Goal: Information Seeking & Learning: Check status

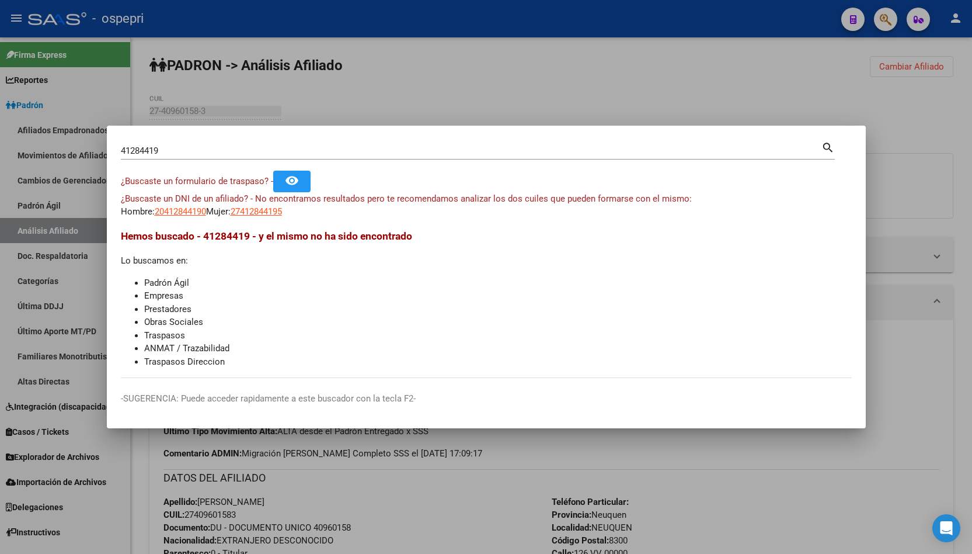
click at [436, 154] on input "41284419" at bounding box center [471, 150] width 701 height 11
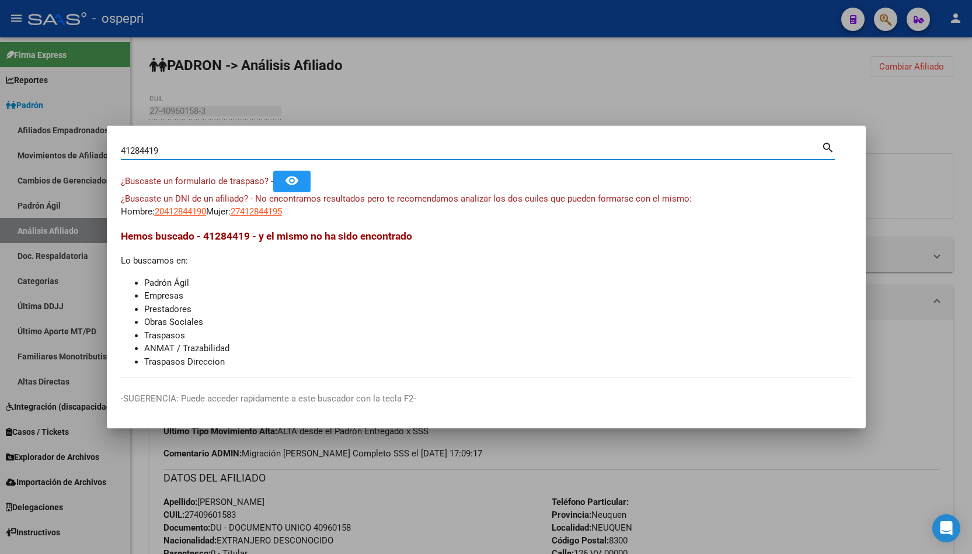
drag, startPoint x: 436, startPoint y: 154, endPoint x: 425, endPoint y: 159, distance: 12.0
click at [429, 158] on div "41284419 Buscar (apellido, dni, [PERSON_NAME], [PERSON_NAME], cuit, obra social)" at bounding box center [471, 151] width 701 height 18
paste input "35864428"
type input "35864428"
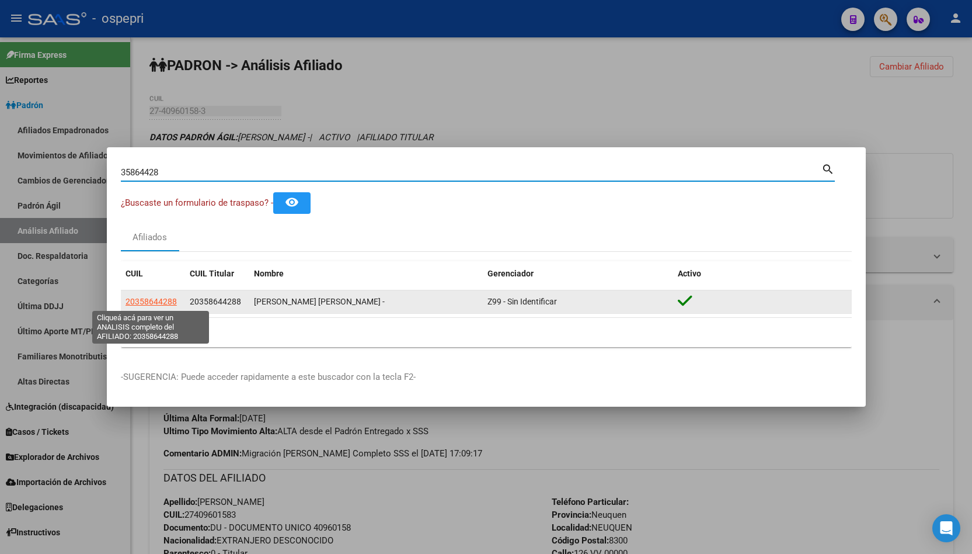
click at [156, 301] on span "20358644288" at bounding box center [151, 301] width 51 height 9
type textarea "20358644288"
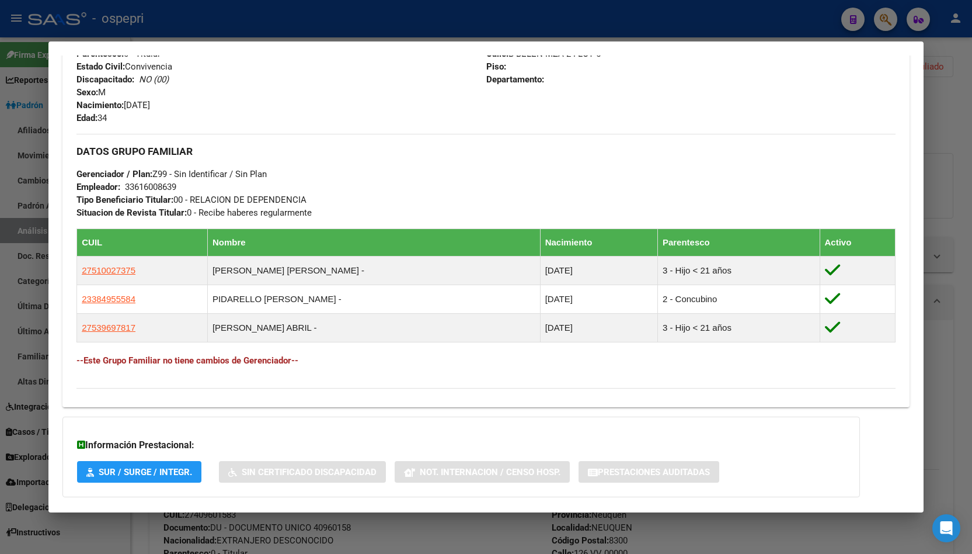
scroll to position [543, 0]
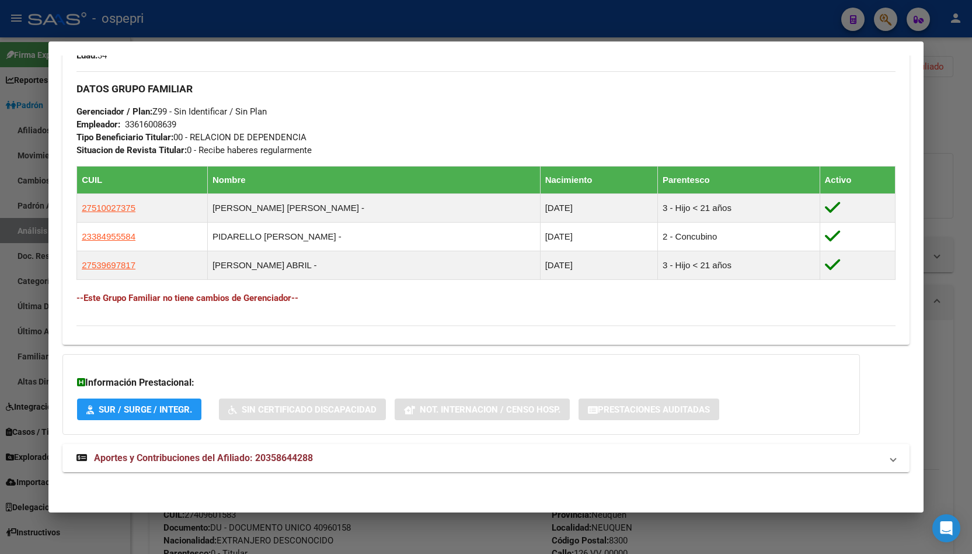
click at [267, 450] on mat-expansion-panel-header "Aportes y Contribuciones del Afiliado: 20358644288" at bounding box center [485, 458] width 847 height 28
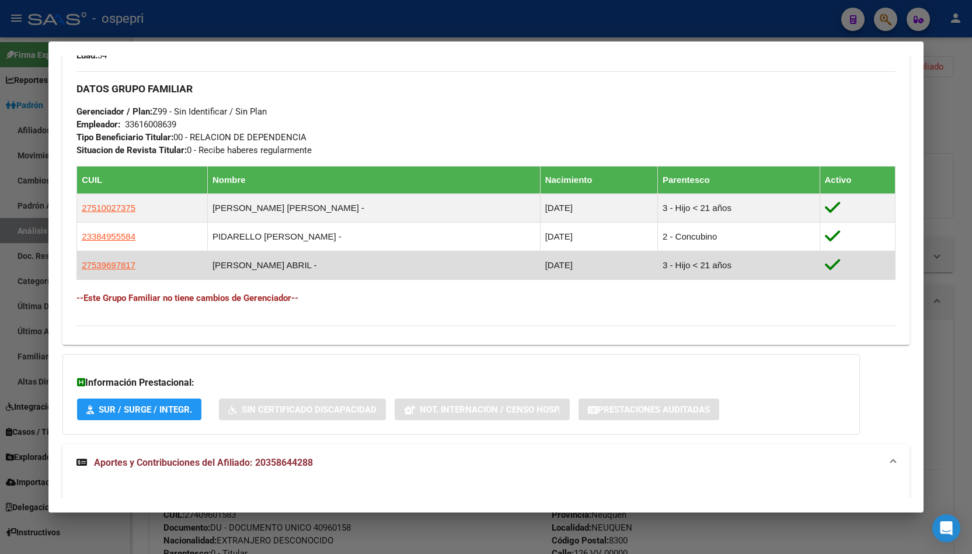
scroll to position [611, 0]
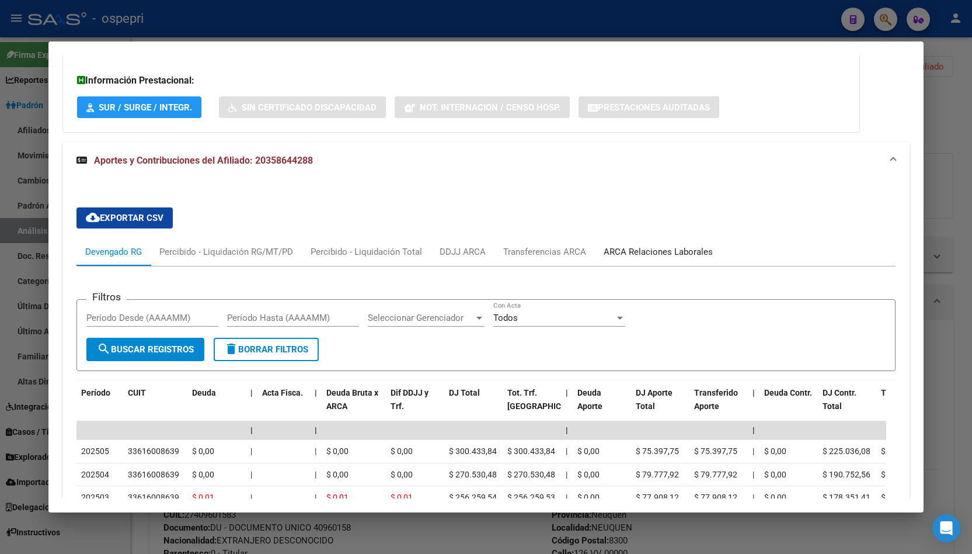
click at [637, 252] on div "ARCA Relaciones Laborales" at bounding box center [658, 251] width 109 height 13
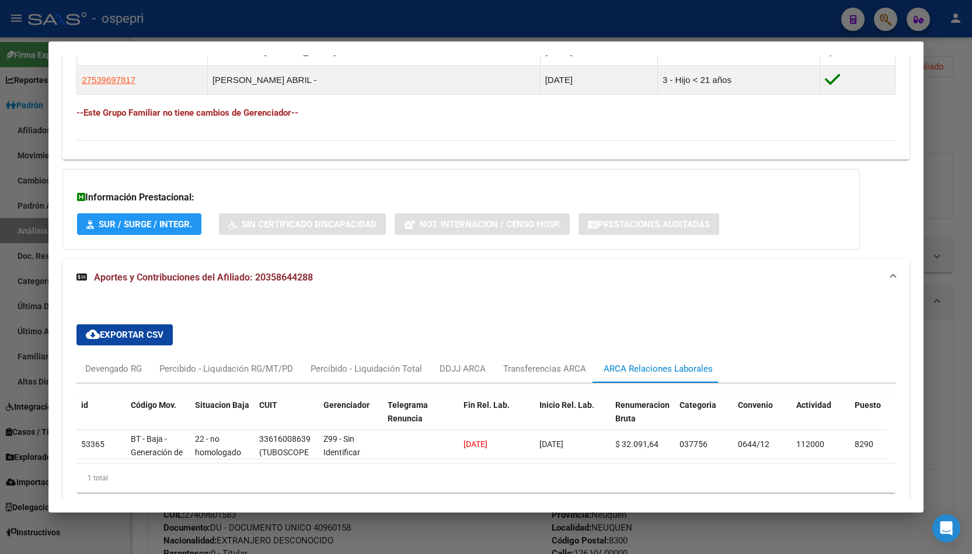
scroll to position [786, 0]
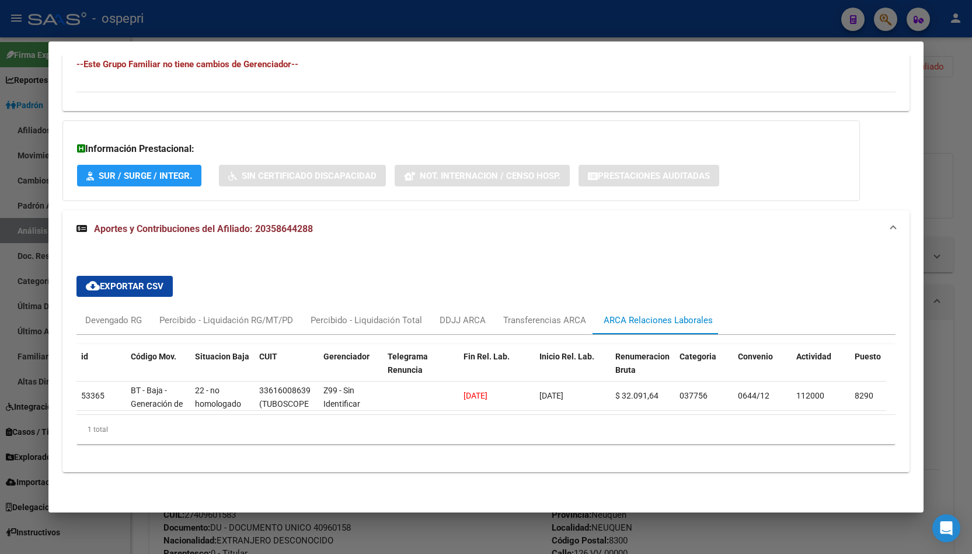
click at [953, 207] on div at bounding box center [486, 277] width 972 height 554
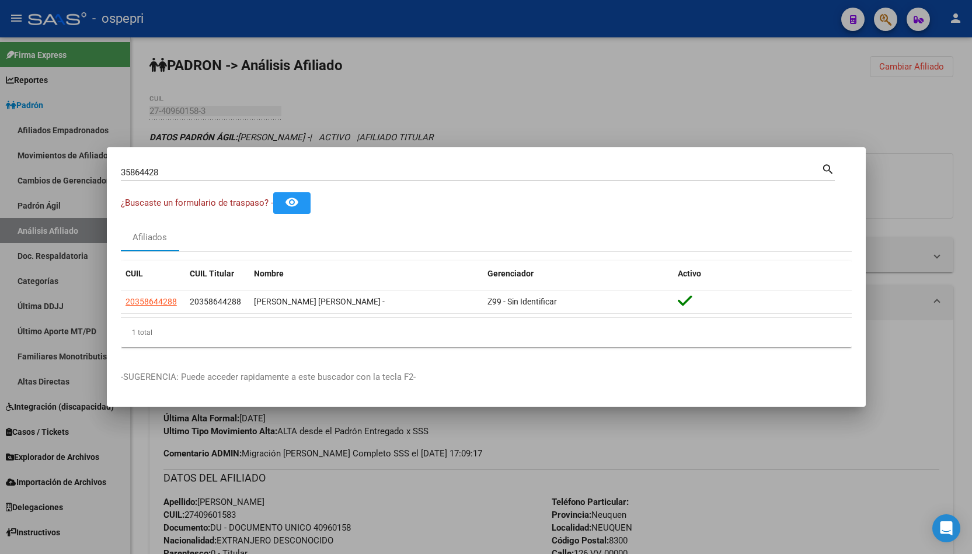
click at [628, 159] on mat-dialog-container "35864428 Buscar (apellido, dni, cuil, nro traspaso, cuit, obra social) search ¿…" at bounding box center [486, 276] width 759 height 259
click at [602, 174] on input "35864428" at bounding box center [471, 172] width 701 height 11
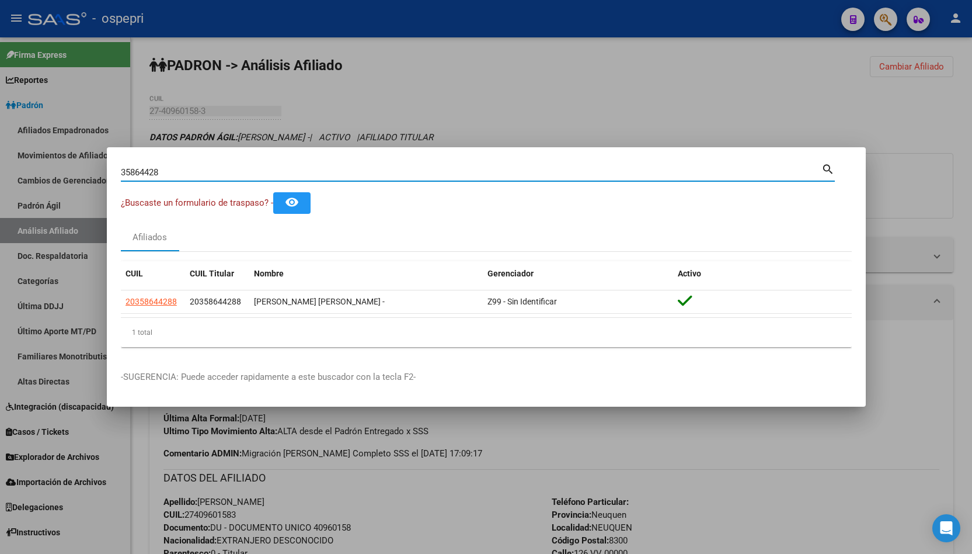
click at [602, 174] on input "35864428" at bounding box center [471, 172] width 701 height 11
paste input "1771944"
type input "31771944"
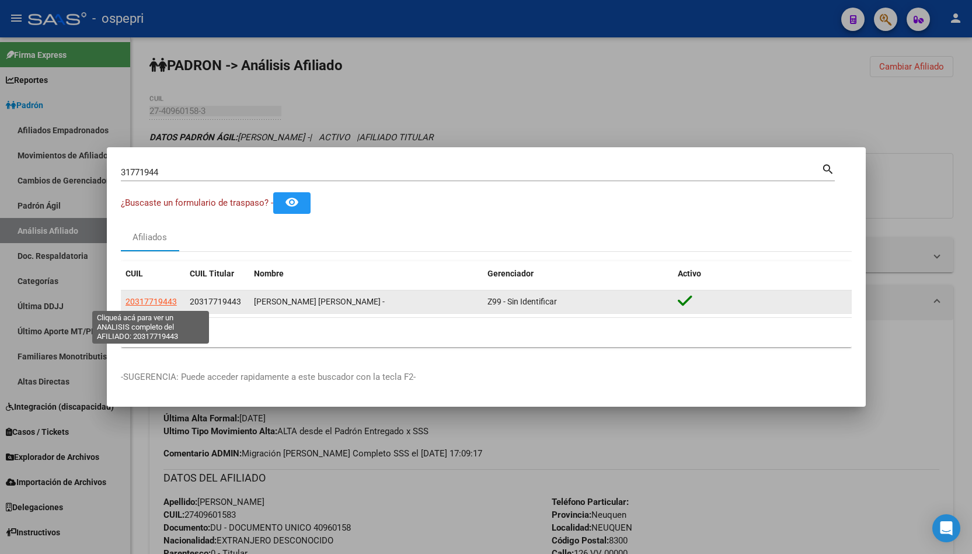
click at [142, 302] on span "20317719443" at bounding box center [151, 301] width 51 height 9
type textarea "20317719443"
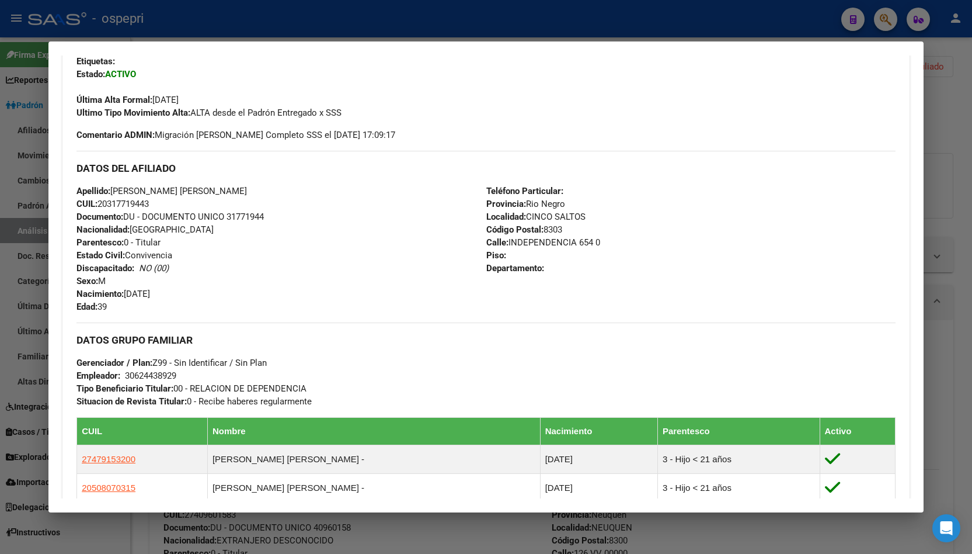
scroll to position [572, 0]
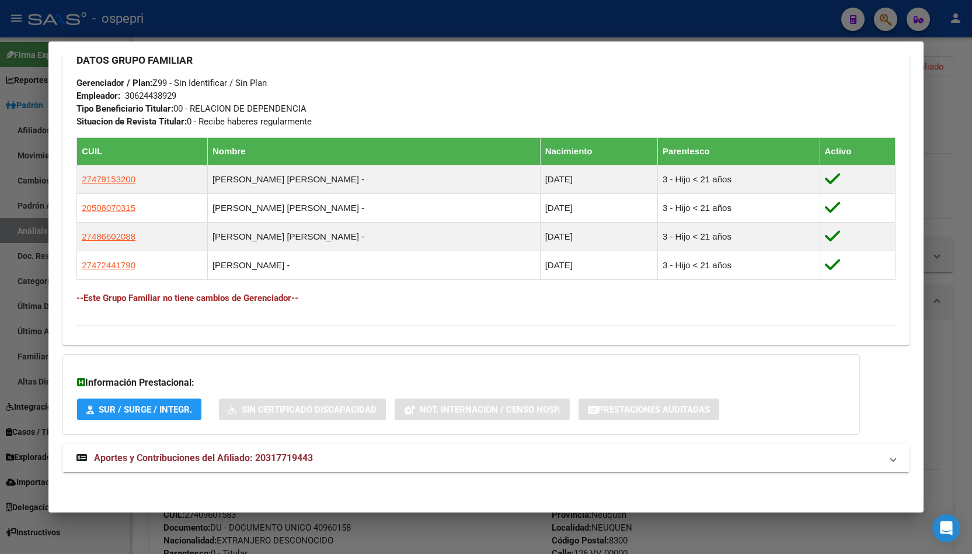
click at [331, 447] on mat-expansion-panel-header "Aportes y Contribuciones del Afiliado: 20317719443" at bounding box center [485, 458] width 847 height 28
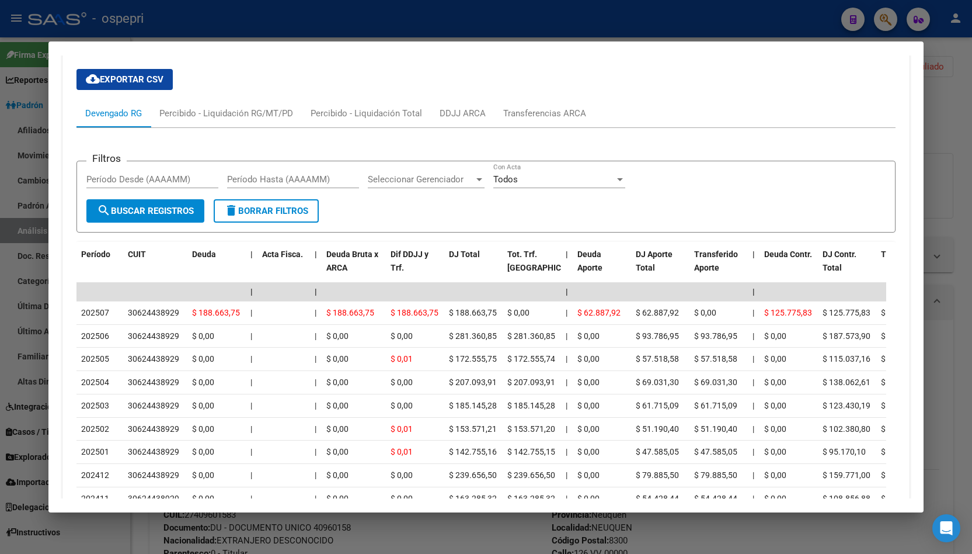
scroll to position [1039, 0]
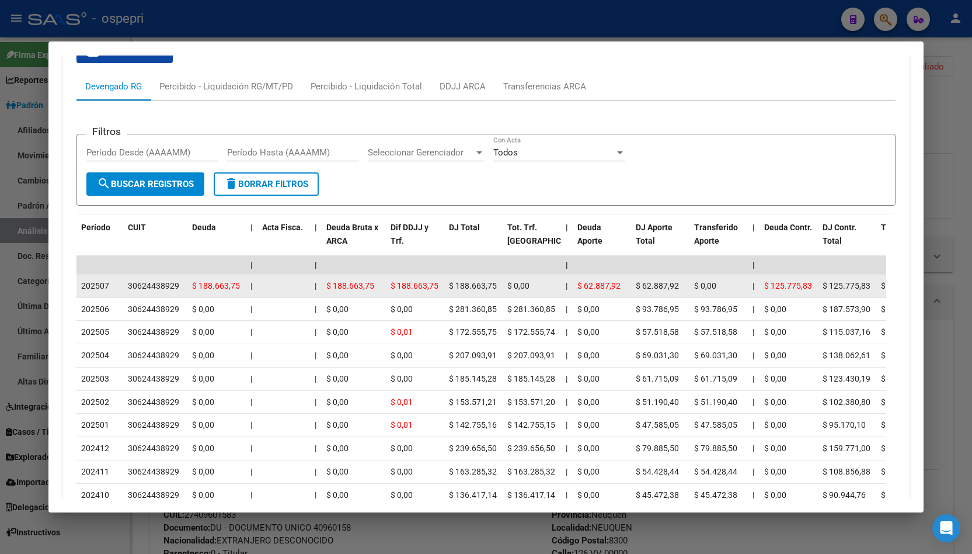
drag, startPoint x: 128, startPoint y: 288, endPoint x: 187, endPoint y: 287, distance: 59.0
click at [187, 287] on datatable-body-cell "30624438929" at bounding box center [155, 285] width 64 height 23
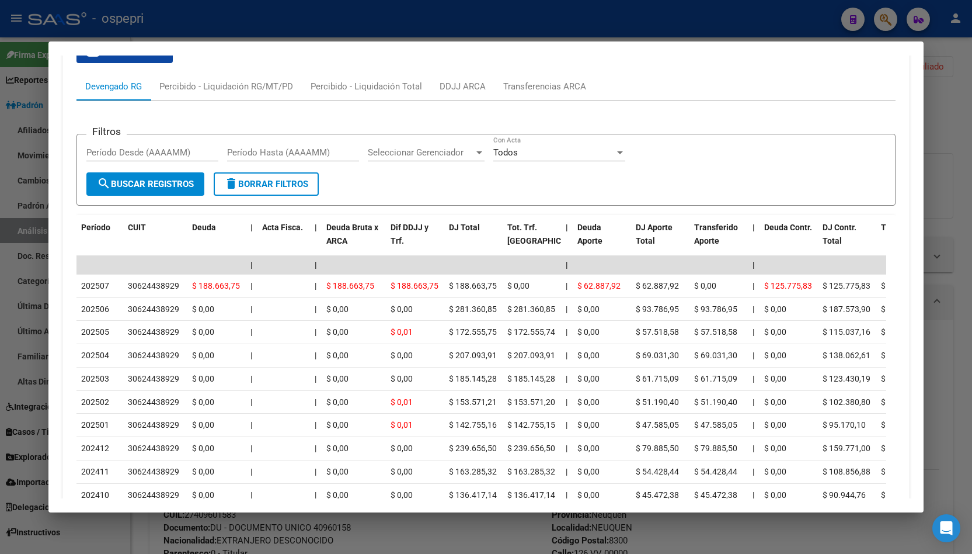
drag, startPoint x: 869, startPoint y: 84, endPoint x: 887, endPoint y: 78, distance: 18.5
click at [887, 78] on div "Devengado RG Percibido - Liquidación RG/MT/PD Percibido - Liquidación Total DDJ…" at bounding box center [486, 86] width 819 height 28
click at [944, 78] on div at bounding box center [486, 277] width 972 height 554
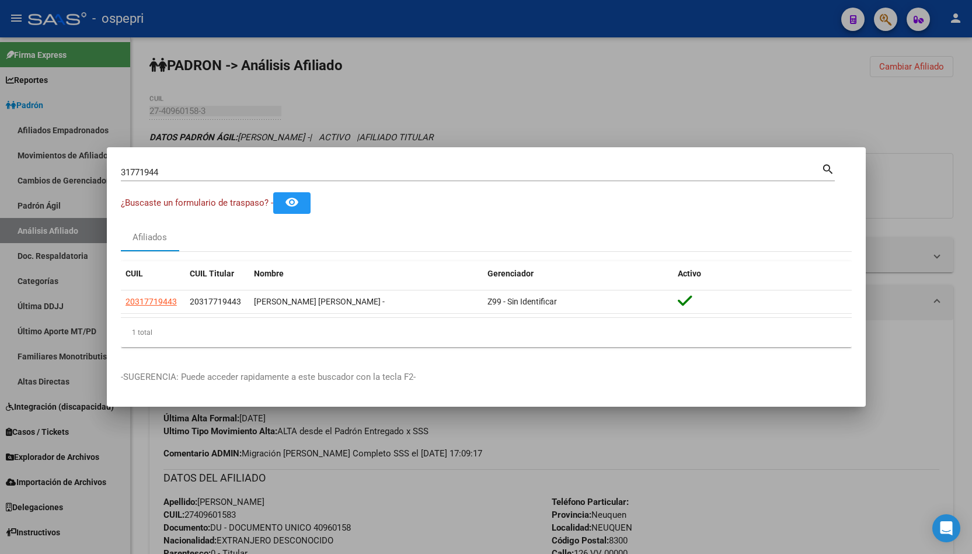
click at [283, 167] on input "31771944" at bounding box center [471, 172] width 701 height 11
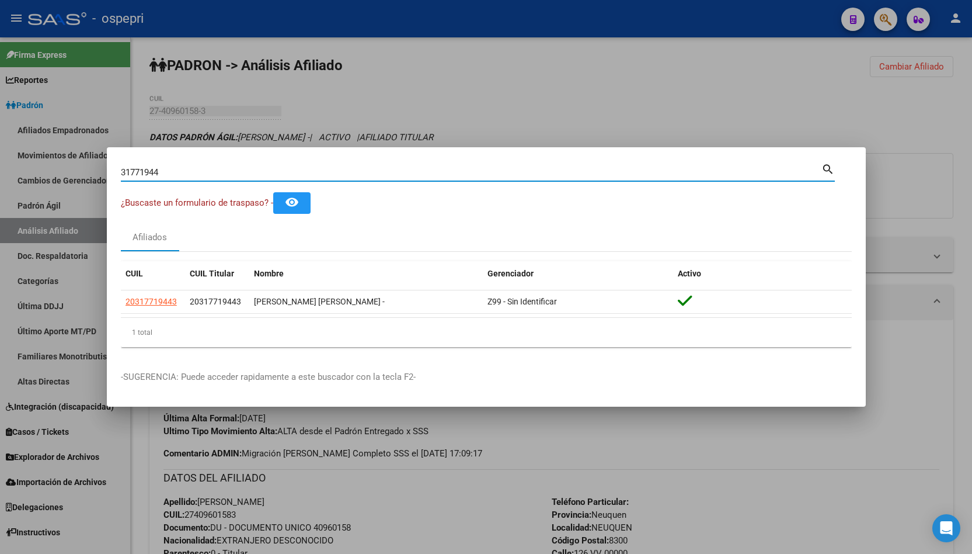
click at [283, 167] on input "31771944" at bounding box center [471, 172] width 701 height 11
paste input "05048"
type input "31705048"
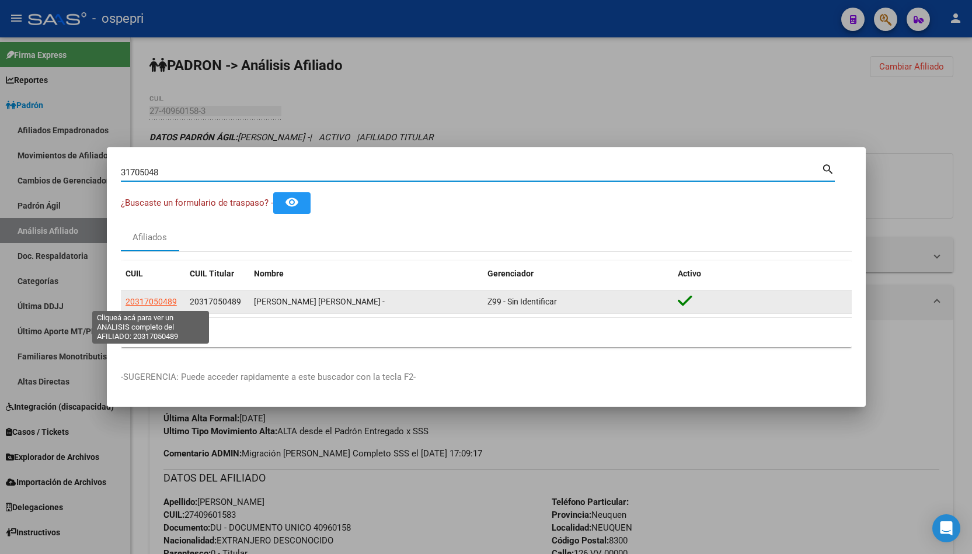
click at [158, 301] on span "20317050489" at bounding box center [151, 301] width 51 height 9
type textarea "20317050489"
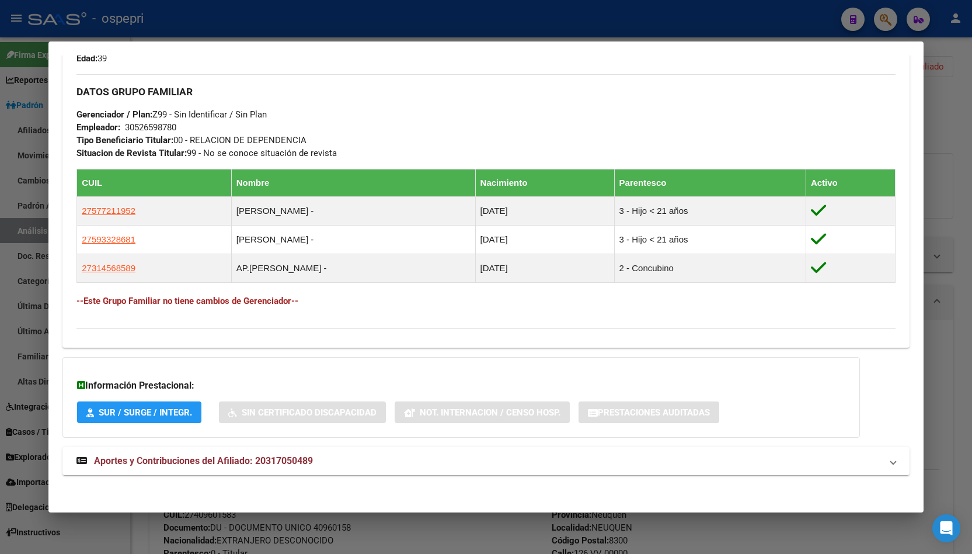
scroll to position [543, 0]
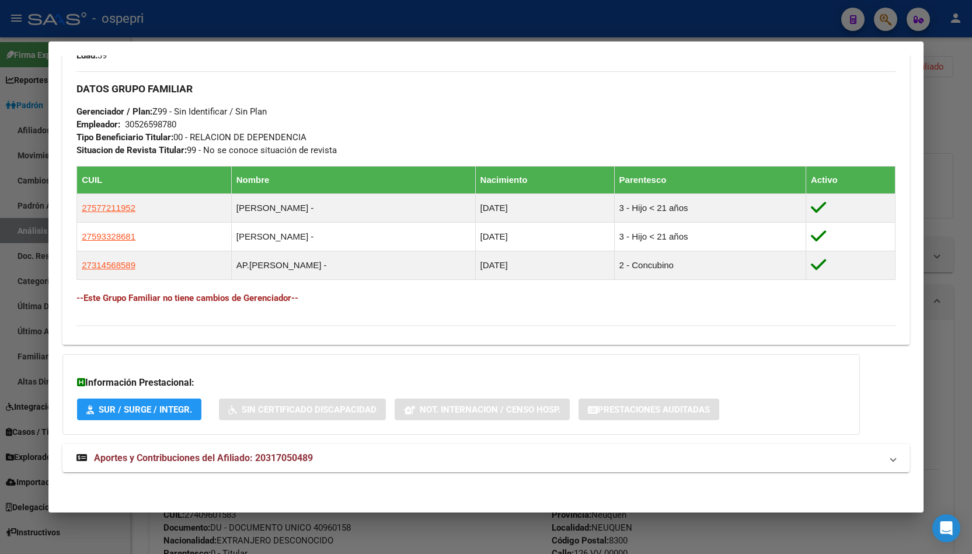
click at [223, 463] on span "Aportes y Contribuciones del Afiliado: 20317050489" at bounding box center [203, 457] width 219 height 11
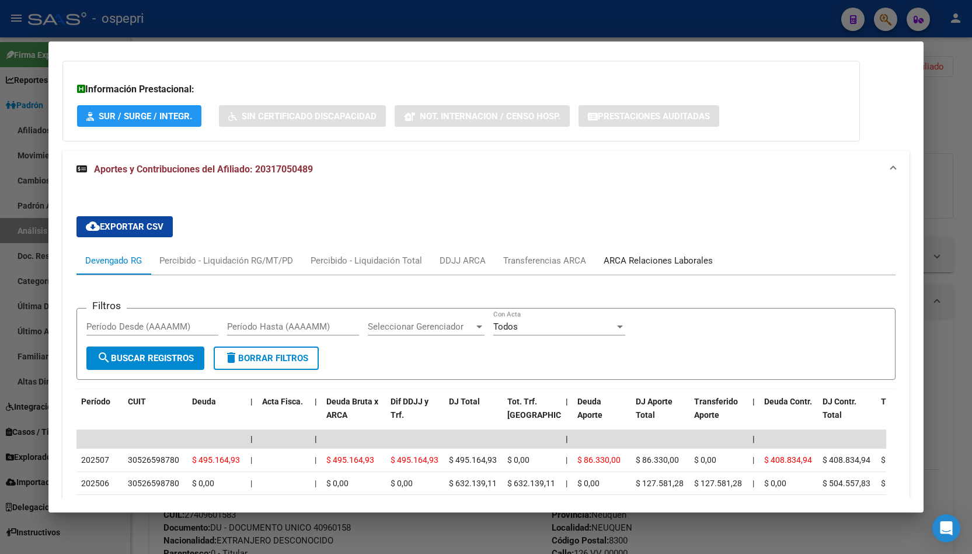
click at [676, 251] on div "ARCA Relaciones Laborales" at bounding box center [658, 260] width 127 height 28
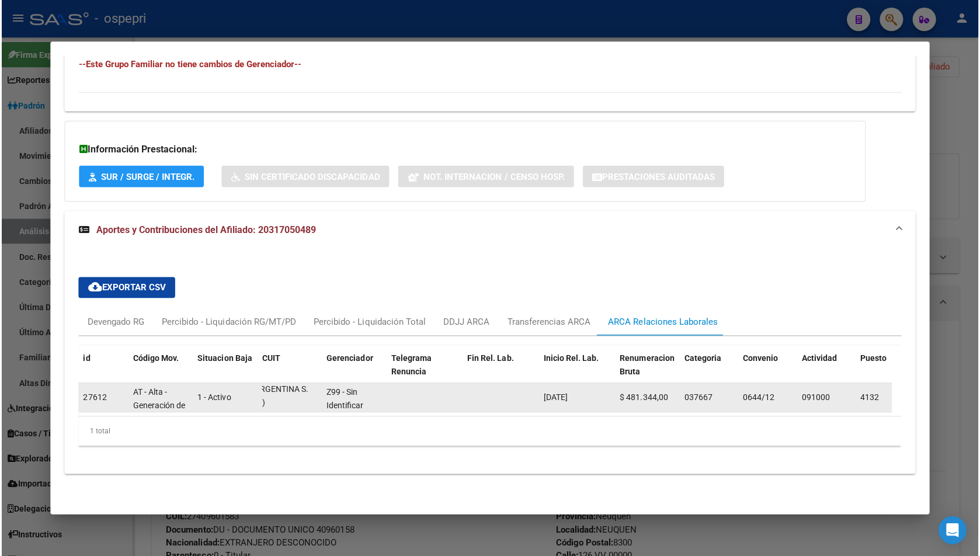
scroll to position [29, 11]
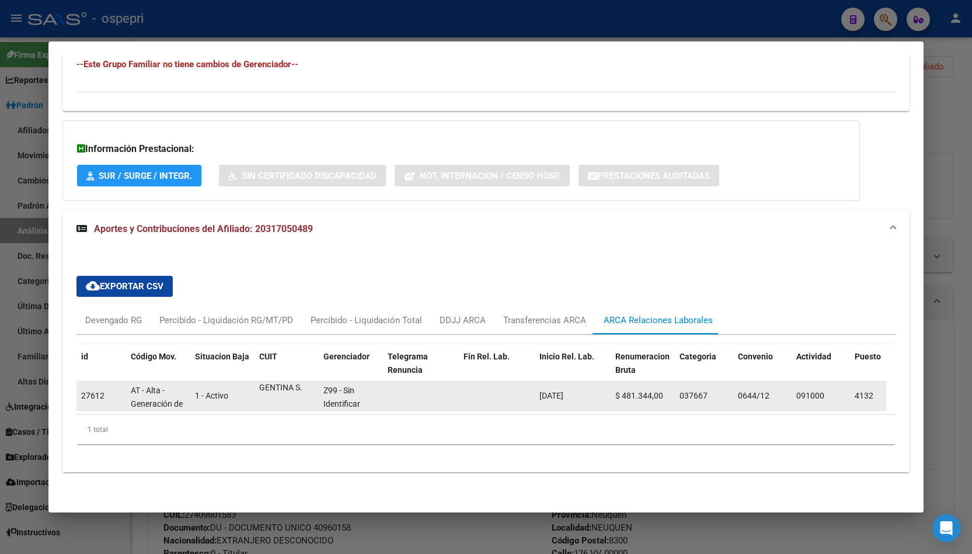
drag, startPoint x: 261, startPoint y: 377, endPoint x: 305, endPoint y: 393, distance: 46.6
click at [305, 393] on div "30526598780 (SCHLUMBERGER ARGENTINA S. A.)" at bounding box center [286, 395] width 55 height 25
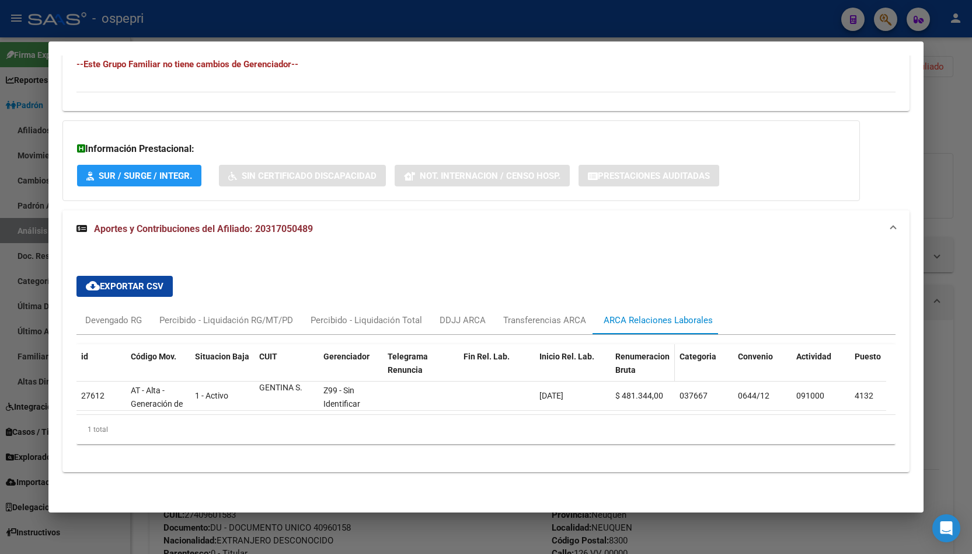
copy div "30526598780 (SCHLUMBERGER ARGENTINA S. A.)"
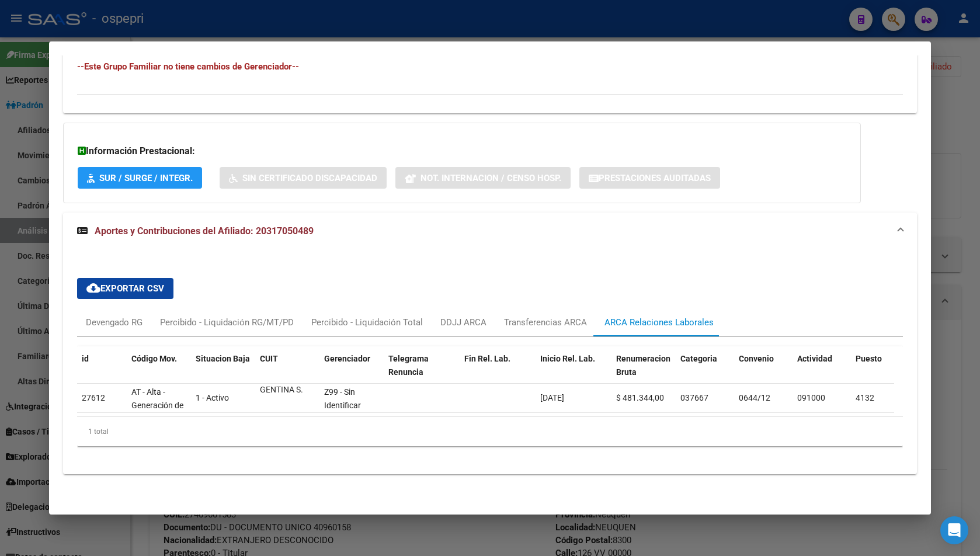
scroll to position [784, 0]
click at [940, 196] on div at bounding box center [490, 278] width 980 height 556
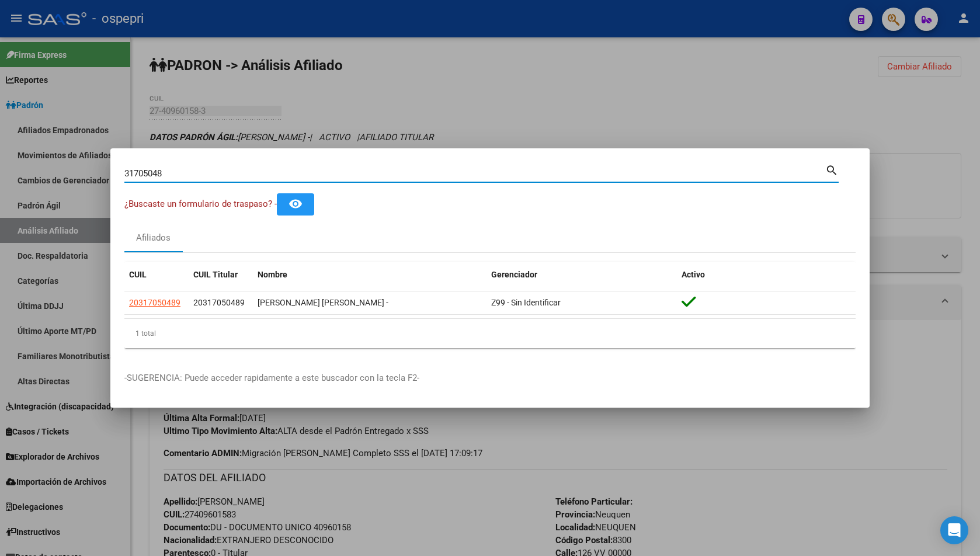
click at [336, 178] on input "31705048" at bounding box center [474, 173] width 701 height 11
paste input "4760"
type input "31704760"
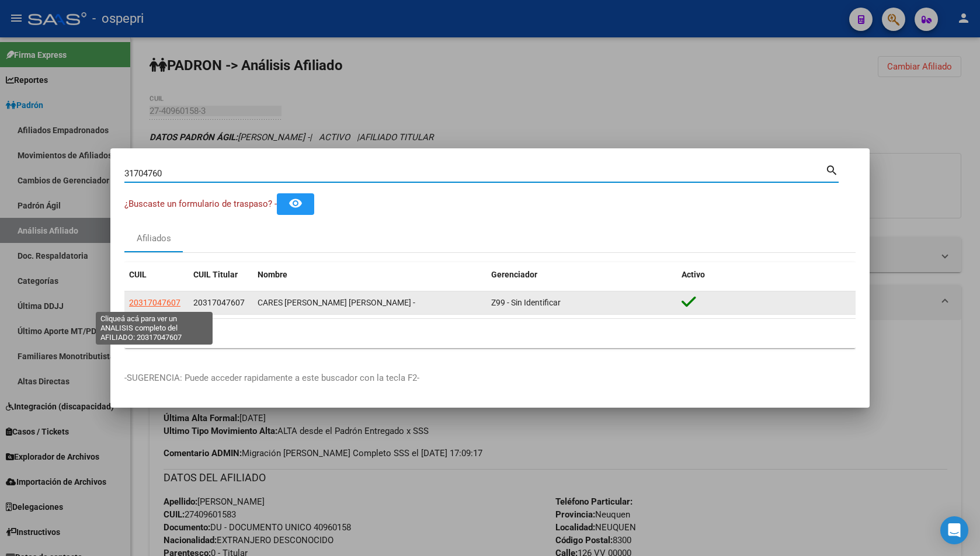
click at [166, 298] on span "20317047607" at bounding box center [154, 302] width 51 height 9
type textarea "20317047607"
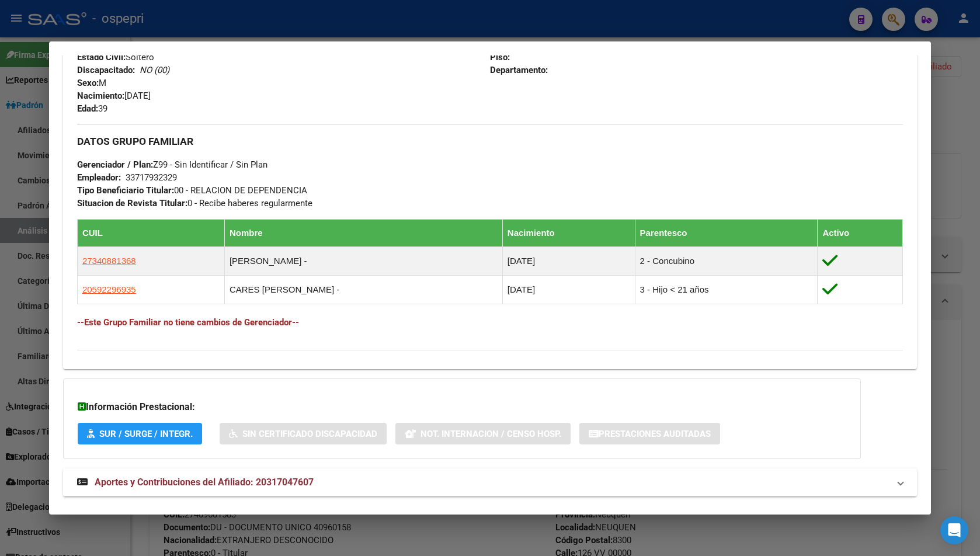
scroll to position [513, 0]
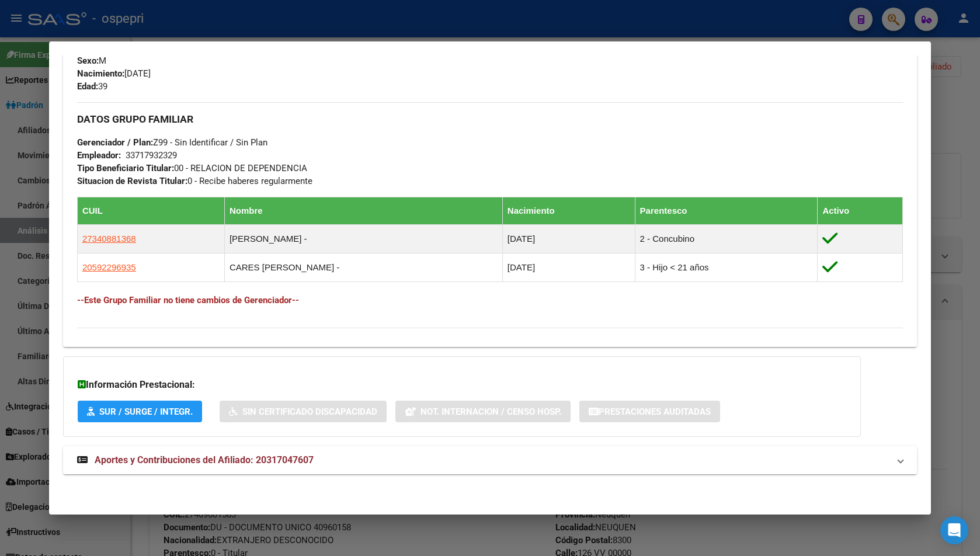
click at [334, 465] on mat-panel-title "Aportes y Contribuciones del Afiliado: 20317047607" at bounding box center [483, 460] width 812 height 14
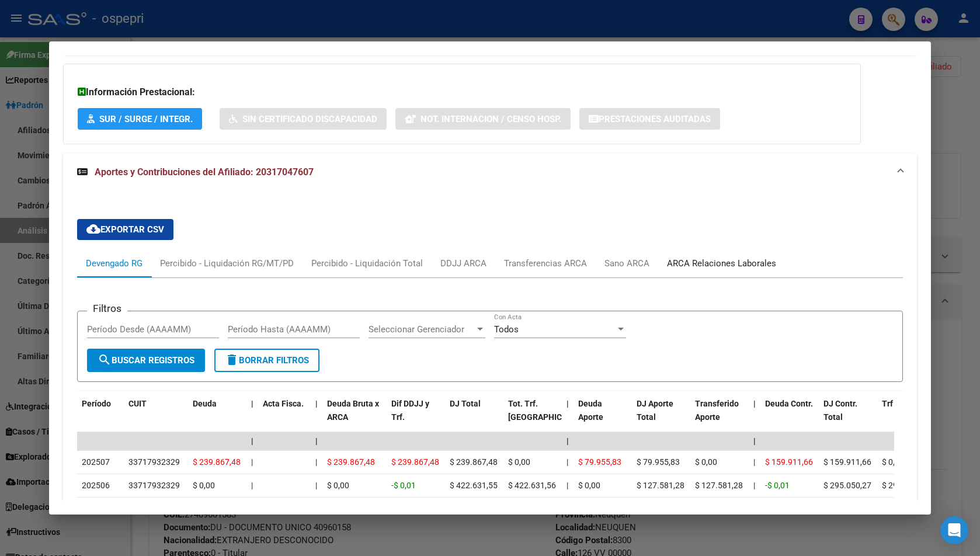
click at [688, 254] on div "ARCA Relaciones Laborales" at bounding box center [721, 263] width 127 height 28
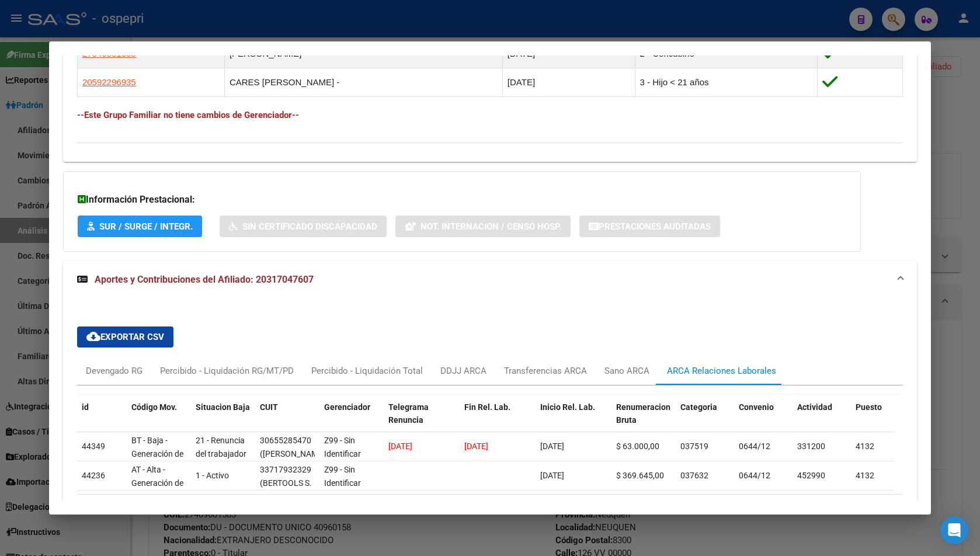
scroll to position [784, 0]
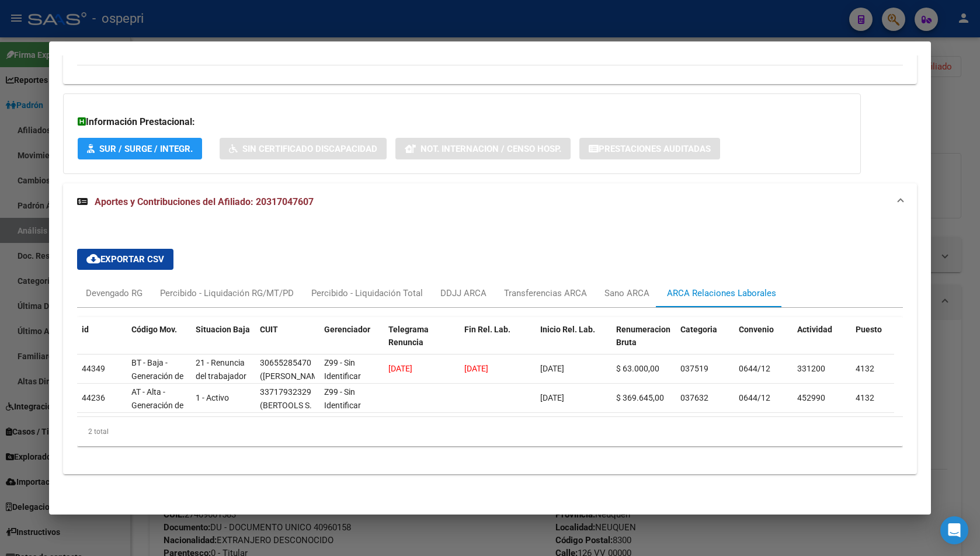
drag, startPoint x: 949, startPoint y: 136, endPoint x: 908, endPoint y: 133, distance: 41.0
click at [946, 135] on div at bounding box center [490, 278] width 980 height 556
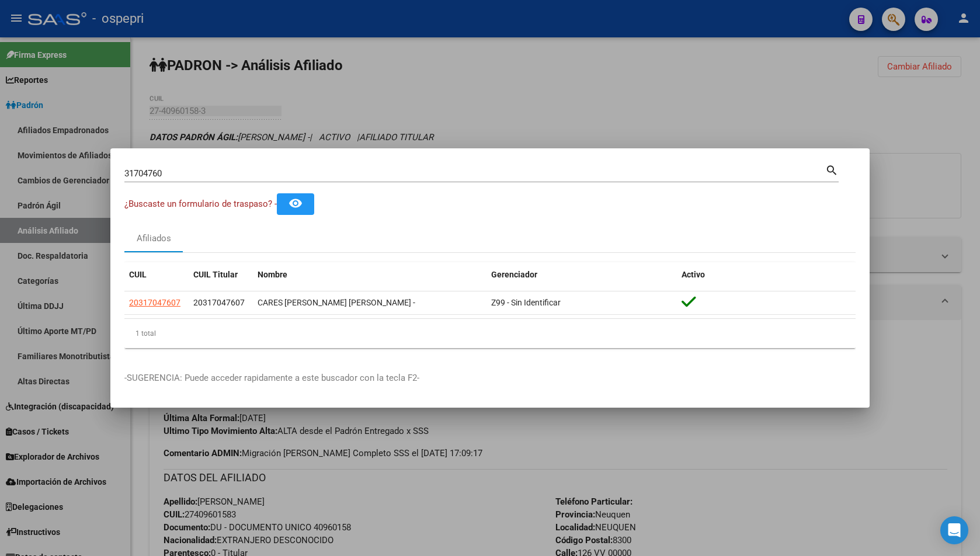
click at [392, 170] on input "31704760" at bounding box center [474, 173] width 701 height 11
paste input "660645"
type input "31660645"
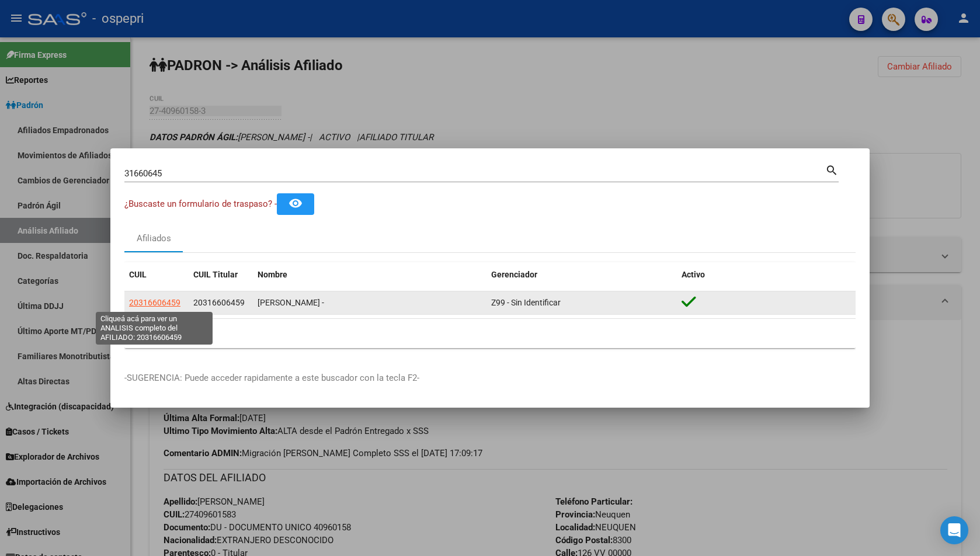
click at [164, 301] on span "20316606459" at bounding box center [154, 302] width 51 height 9
type textarea "20316606459"
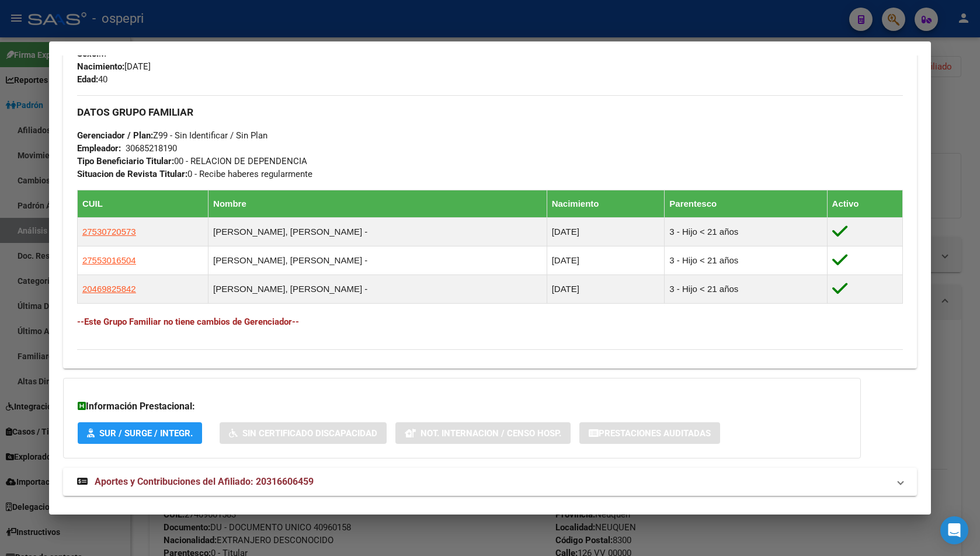
scroll to position [541, 0]
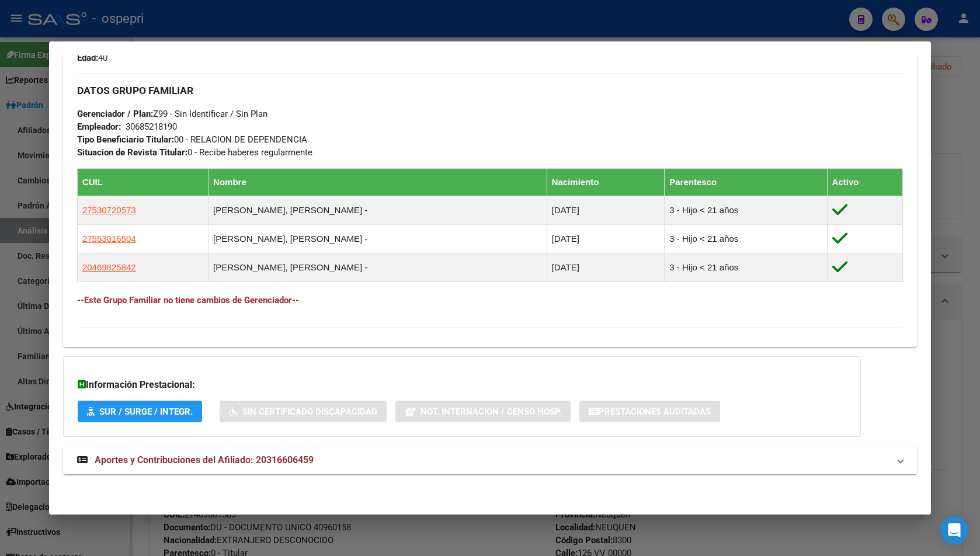
click at [316, 468] on mat-expansion-panel-header "Aportes y Contribuciones del Afiliado: 20316606459" at bounding box center [490, 460] width 854 height 28
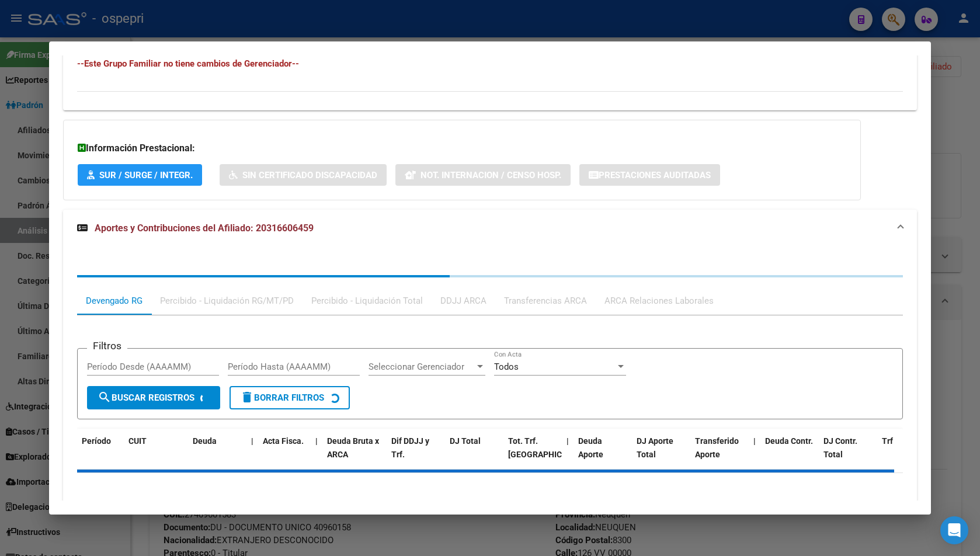
scroll to position [785, 0]
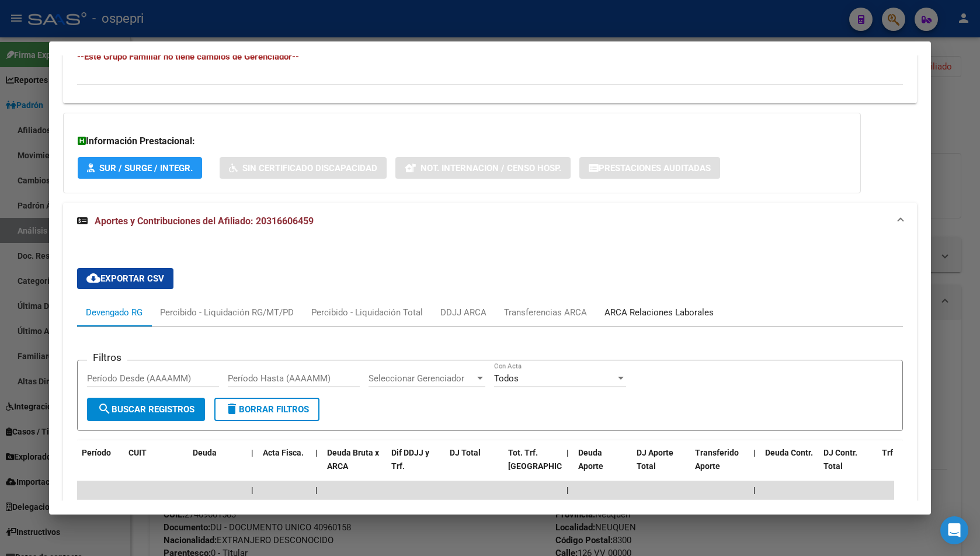
click at [641, 303] on div "ARCA Relaciones Laborales" at bounding box center [659, 312] width 127 height 28
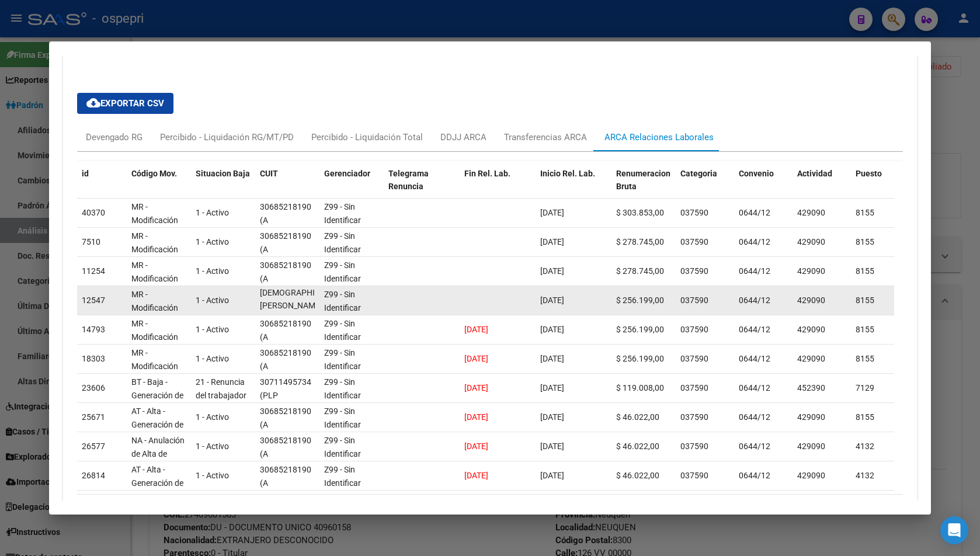
scroll to position [1, 0]
drag, startPoint x: 267, startPoint y: 309, endPoint x: 276, endPoint y: 311, distance: 9.5
click at [276, 311] on div "30685218190 (A [DEMOGRAPHIC_DATA][PERSON_NAME])" at bounding box center [287, 299] width 55 height 25
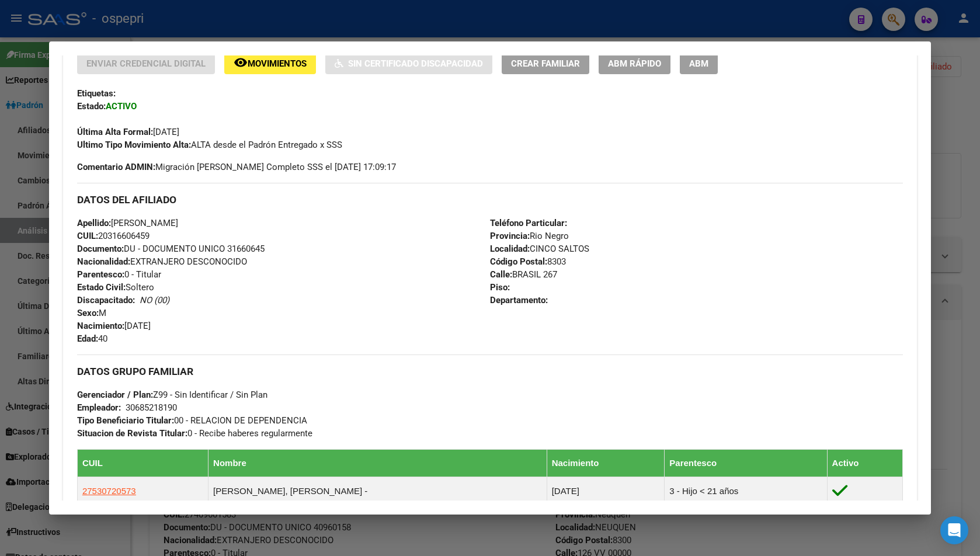
scroll to position [259, 0]
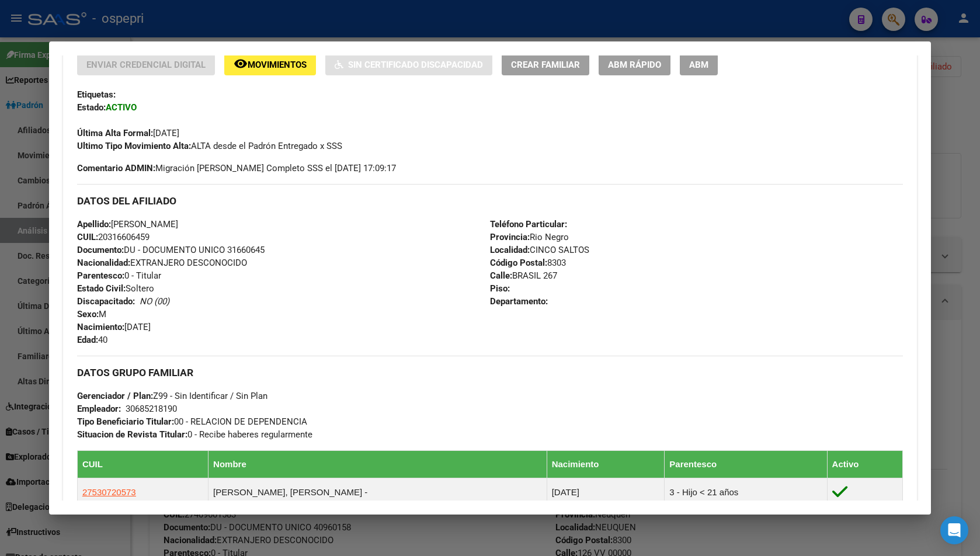
drag, startPoint x: 100, startPoint y: 239, endPoint x: 154, endPoint y: 237, distance: 54.4
click at [150, 237] on span "CUIL: 20316606459" at bounding box center [113, 237] width 72 height 11
copy span "20316606459"
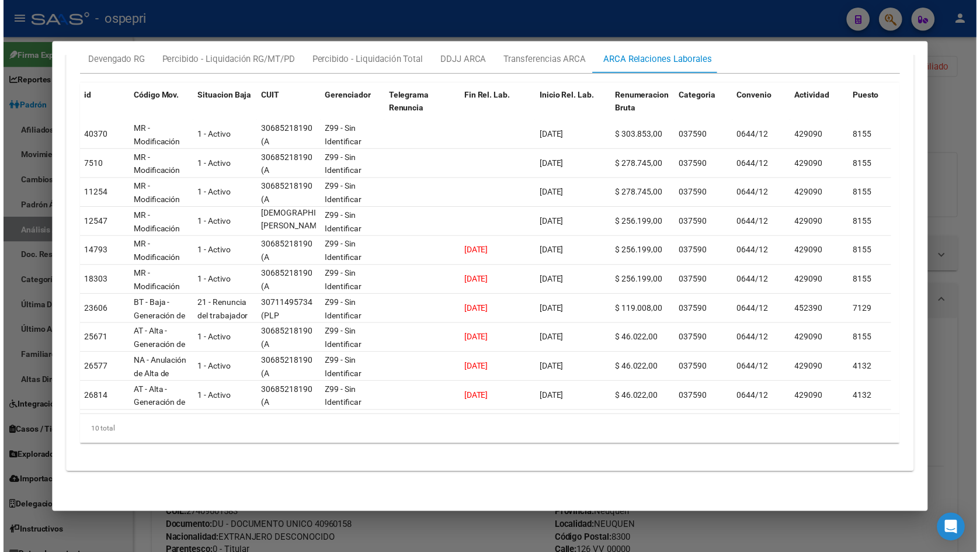
scroll to position [988, 0]
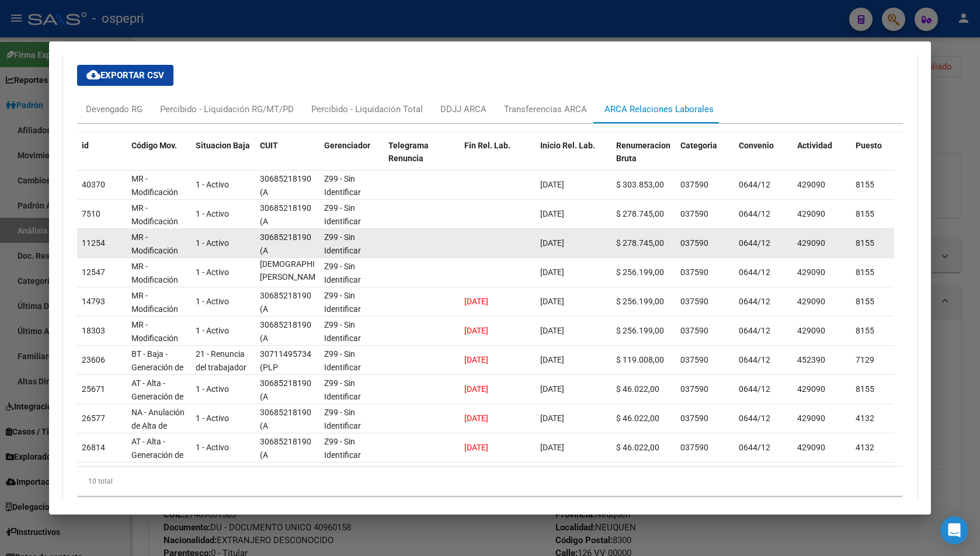
drag, startPoint x: 261, startPoint y: 234, endPoint x: 310, endPoint y: 239, distance: 48.8
click at [310, 239] on div "30685218190" at bounding box center [285, 237] width 51 height 13
copy div "30685218190"
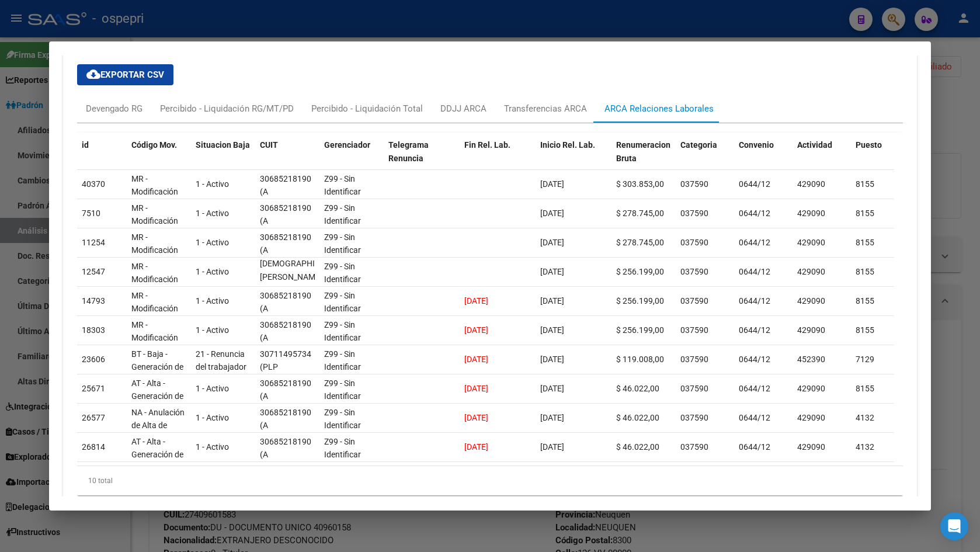
click at [949, 111] on div at bounding box center [490, 276] width 980 height 552
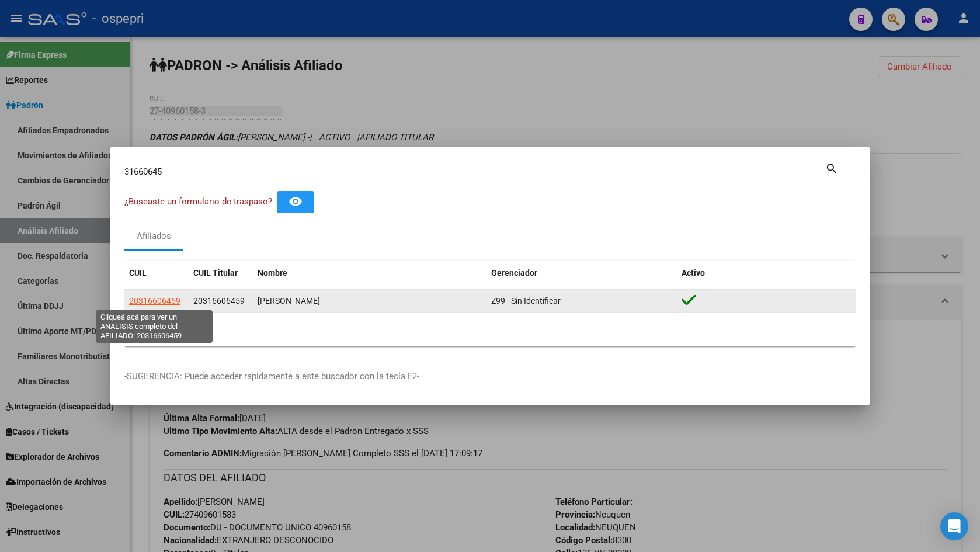
click at [173, 298] on span "20316606459" at bounding box center [154, 300] width 51 height 9
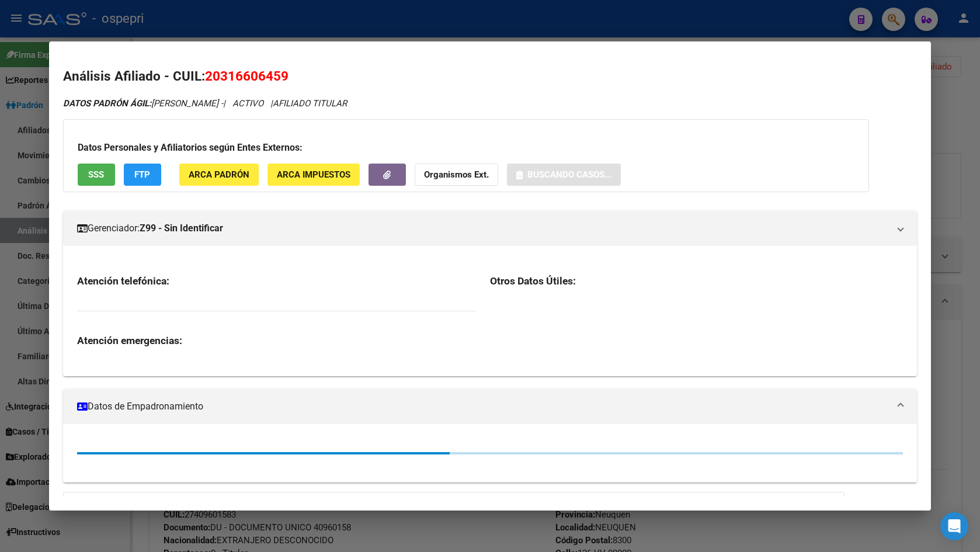
drag, startPoint x: 967, startPoint y: 107, endPoint x: 950, endPoint y: 92, distance: 22.3
click at [967, 107] on div at bounding box center [490, 276] width 980 height 552
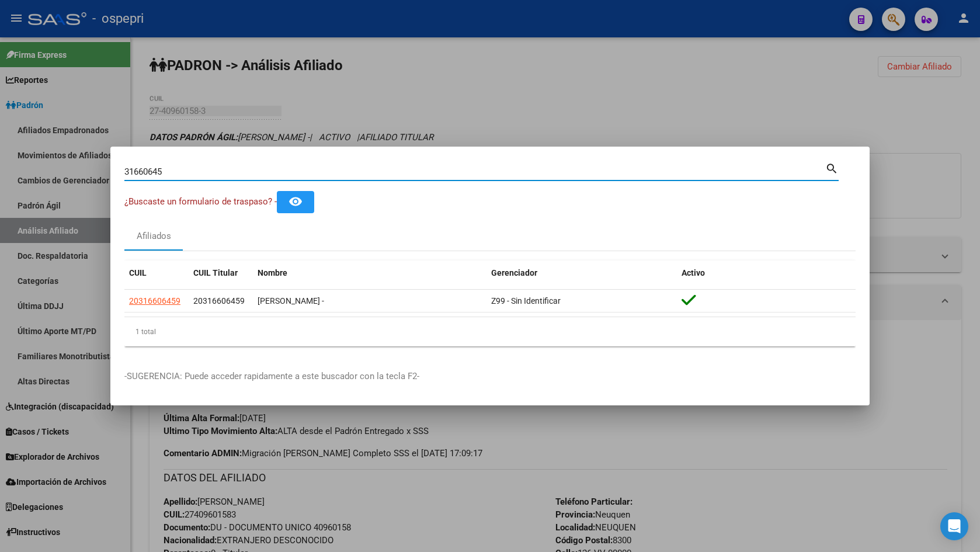
click at [307, 170] on input "31660645" at bounding box center [474, 171] width 701 height 11
paste input "530168"
type input "31530168"
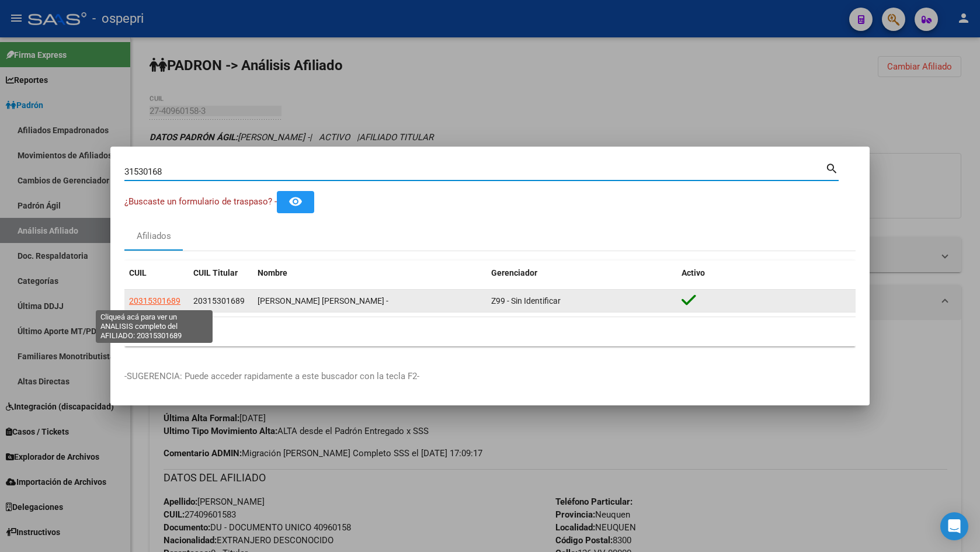
click at [152, 303] on span "20315301689" at bounding box center [154, 300] width 51 height 9
type textarea "20315301689"
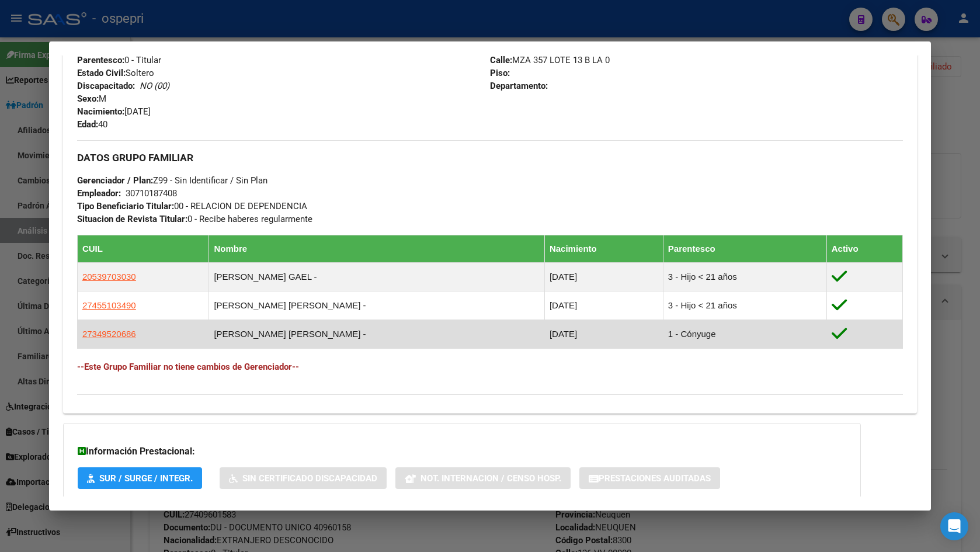
scroll to position [545, 0]
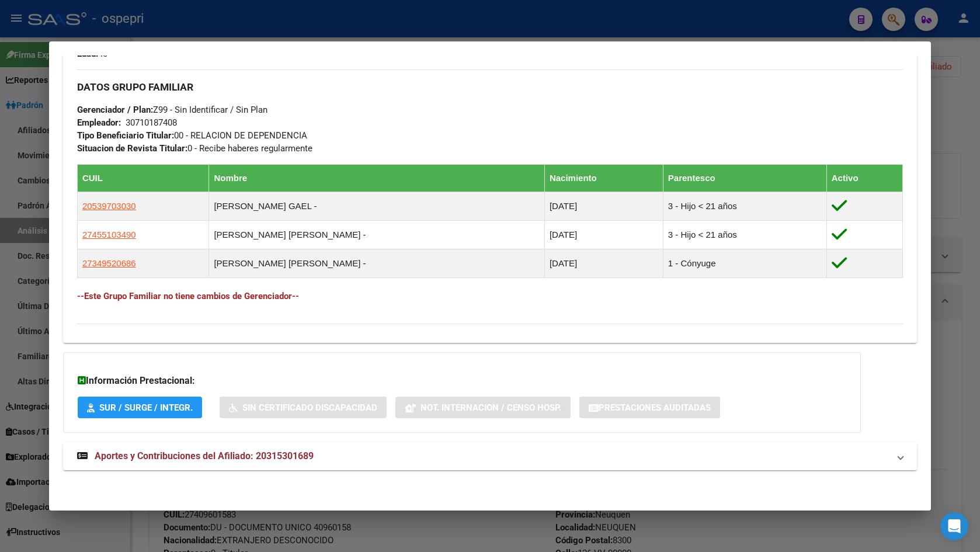
click at [265, 456] on span "Aportes y Contribuciones del Afiliado: 20315301689" at bounding box center [204, 455] width 219 height 11
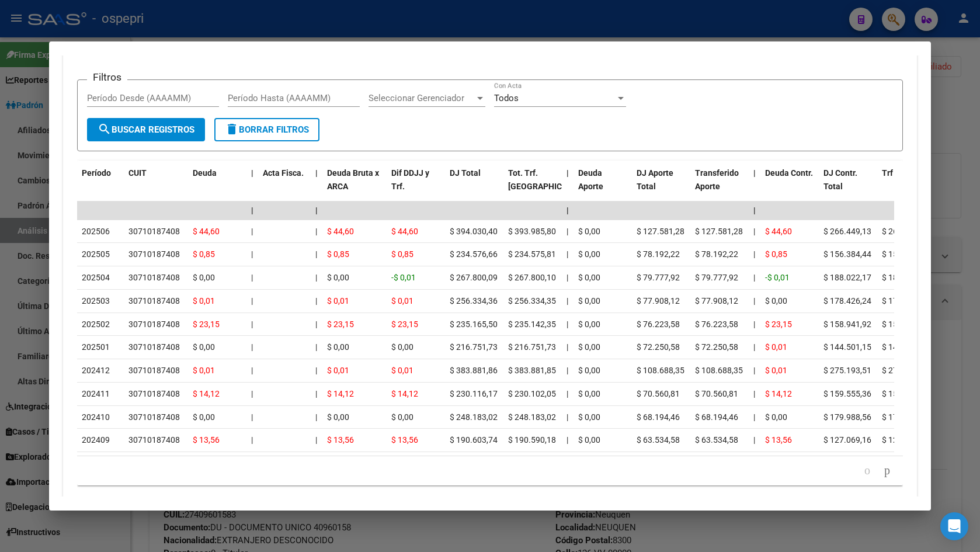
scroll to position [1072, 0]
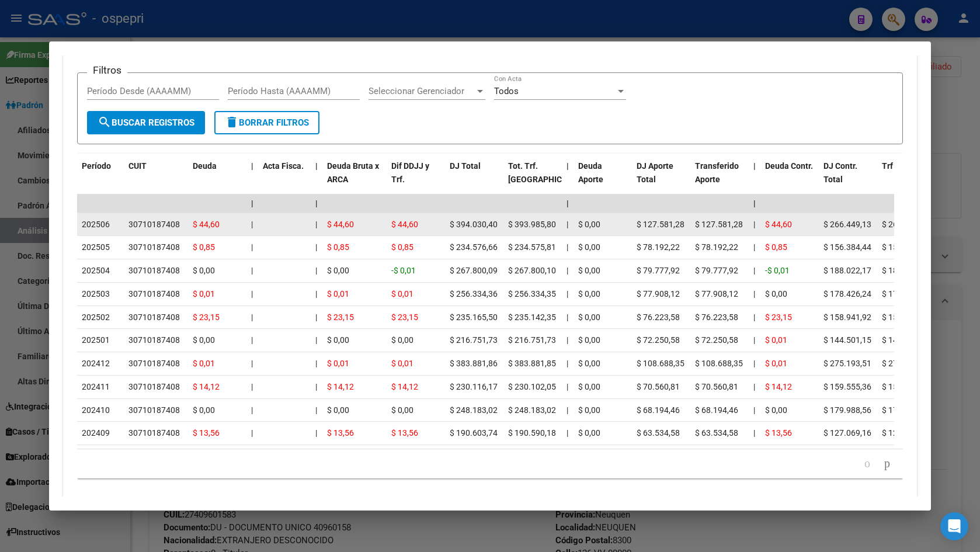
drag, startPoint x: 126, startPoint y: 221, endPoint x: 179, endPoint y: 221, distance: 52.6
click at [179, 221] on datatable-body-cell "30710187408" at bounding box center [156, 224] width 64 height 23
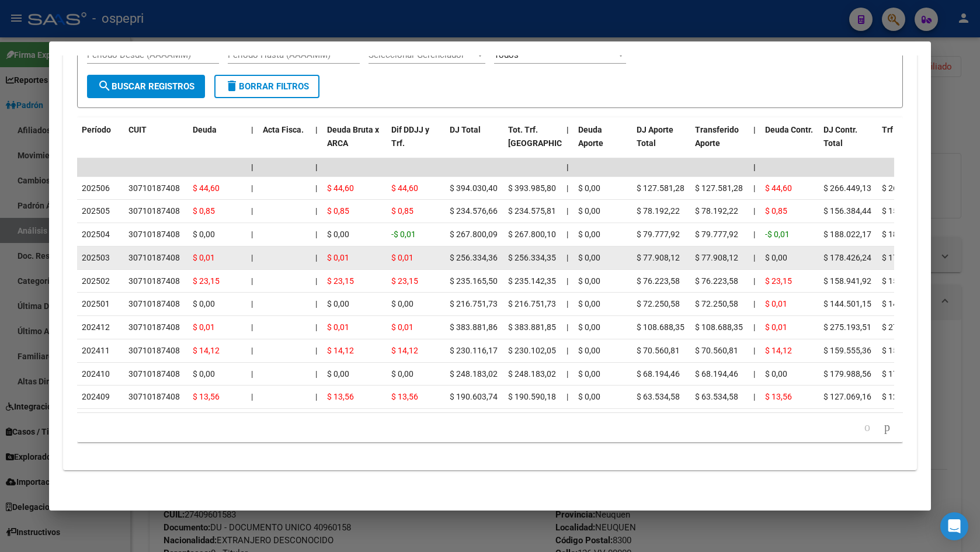
scroll to position [1064, 0]
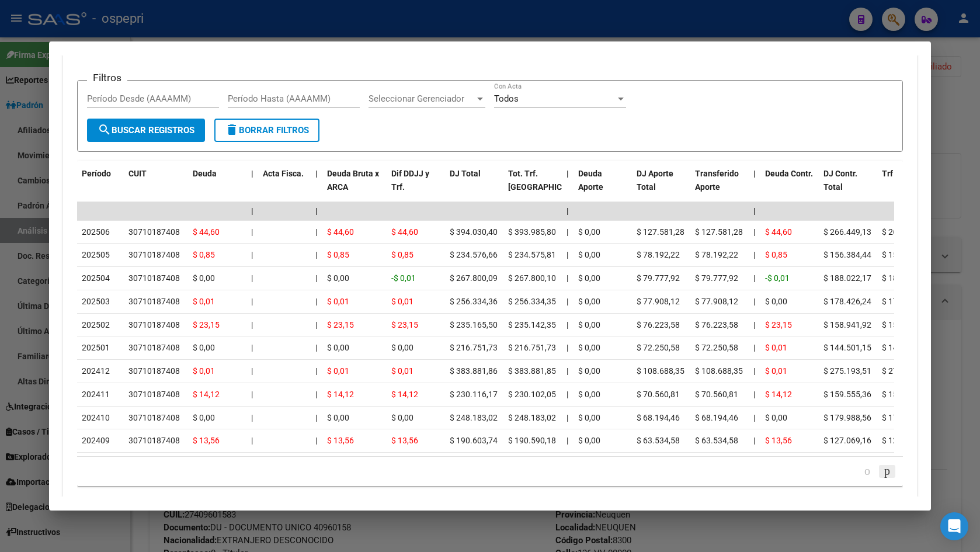
click at [882, 478] on icon "go to next page" at bounding box center [886, 471] width 9 height 14
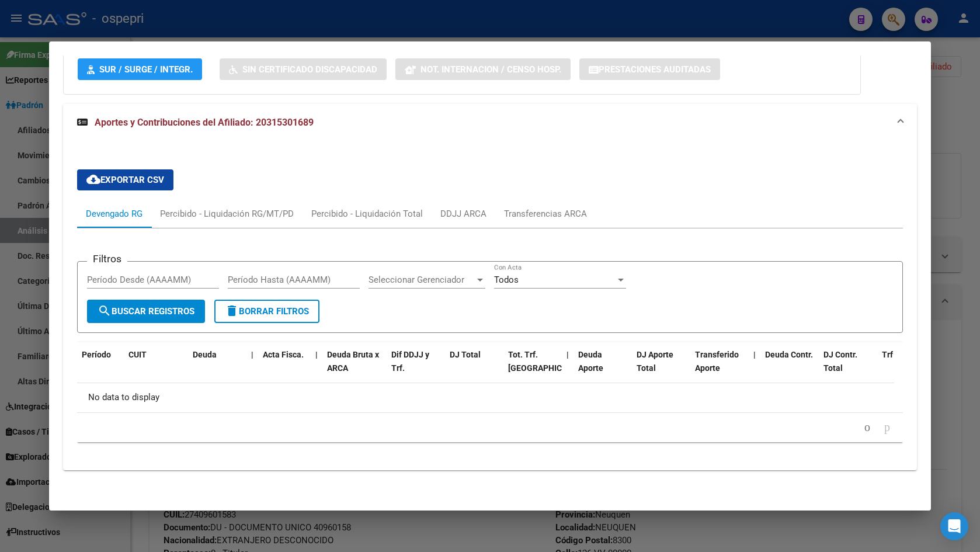
scroll to position [883, 0]
click at [863, 426] on icon "go to previous page" at bounding box center [867, 427] width 9 height 14
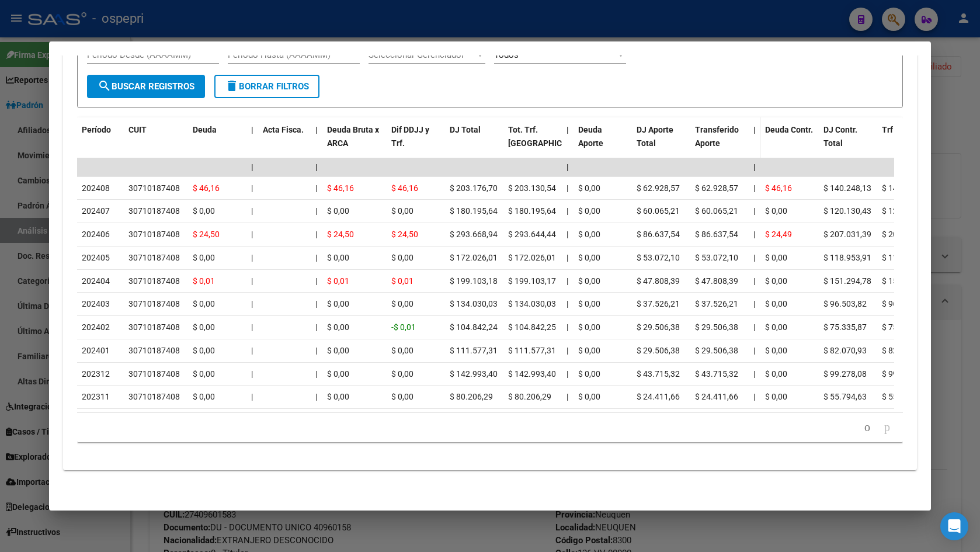
scroll to position [1123, 0]
click at [863, 428] on icon "go to previous page" at bounding box center [867, 427] width 9 height 14
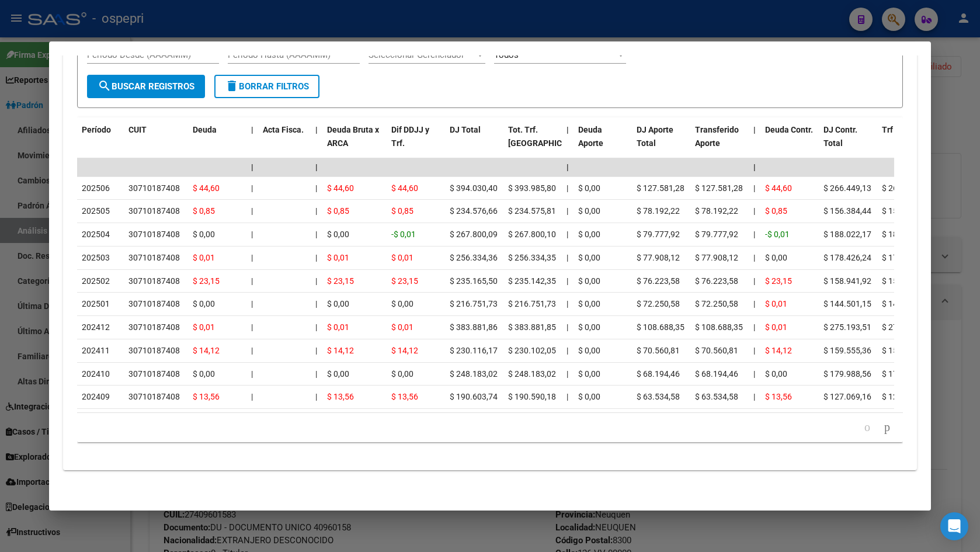
click at [932, 141] on div at bounding box center [490, 276] width 980 height 552
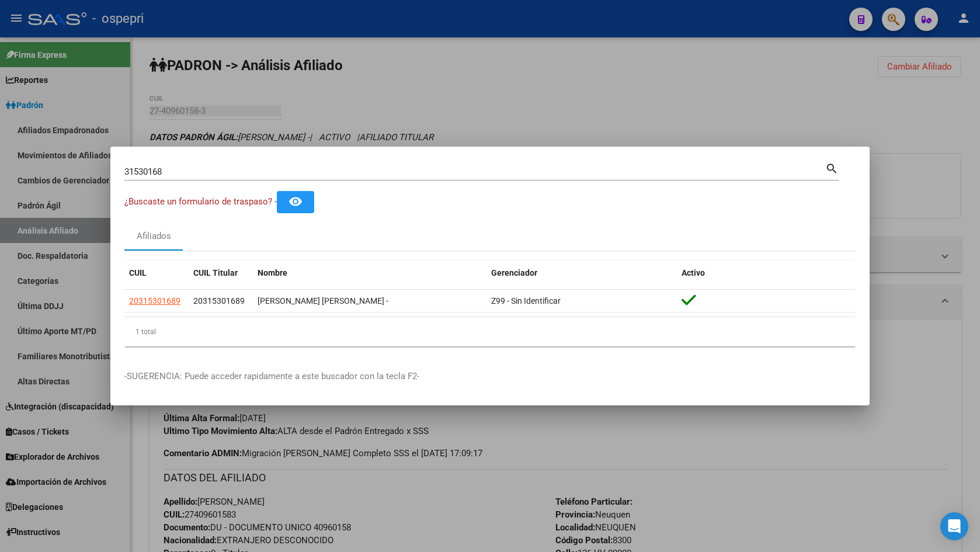
click at [370, 178] on div "31530168 Buscar (apellido, dni, cuil, nro traspaso, cuit, obra social)" at bounding box center [474, 172] width 701 height 18
click at [364, 169] on input "31530168" at bounding box center [474, 171] width 701 height 11
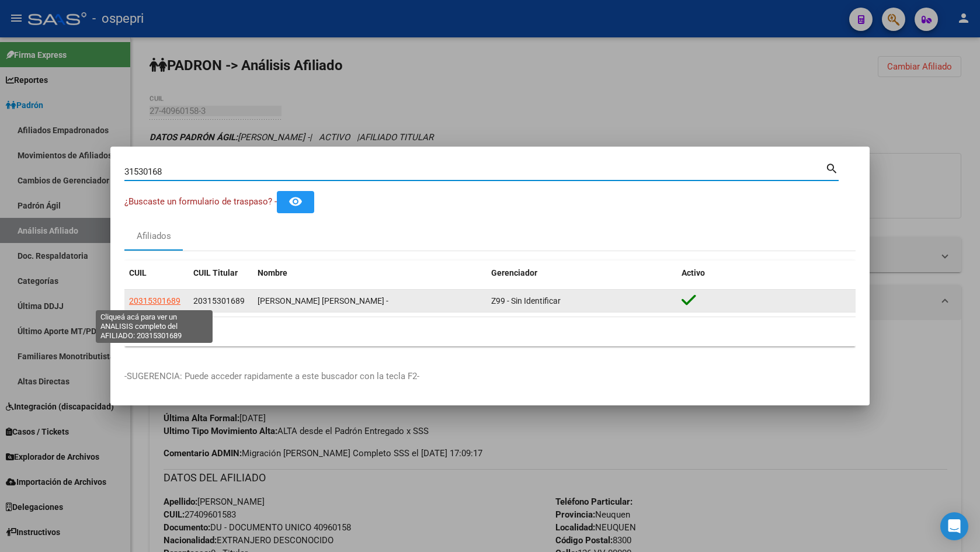
click at [144, 299] on span "20315301689" at bounding box center [154, 300] width 51 height 9
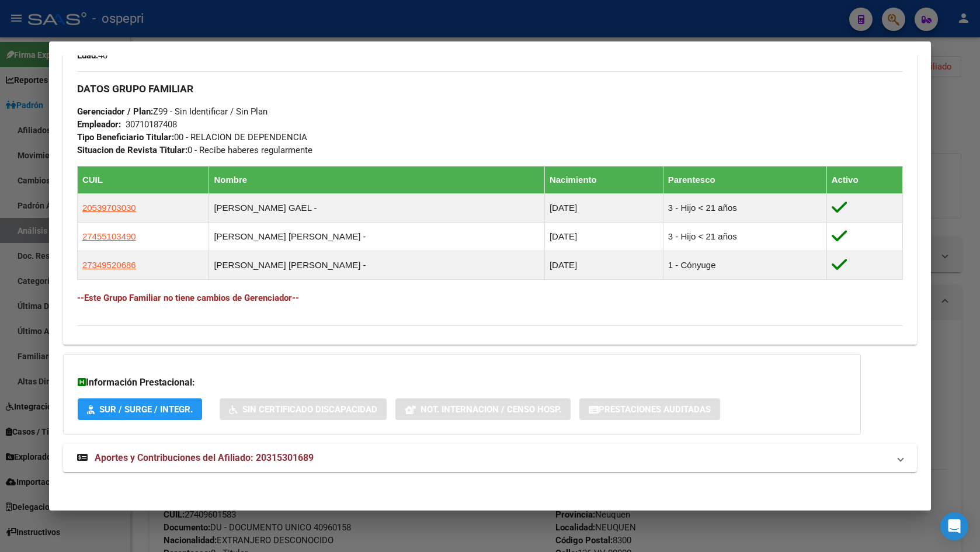
scroll to position [545, 0]
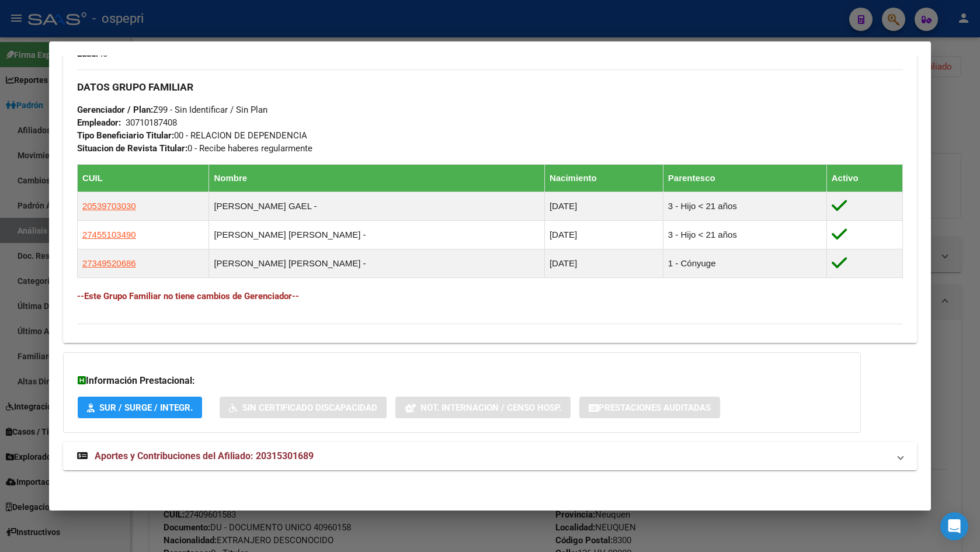
click at [280, 462] on strong "Aportes y Contribuciones del Afiliado: 20315301689" at bounding box center [195, 456] width 237 height 14
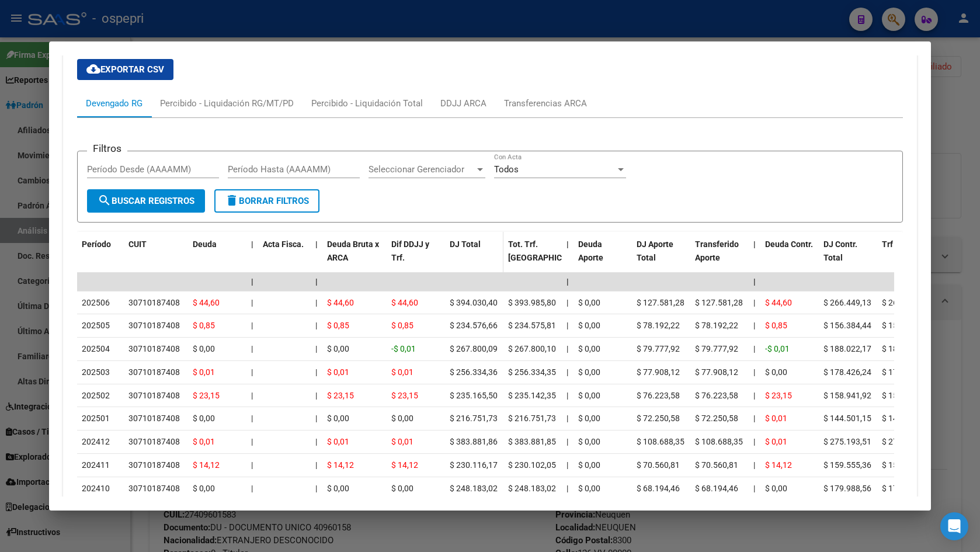
scroll to position [1123, 0]
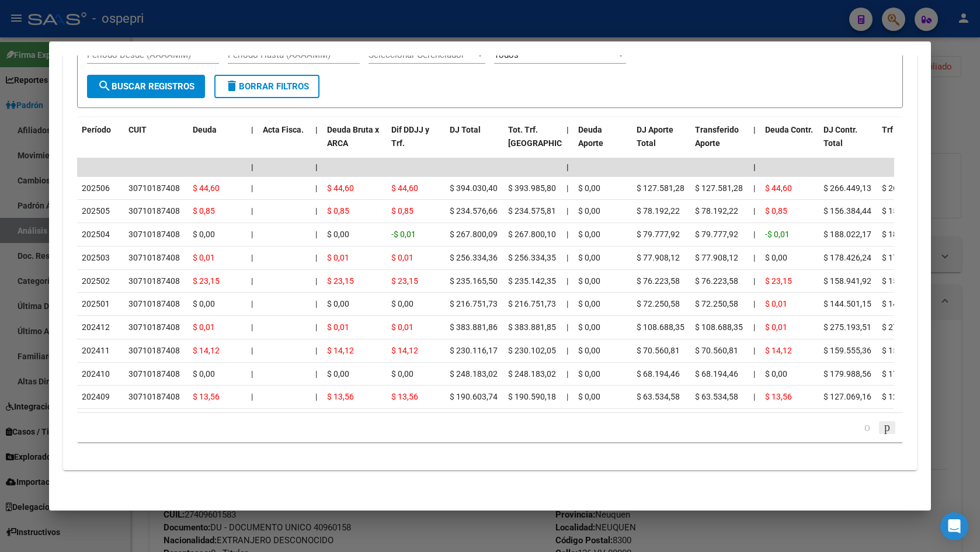
click at [882, 427] on icon "go to next page" at bounding box center [886, 427] width 9 height 14
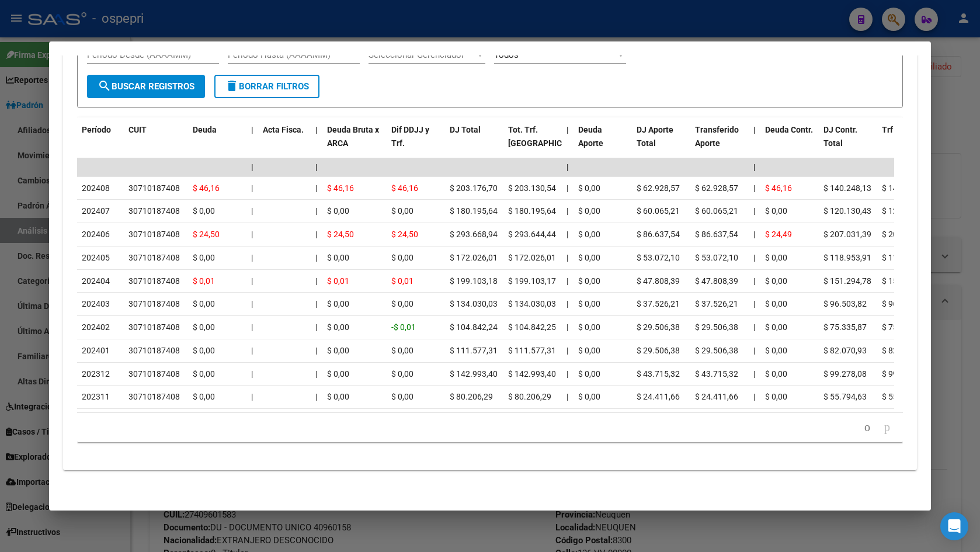
click at [882, 427] on icon "go to next page" at bounding box center [886, 427] width 9 height 14
click at [863, 428] on icon "go to previous page" at bounding box center [867, 427] width 9 height 14
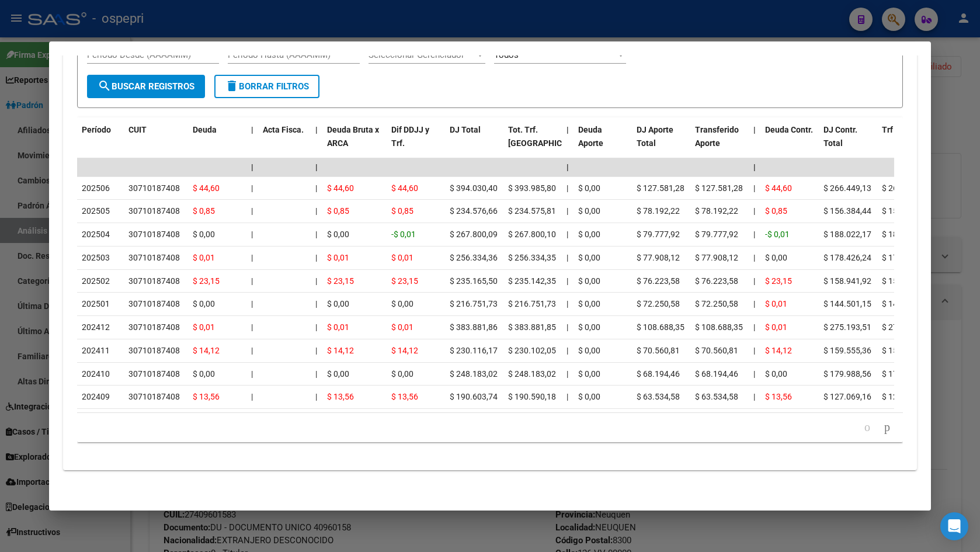
click at [863, 428] on icon "go to previous page" at bounding box center [867, 427] width 9 height 14
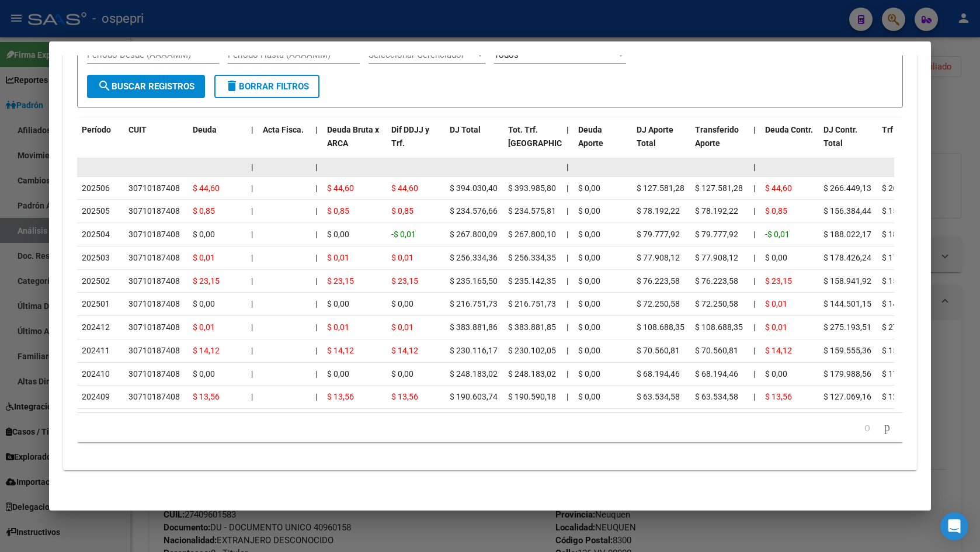
scroll to position [947, 0]
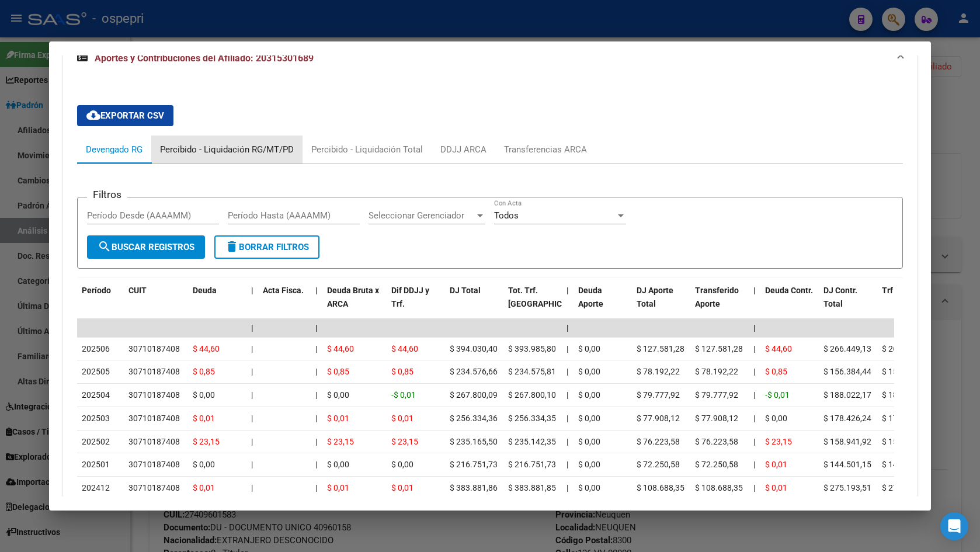
click at [234, 147] on div "Percibido - Liquidación RG/MT/PD" at bounding box center [227, 149] width 134 height 13
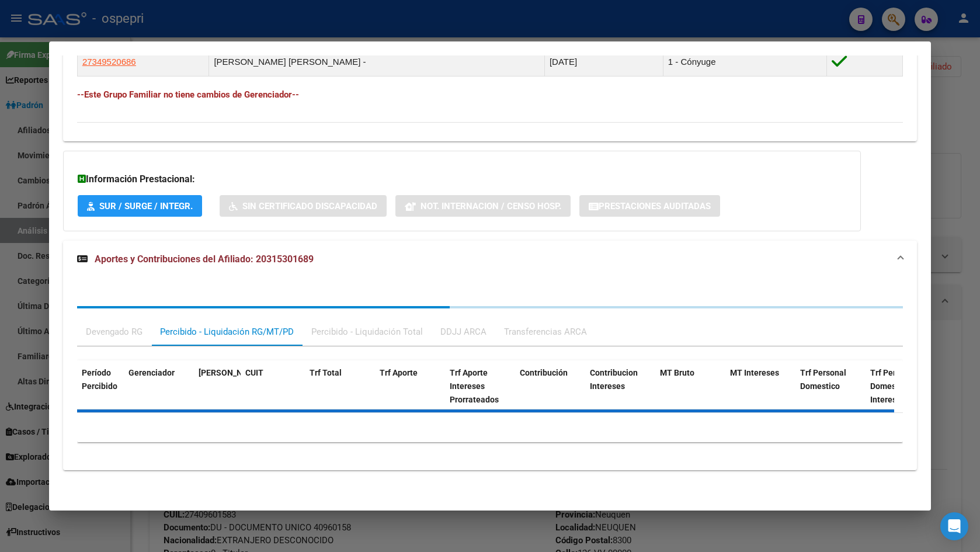
scroll to position [804, 0]
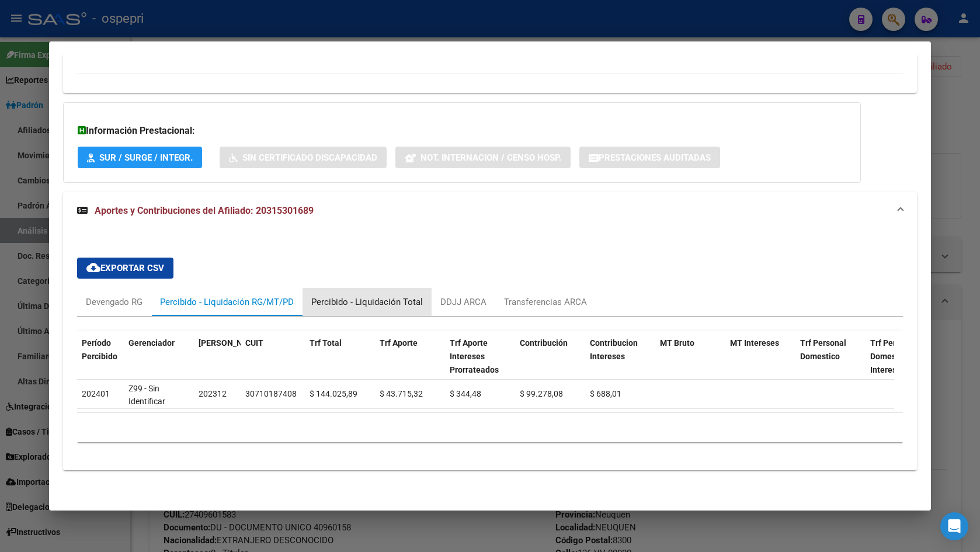
click at [370, 299] on div "Percibido - Liquidación Total" at bounding box center [367, 302] width 112 height 13
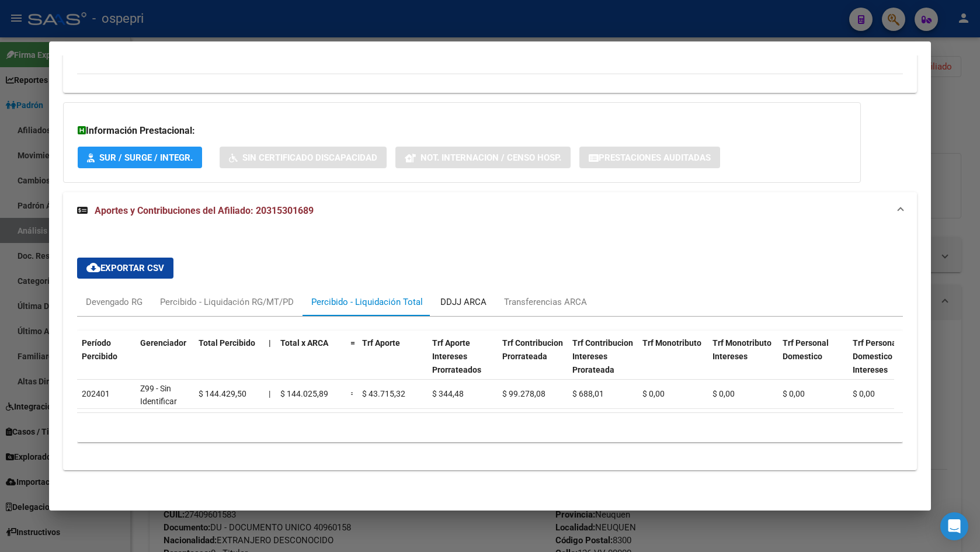
click at [445, 296] on div "DDJJ ARCA" at bounding box center [463, 302] width 46 height 13
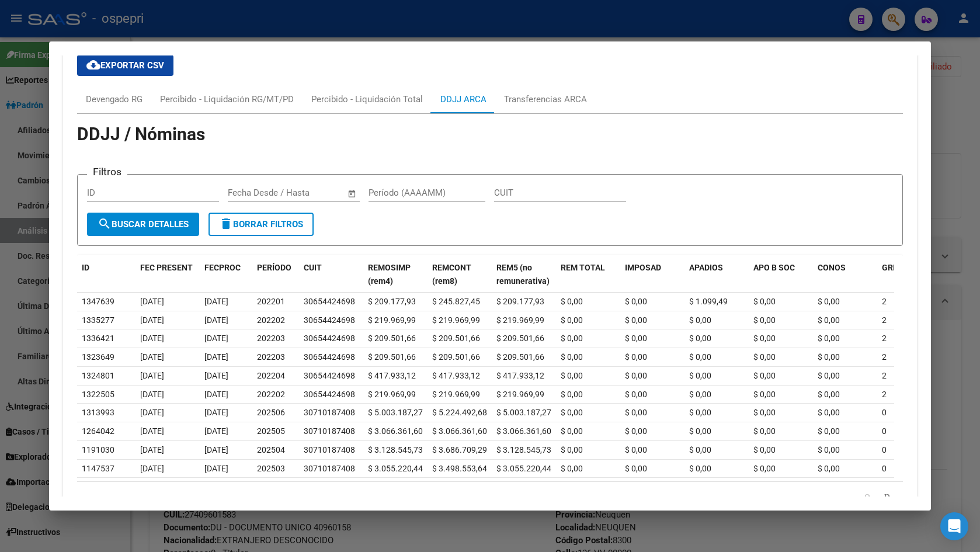
scroll to position [1037, 0]
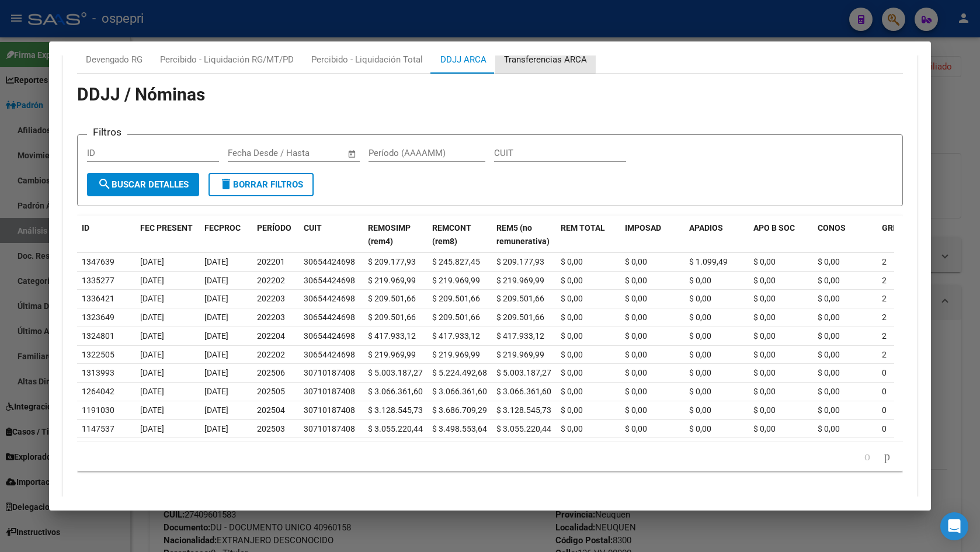
click at [532, 61] on div "Transferencias ARCA" at bounding box center [545, 59] width 83 height 13
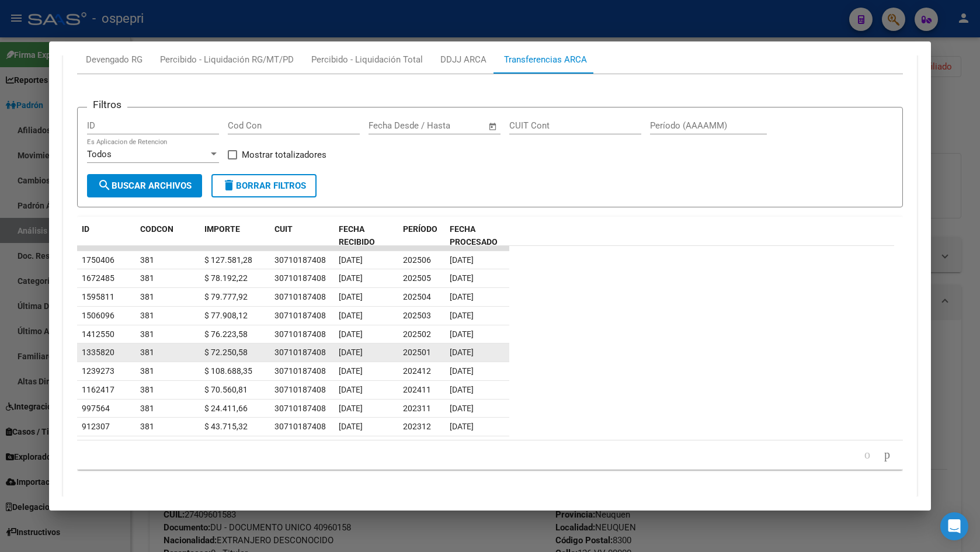
scroll to position [1065, 0]
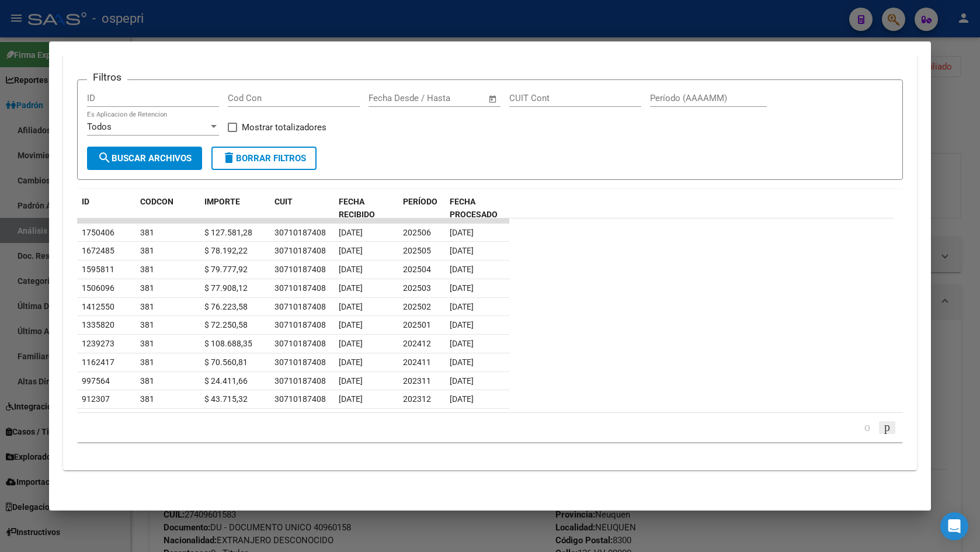
click at [882, 428] on icon "go to next page" at bounding box center [886, 427] width 9 height 14
click at [863, 428] on icon "go to previous page" at bounding box center [867, 427] width 9 height 14
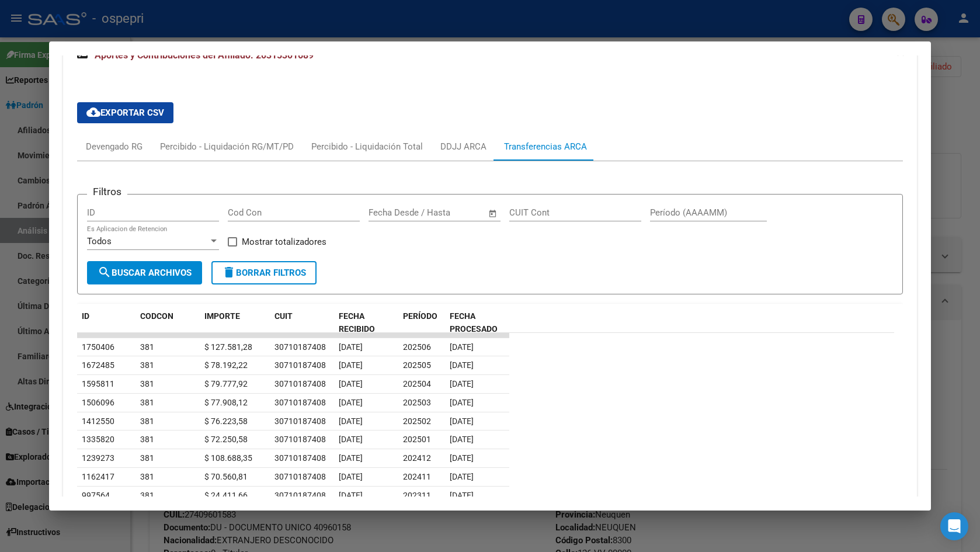
scroll to position [948, 0]
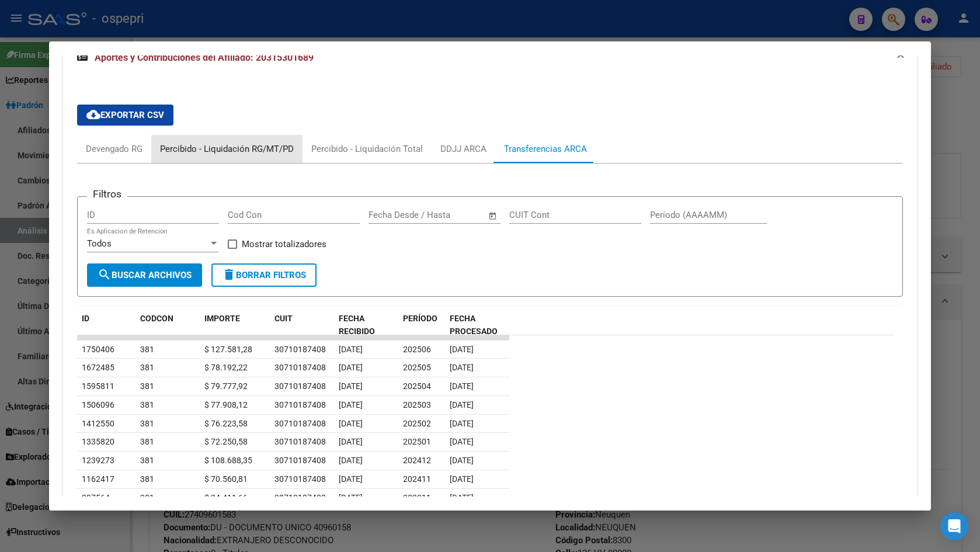
click at [280, 150] on div "Percibido - Liquidación RG/MT/PD" at bounding box center [227, 149] width 134 height 13
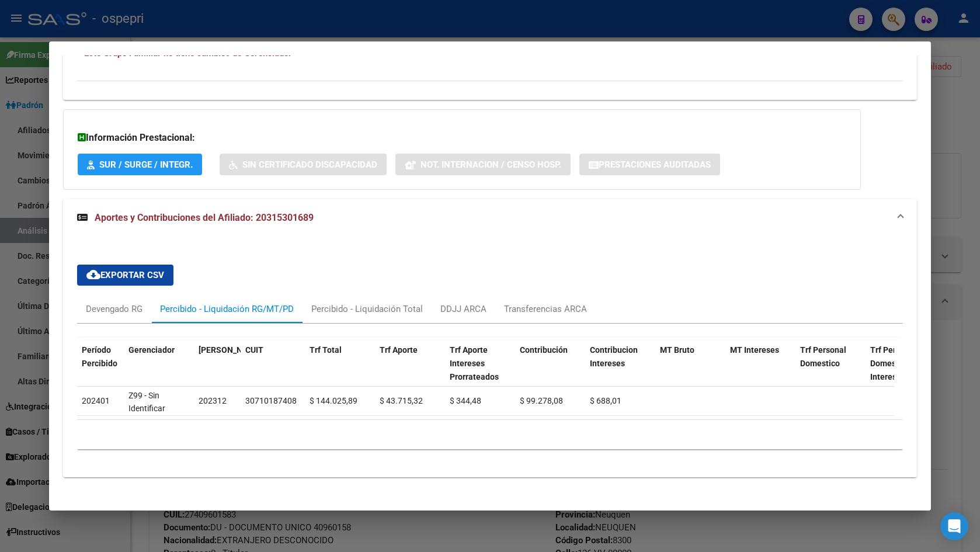
scroll to position [804, 0]
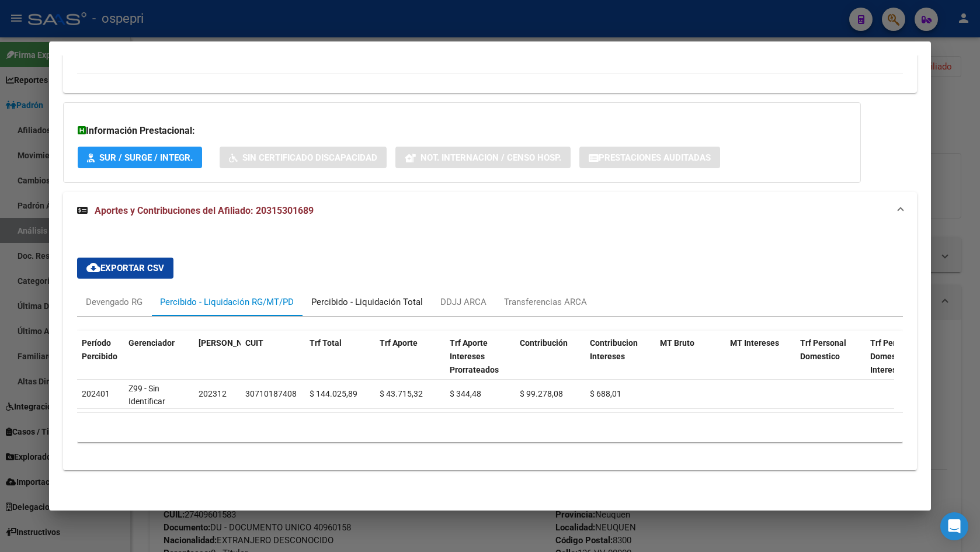
click at [367, 296] on div "Percibido - Liquidación Total" at bounding box center [367, 302] width 112 height 13
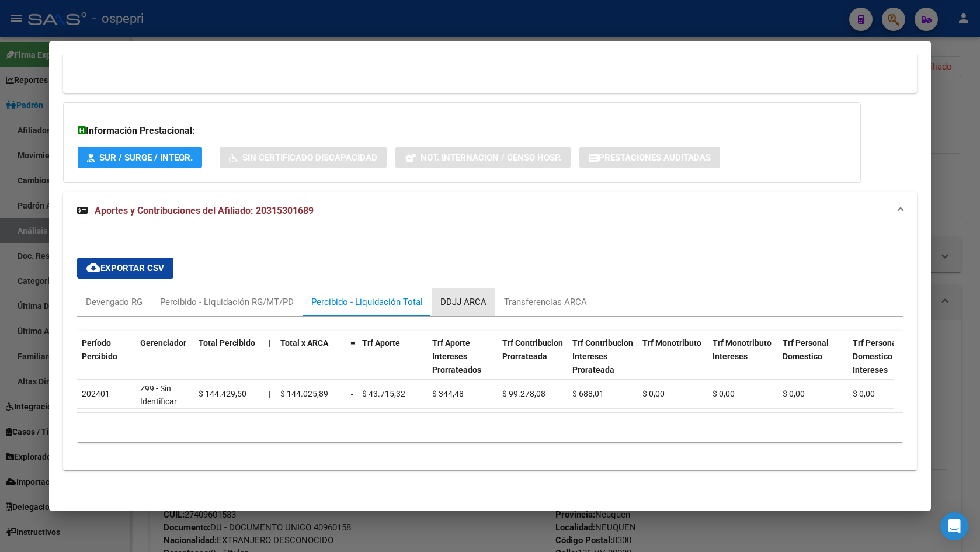
click at [454, 296] on div "DDJJ ARCA" at bounding box center [463, 302] width 46 height 13
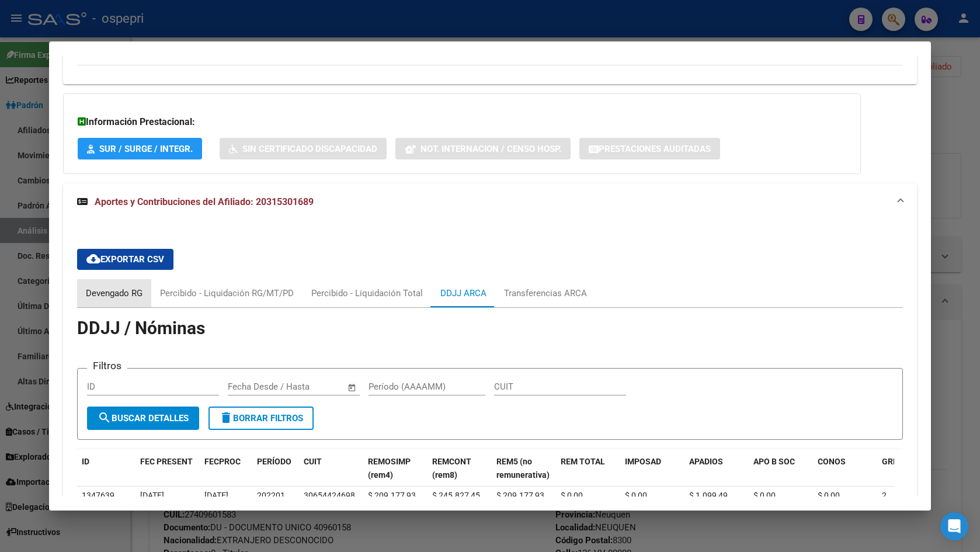
click at [125, 297] on div "Devengado RG" at bounding box center [114, 293] width 57 height 13
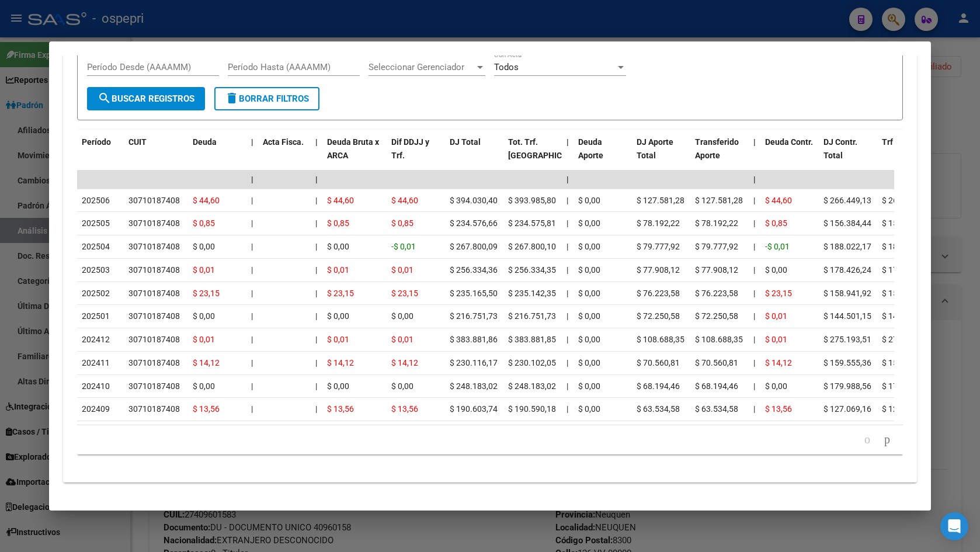
scroll to position [1123, 0]
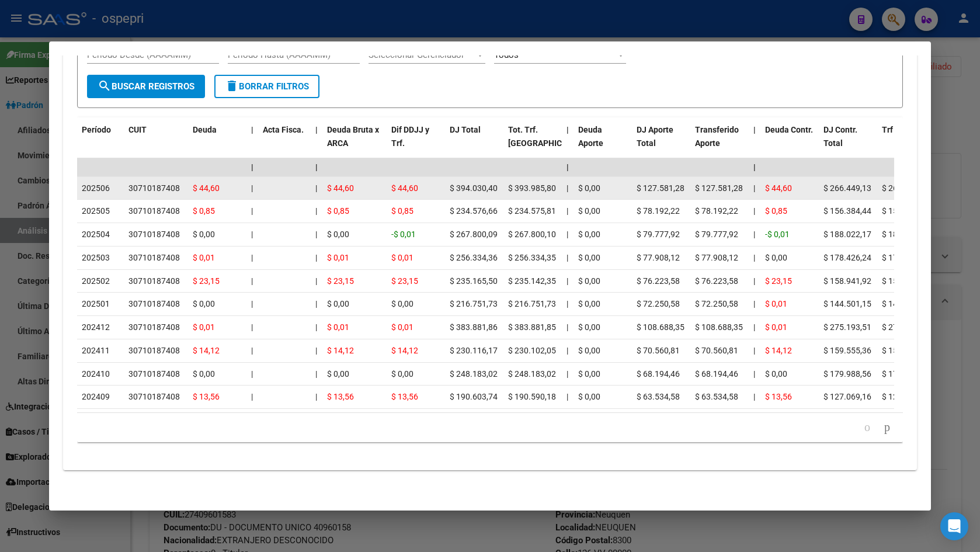
drag, startPoint x: 128, startPoint y: 172, endPoint x: 177, endPoint y: 171, distance: 48.5
click at [177, 182] on div "30710187408" at bounding box center [153, 188] width 51 height 13
copy div "30710187408"
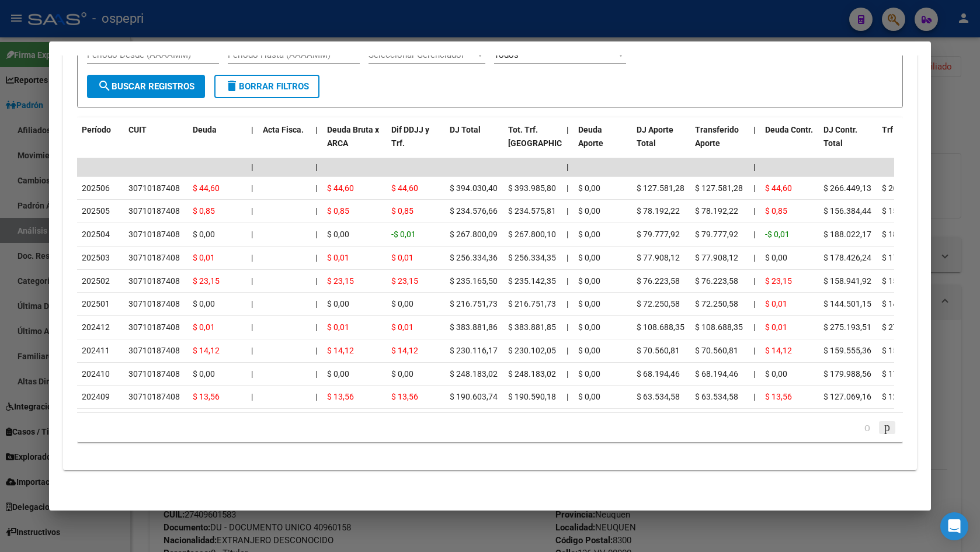
click at [882, 427] on icon "go to next page" at bounding box center [886, 427] width 9 height 14
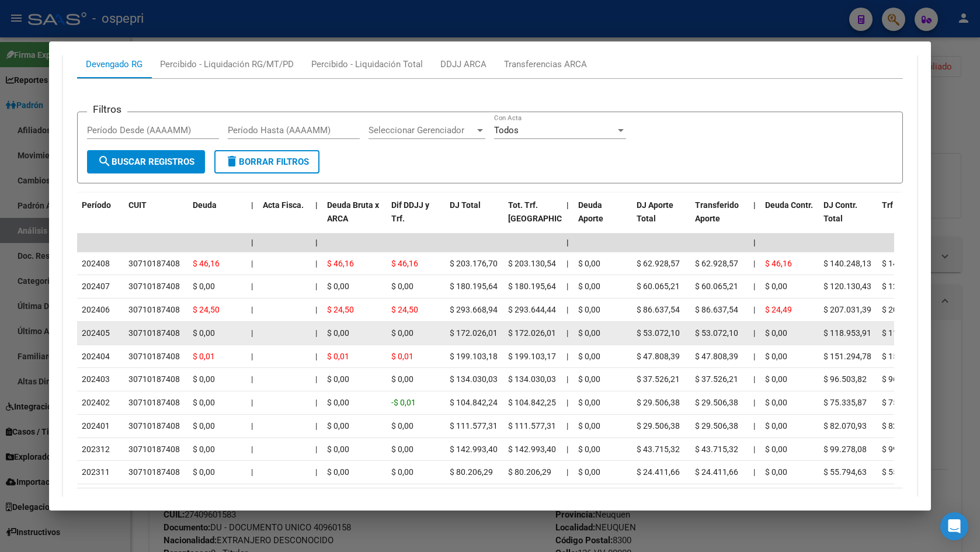
scroll to position [1006, 0]
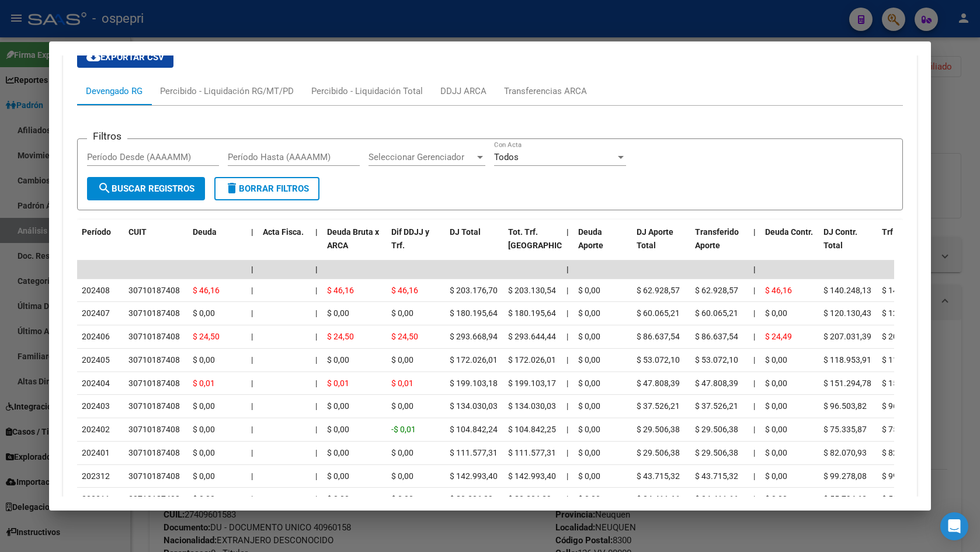
click at [947, 144] on div at bounding box center [490, 276] width 980 height 552
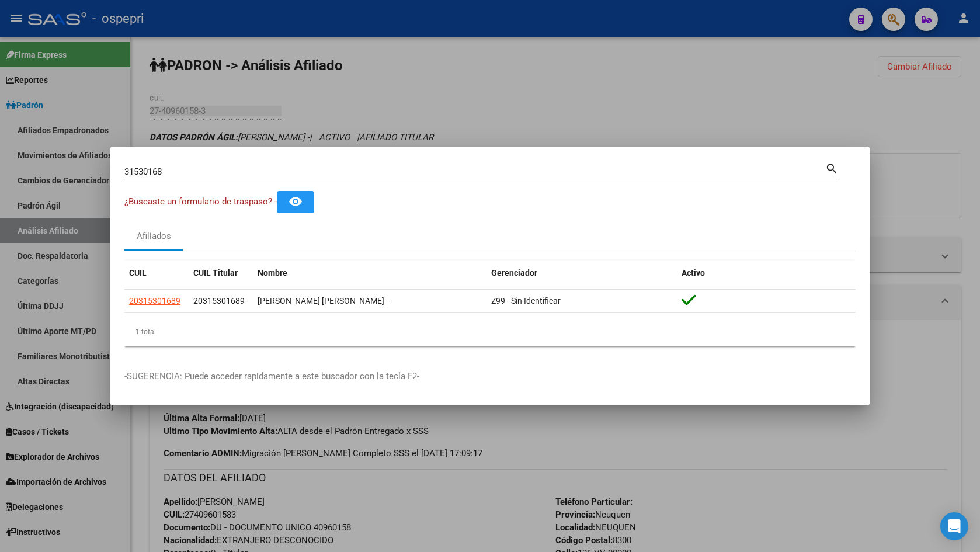
click at [252, 171] on input "31530168" at bounding box center [474, 171] width 701 height 11
paste input "467422"
type input "31467422"
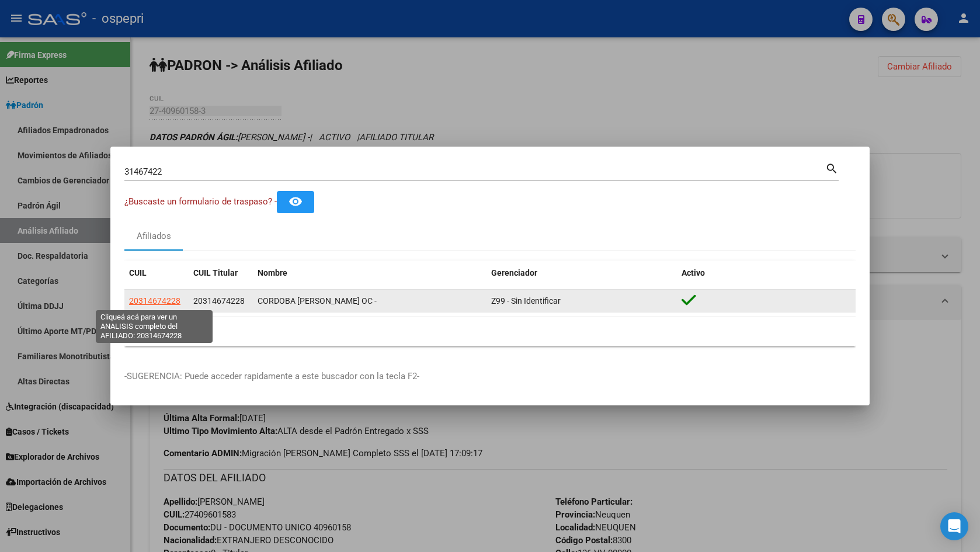
click at [153, 304] on span "20314674228" at bounding box center [154, 300] width 51 height 9
type textarea "20314674228"
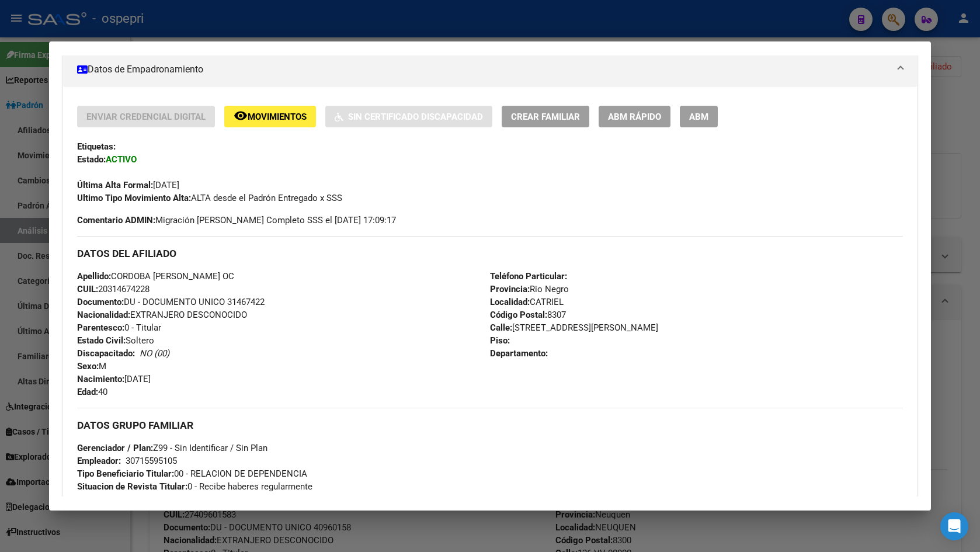
scroll to position [545, 0]
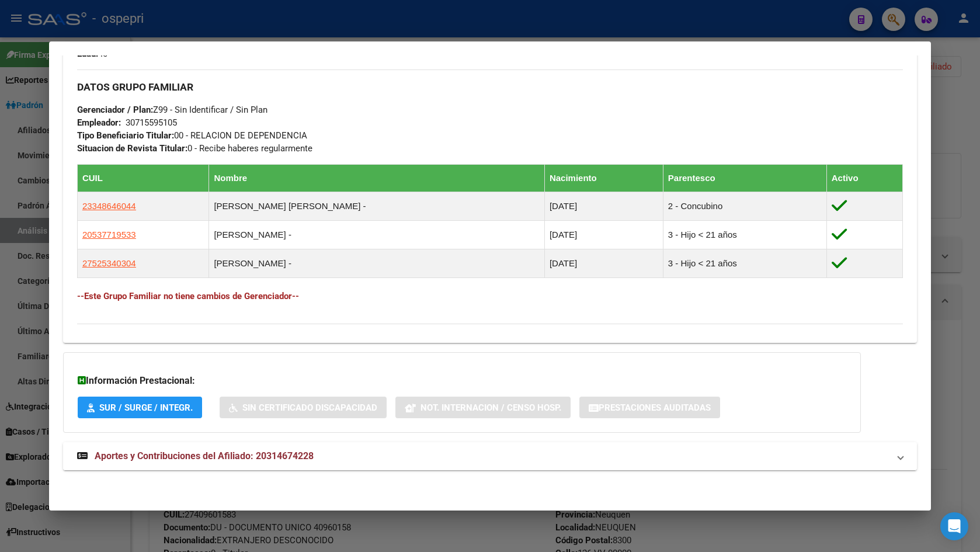
click at [206, 450] on strong "Aportes y Contribuciones del Afiliado: 20314674228" at bounding box center [195, 456] width 237 height 14
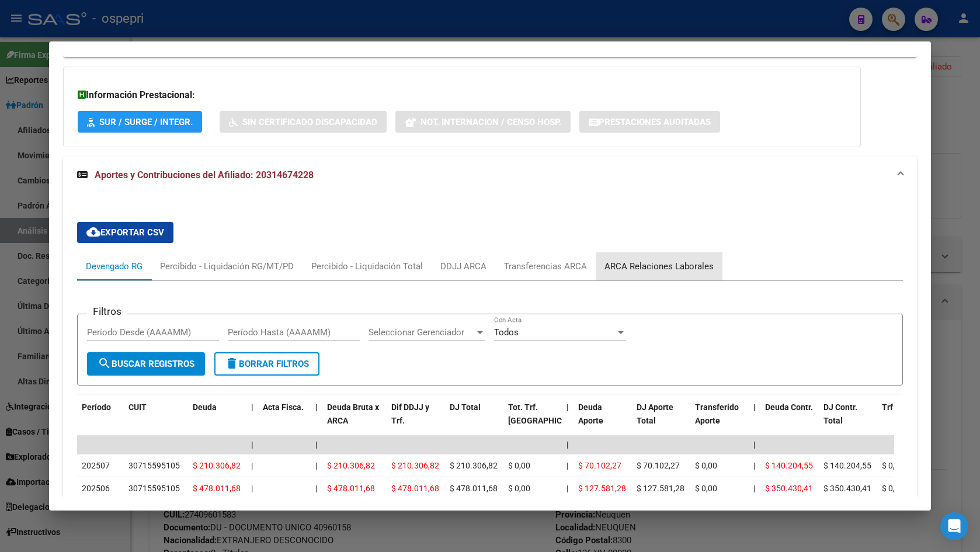
click at [657, 263] on div "ARCA Relaciones Laborales" at bounding box center [658, 266] width 109 height 13
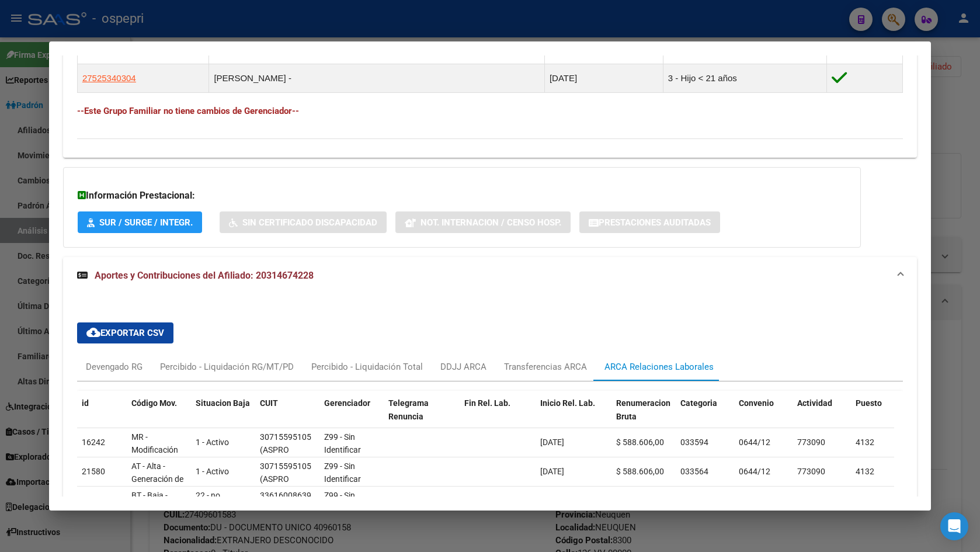
scroll to position [831, 0]
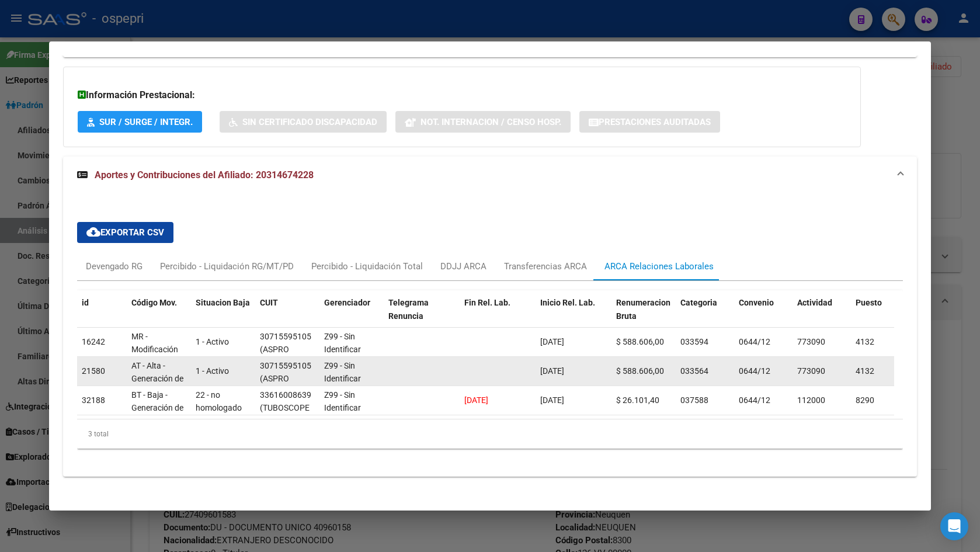
drag, startPoint x: 260, startPoint y: 365, endPoint x: 308, endPoint y: 369, distance: 48.0
click at [308, 369] on div "30715595105" at bounding box center [285, 365] width 51 height 13
copy div "30715595105"
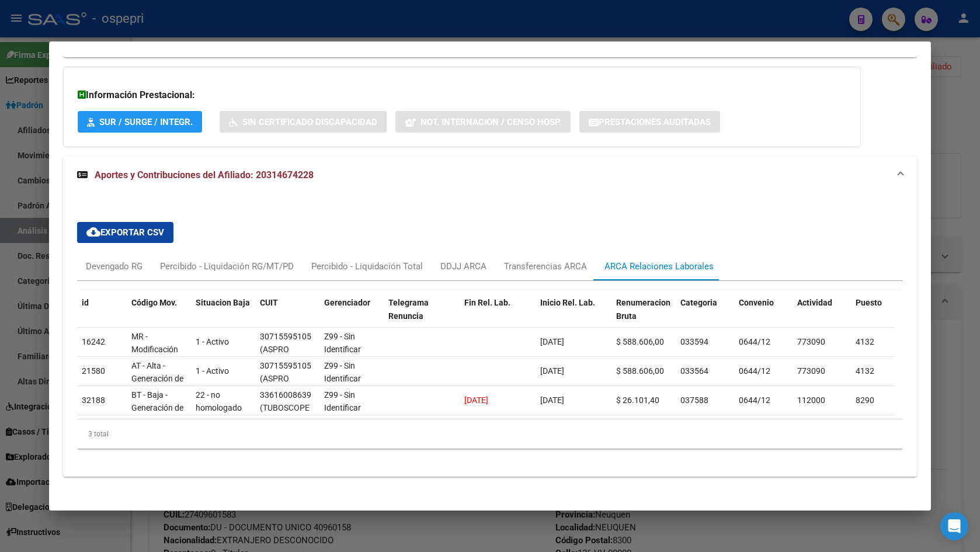
click at [939, 166] on div at bounding box center [490, 276] width 980 height 552
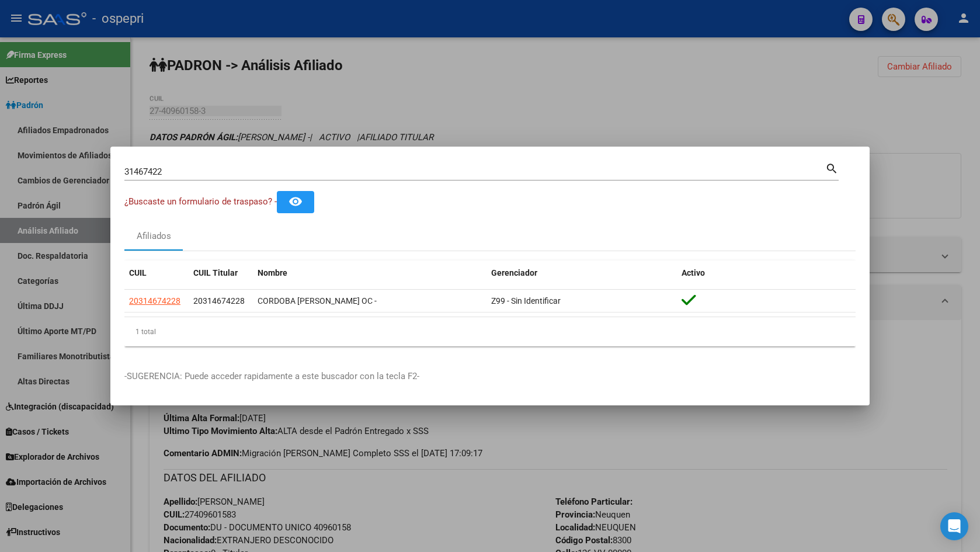
click at [296, 161] on div "31467422 Buscar (apellido, dni, [PERSON_NAME], nro traspaso, cuit, obra social)…" at bounding box center [481, 171] width 714 height 20
click at [287, 170] on input "31467422" at bounding box center [474, 171] width 701 height 11
paste input "347714"
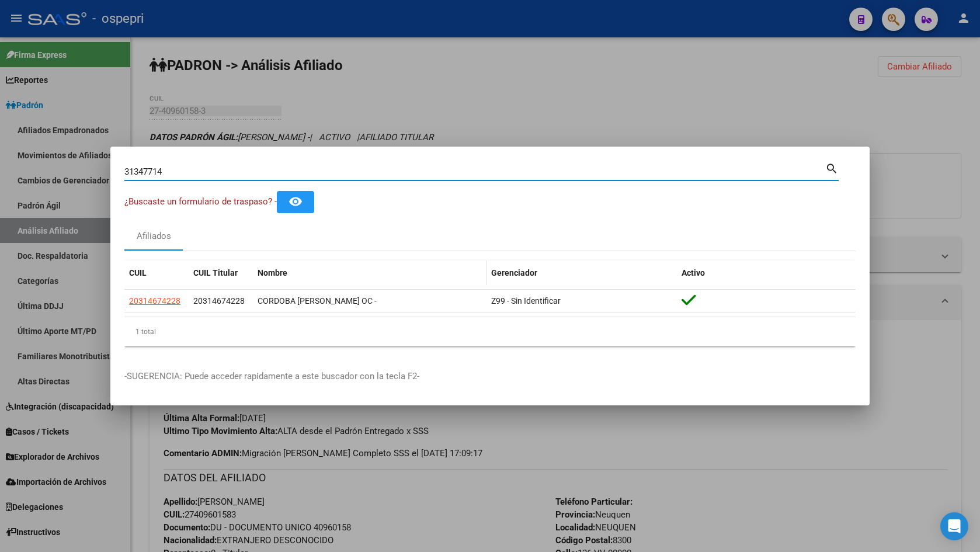
type input "31347714"
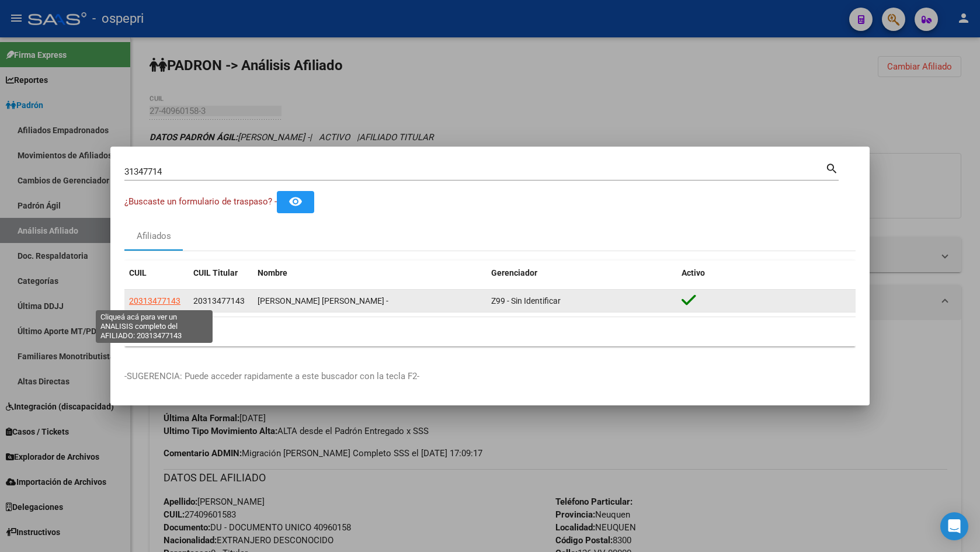
click at [155, 296] on span "20313477143" at bounding box center [154, 300] width 51 height 9
type textarea "20313477143"
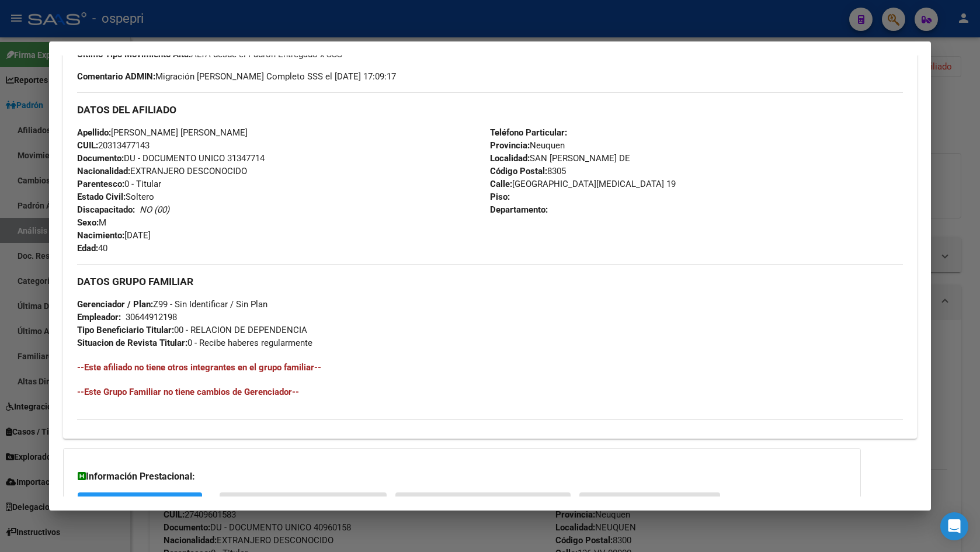
scroll to position [446, 0]
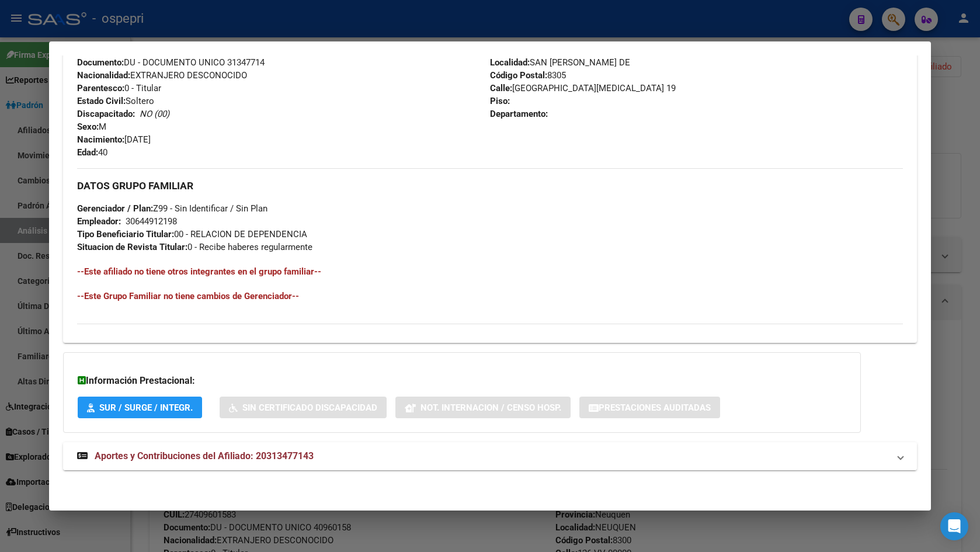
click at [265, 453] on span "Aportes y Contribuciones del Afiliado: 20313477143" at bounding box center [204, 455] width 219 height 11
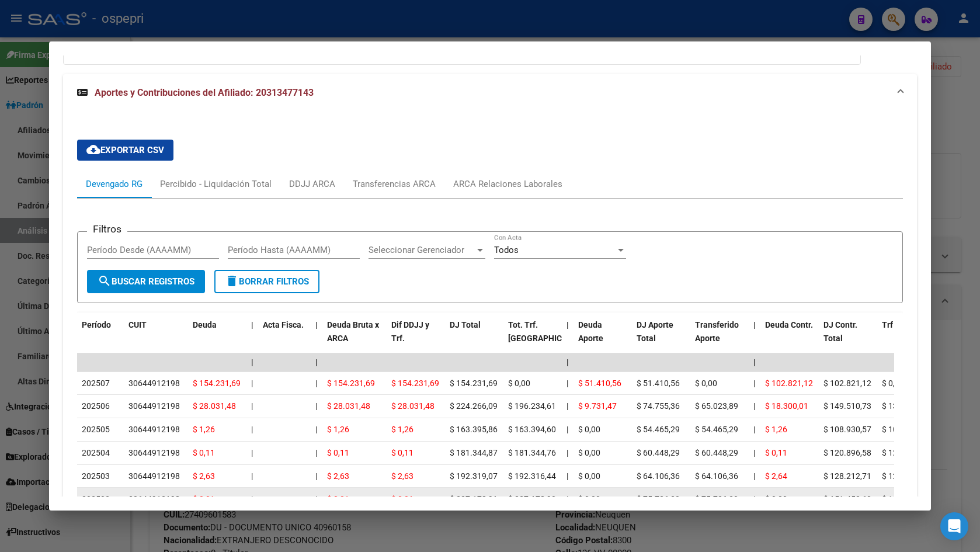
scroll to position [913, 0]
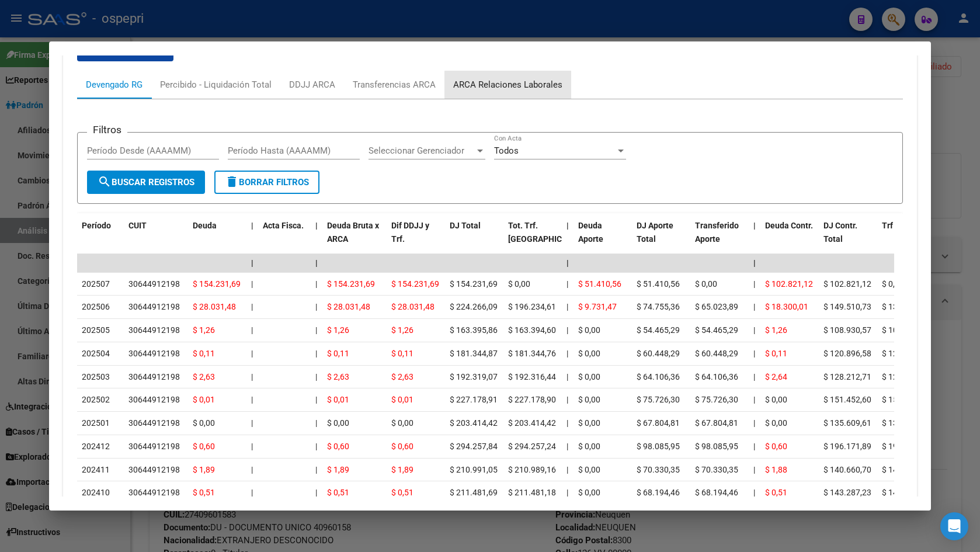
click at [511, 78] on div "ARCA Relaciones Laborales" at bounding box center [507, 84] width 109 height 13
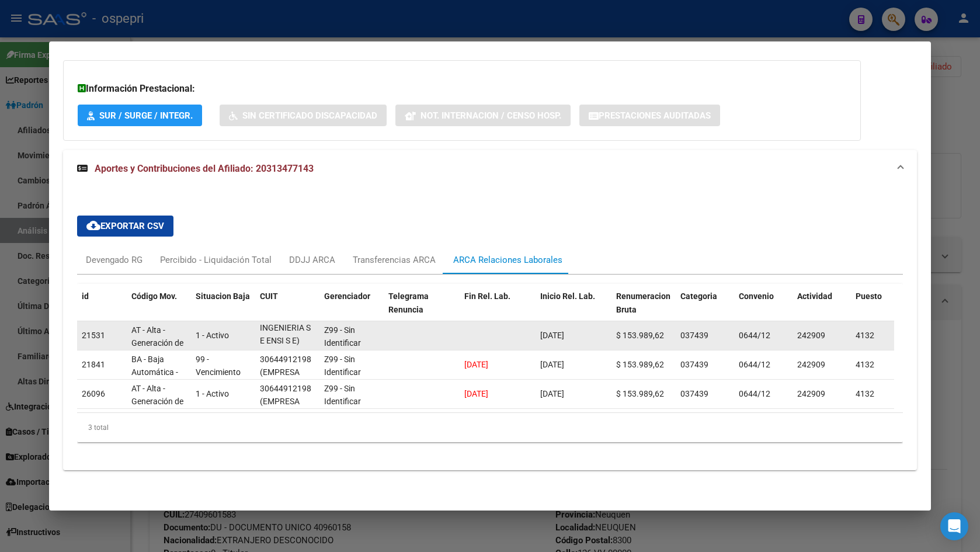
scroll to position [1, 0]
drag, startPoint x: 261, startPoint y: 322, endPoint x: 307, endPoint y: 337, distance: 47.8
click at [307, 337] on div "30644912198 (EMPRESA NEUQUINA DE SERVICIOS DE INGENIERIA S E ENSI S E)" at bounding box center [287, 335] width 55 height 25
copy div "30644912198 (EMPRESA NEUQUINA DE SERVICIOS DE INGENIERIA S E ENSI S E)"
drag, startPoint x: 541, startPoint y: 328, endPoint x: 588, endPoint y: 329, distance: 47.3
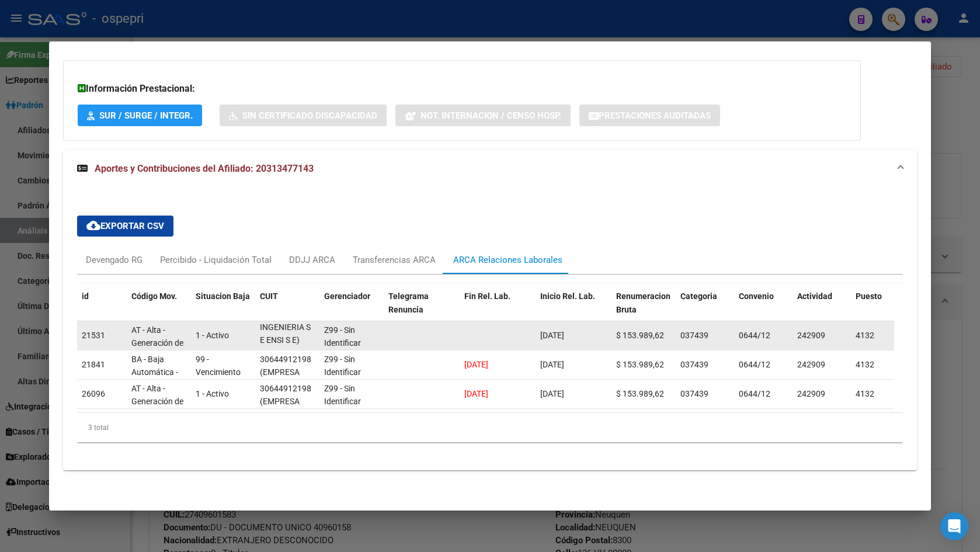
click at [588, 329] on div "[DATE]" at bounding box center [573, 335] width 67 height 13
copy span "[DATE]"
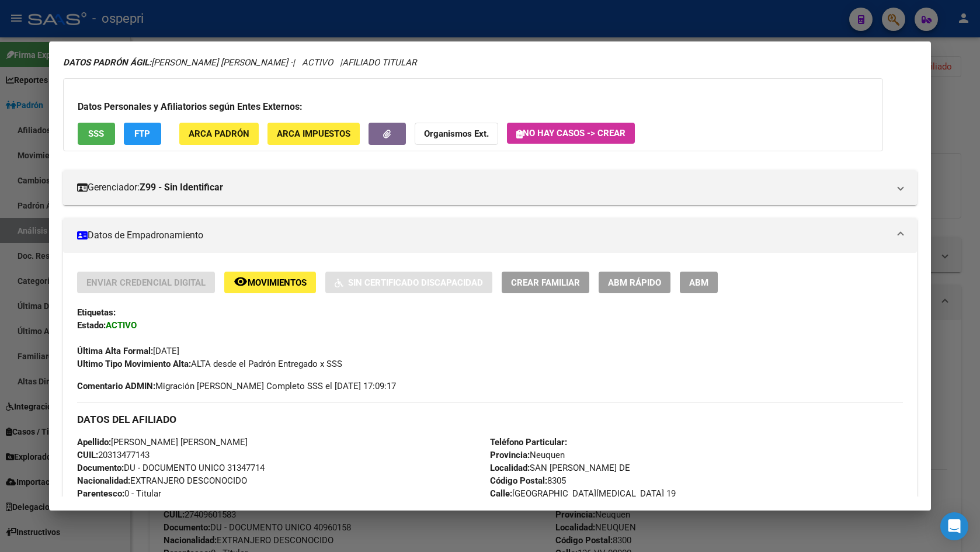
scroll to position [0, 0]
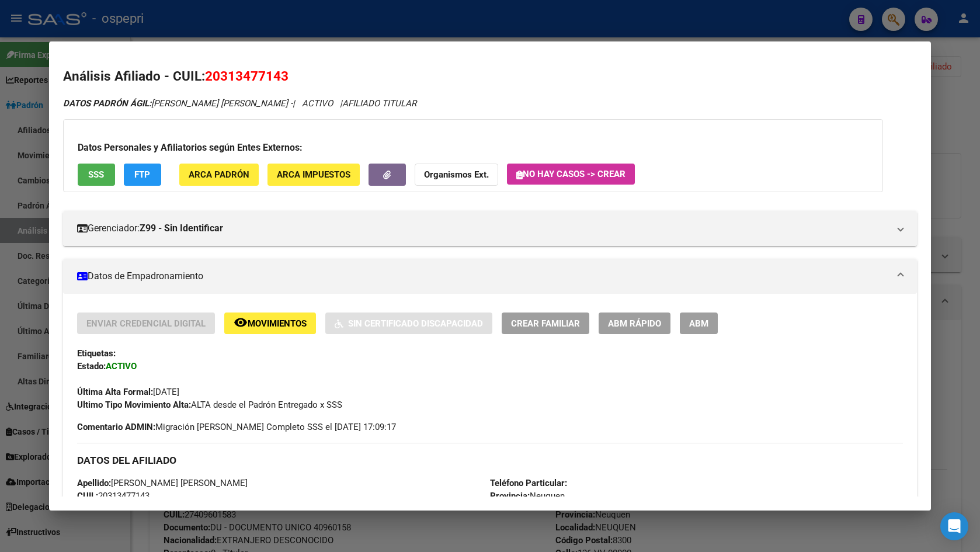
drag, startPoint x: 955, startPoint y: 134, endPoint x: 447, endPoint y: 182, distance: 510.9
click at [948, 135] on div at bounding box center [490, 276] width 980 height 552
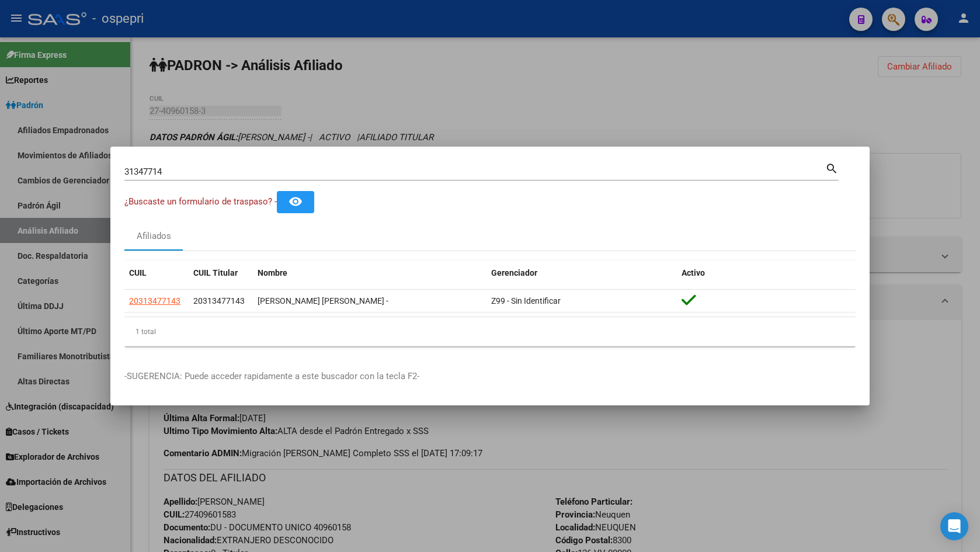
click at [234, 169] on input "31347714" at bounding box center [474, 171] width 701 height 11
paste input "3836"
type input "31343836"
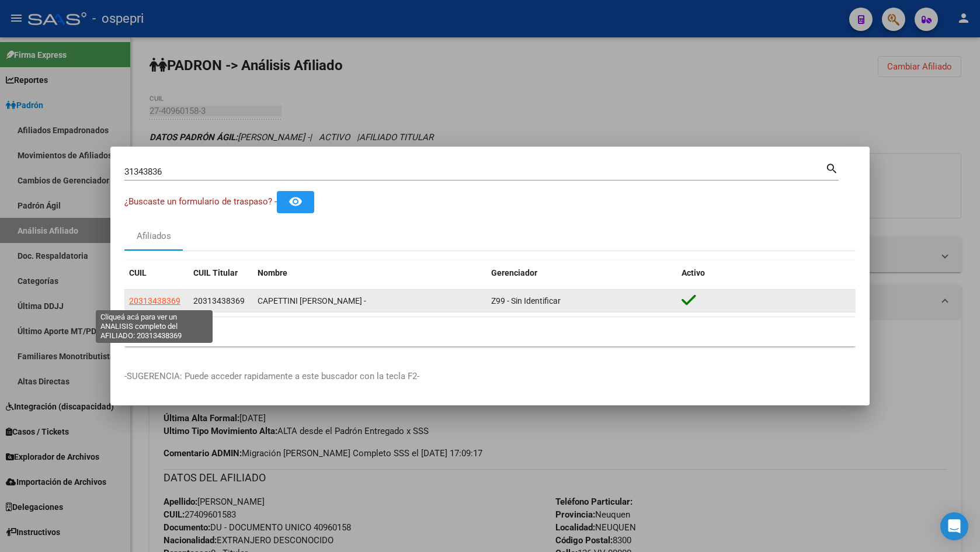
click at [162, 301] on span "20313438369" at bounding box center [154, 300] width 51 height 9
type textarea "20313438369"
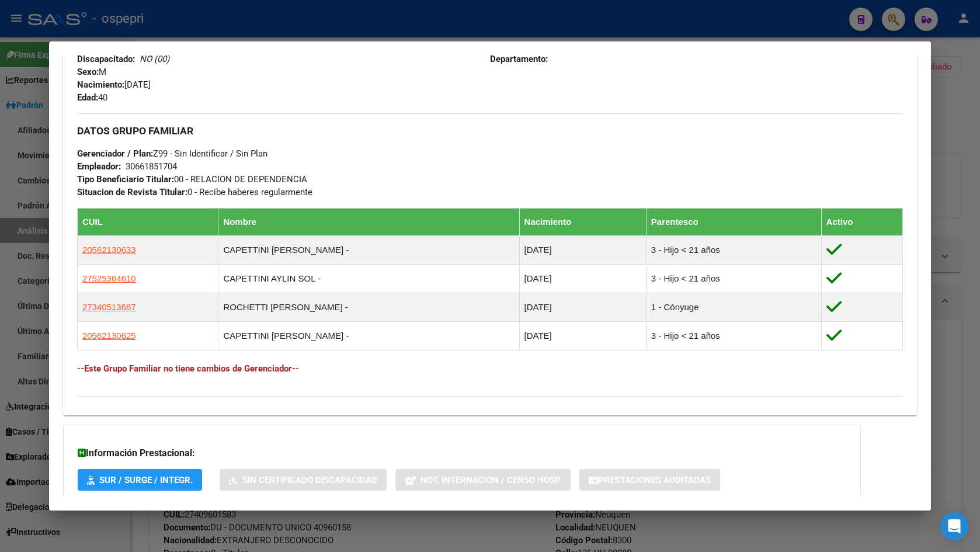
scroll to position [574, 0]
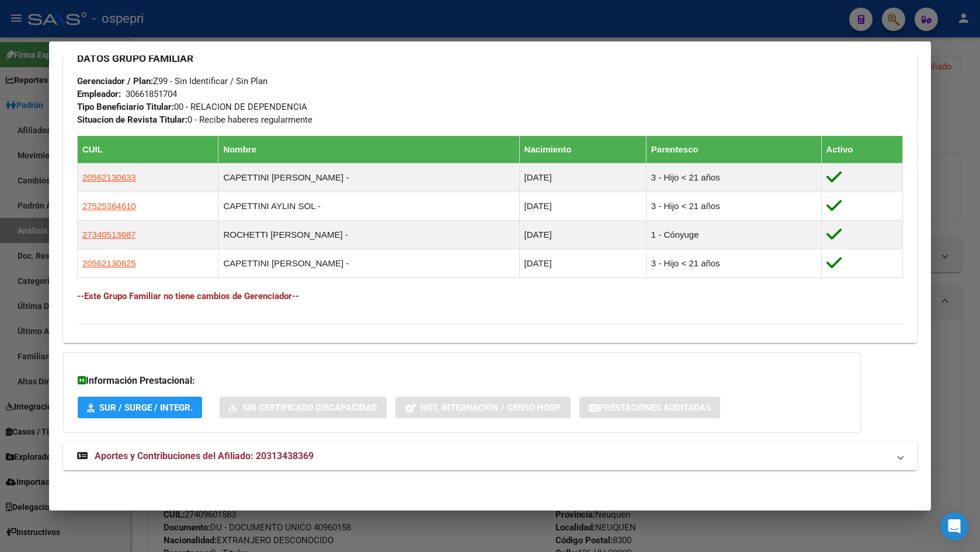
click at [257, 456] on span "Aportes y Contribuciones del Afiliado: 20313438369" at bounding box center [204, 455] width 219 height 11
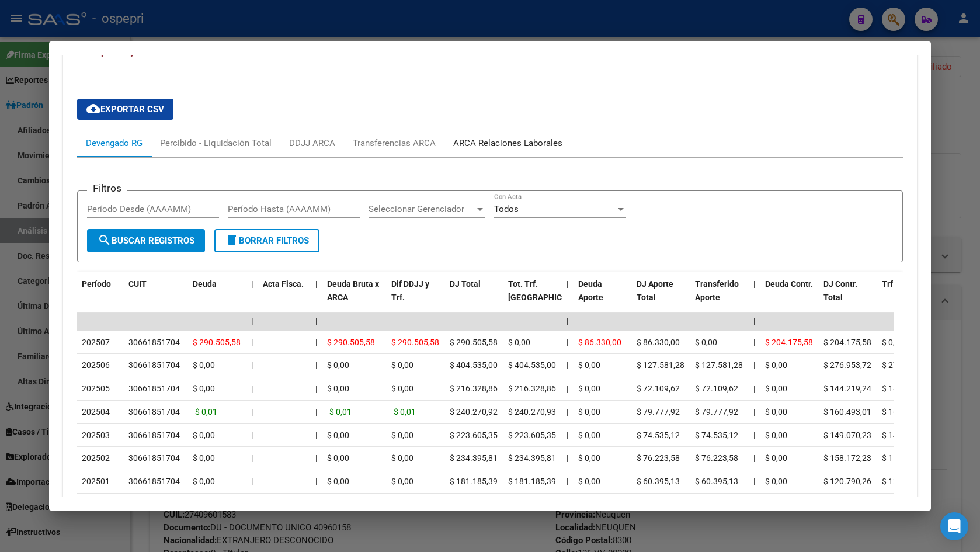
click at [527, 134] on div "ARCA Relaciones Laborales" at bounding box center [507, 143] width 127 height 28
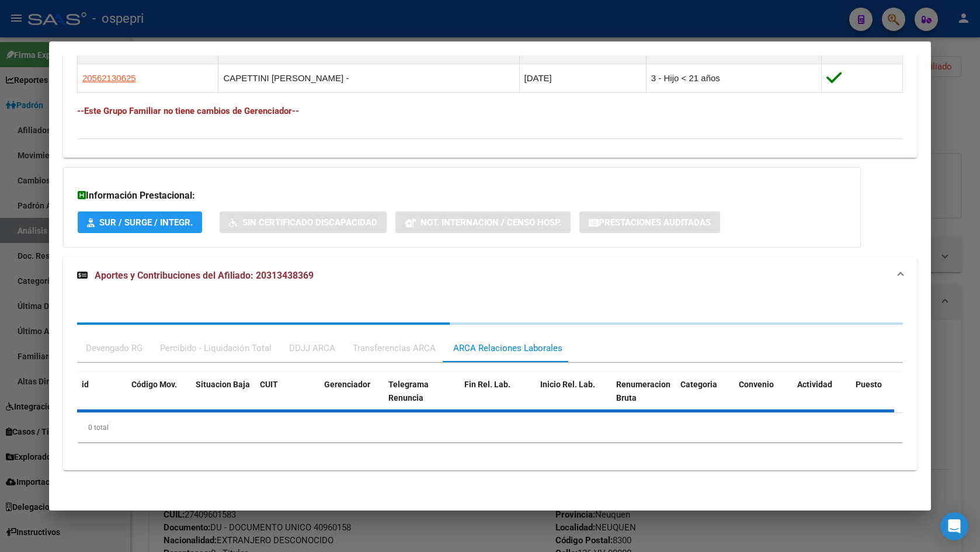
scroll to position [874, 0]
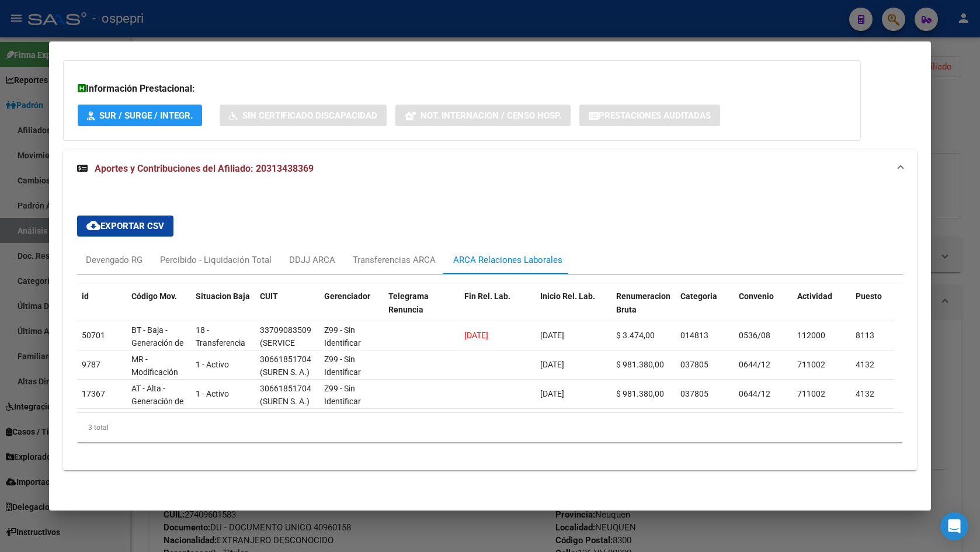
click at [946, 195] on div at bounding box center [490, 276] width 980 height 552
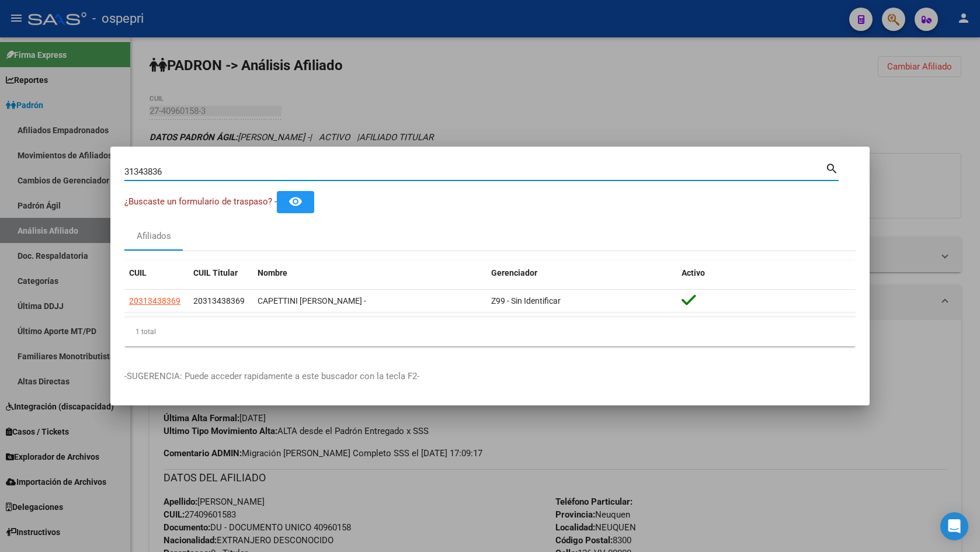
click at [284, 169] on input "31343836" at bounding box center [474, 171] width 701 height 11
paste input "29154384"
type input "29154384"
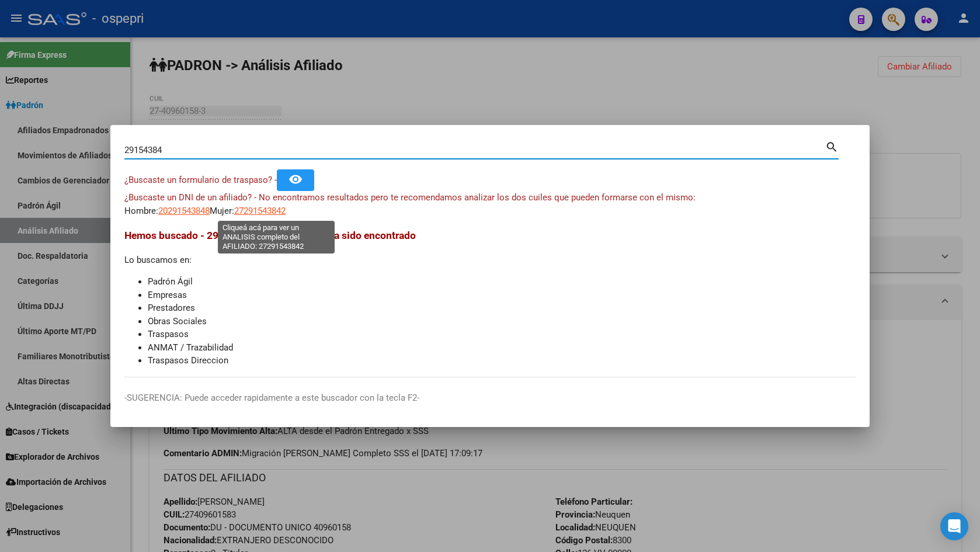
click at [278, 207] on span "27291543842" at bounding box center [259, 211] width 51 height 11
type textarea "27291543842"
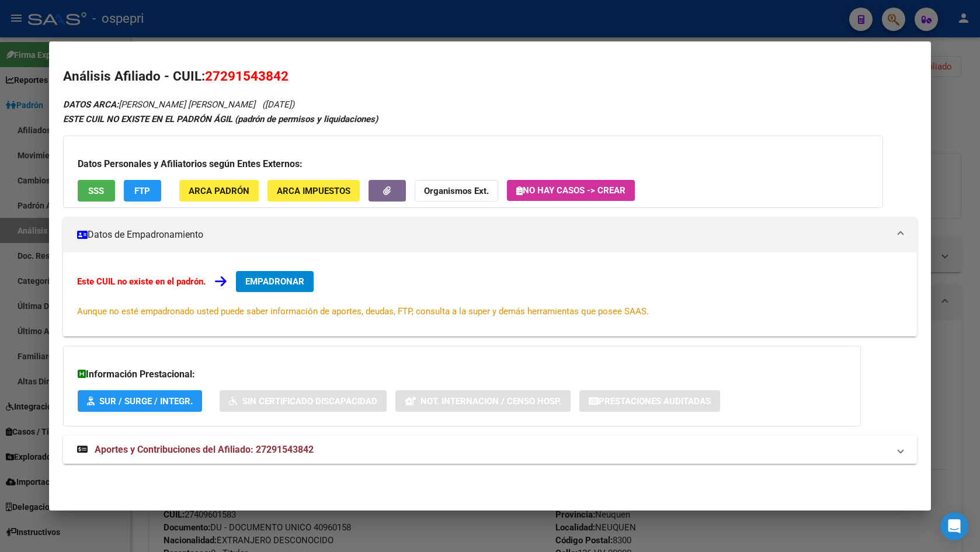
click at [273, 454] on span "Aportes y Contribuciones del Afiliado: 27291543842" at bounding box center [204, 449] width 219 height 11
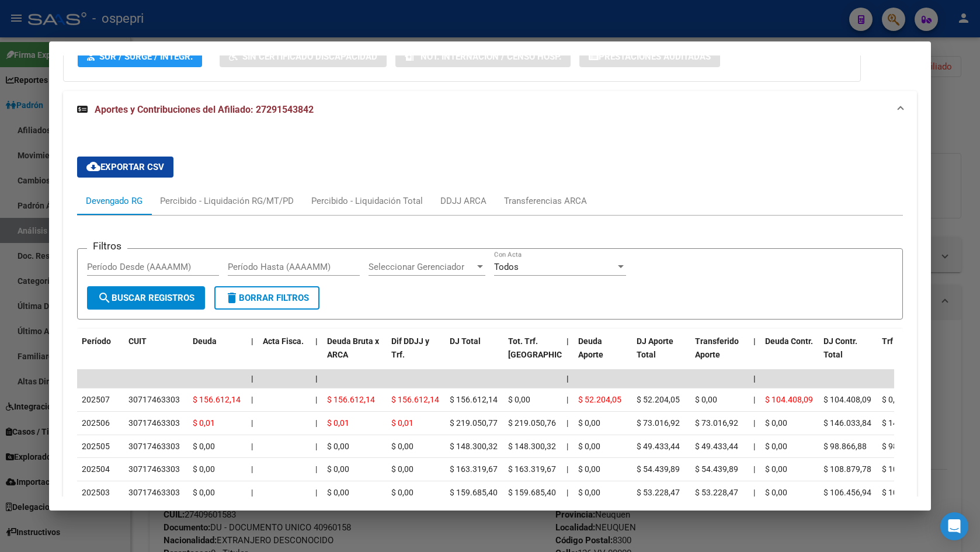
scroll to position [571, 0]
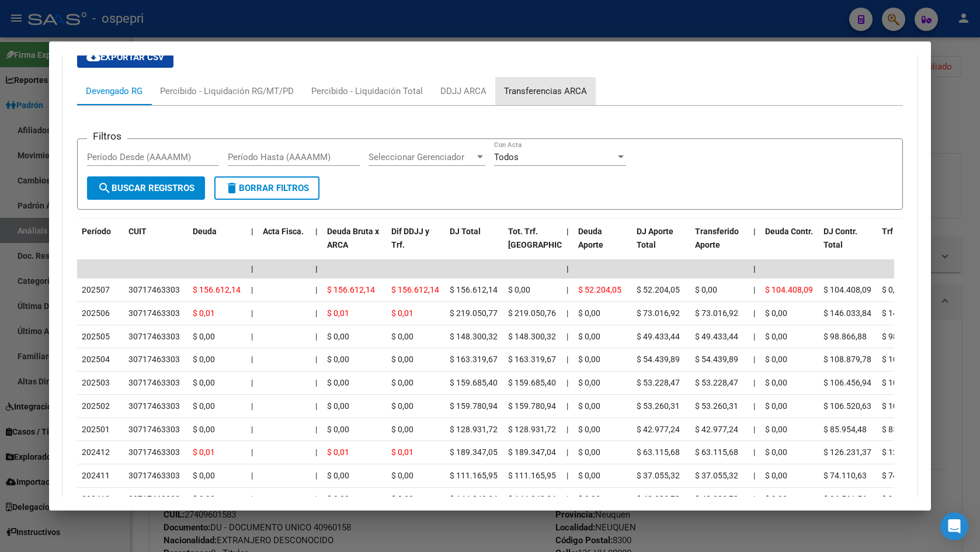
click at [524, 99] on div "Transferencias ARCA" at bounding box center [545, 91] width 100 height 28
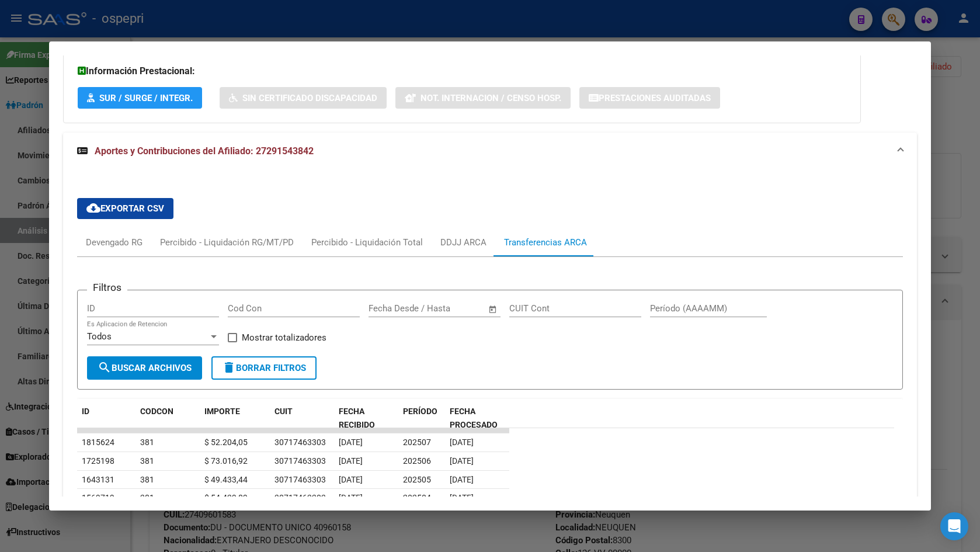
scroll to position [357, 0]
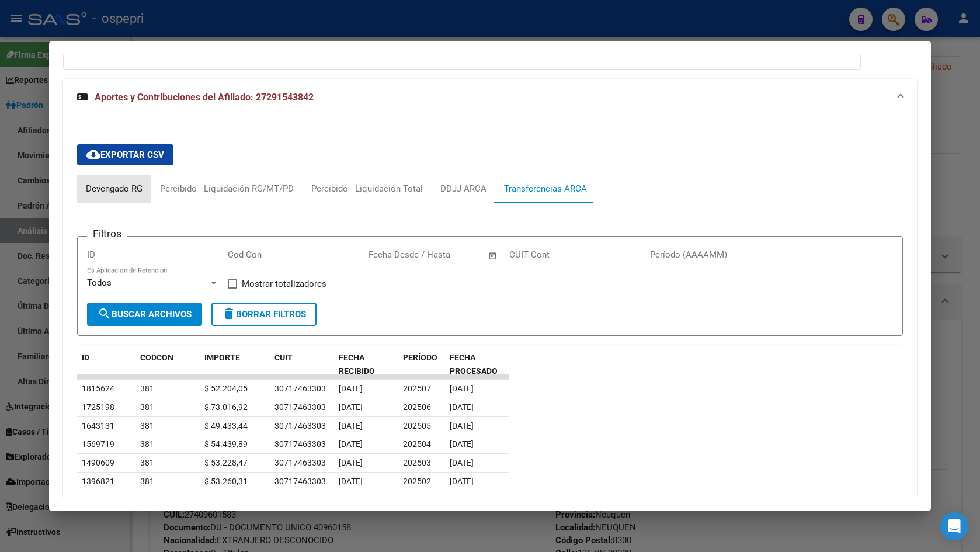
click at [123, 185] on div "Devengado RG" at bounding box center [114, 188] width 57 height 13
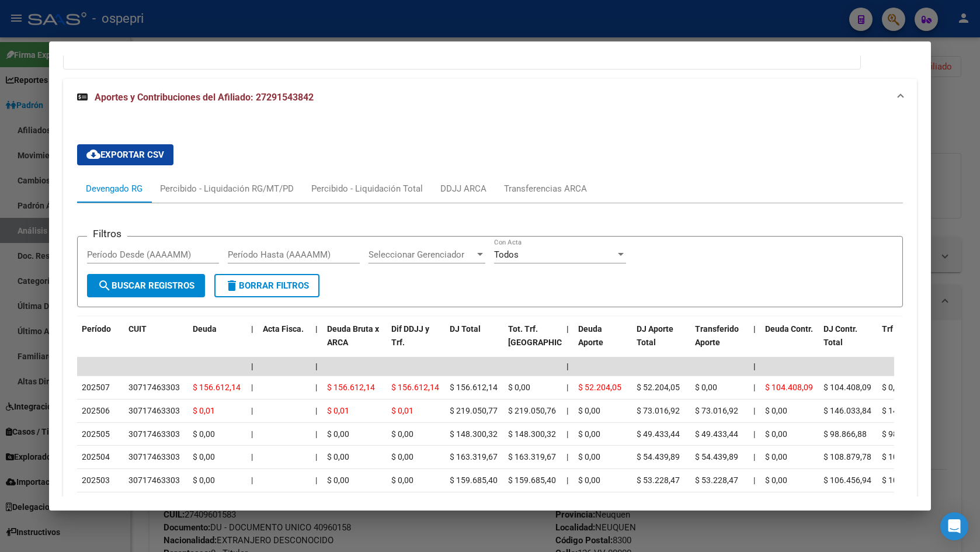
click at [967, 161] on div at bounding box center [490, 276] width 980 height 552
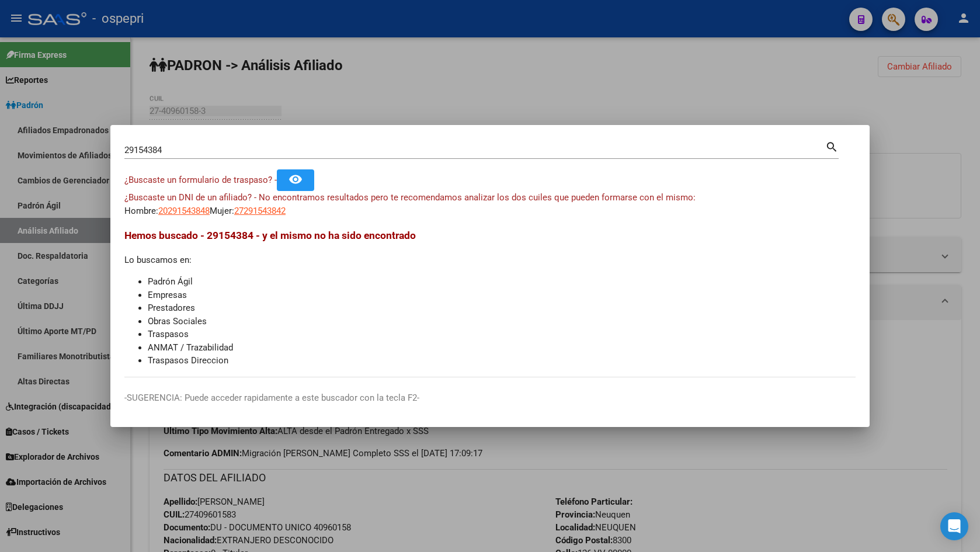
click at [892, 196] on div at bounding box center [490, 276] width 980 height 552
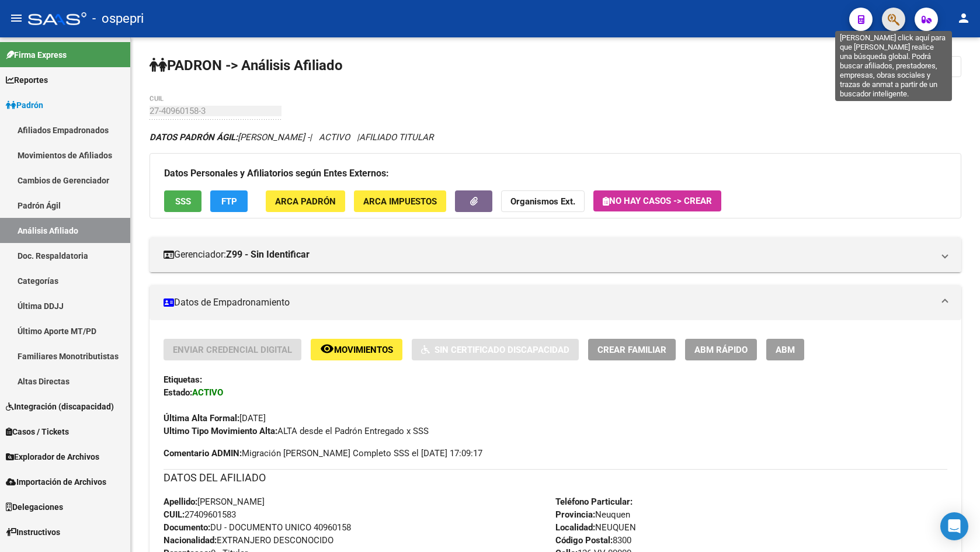
click at [896, 22] on icon "button" at bounding box center [894, 19] width 12 height 13
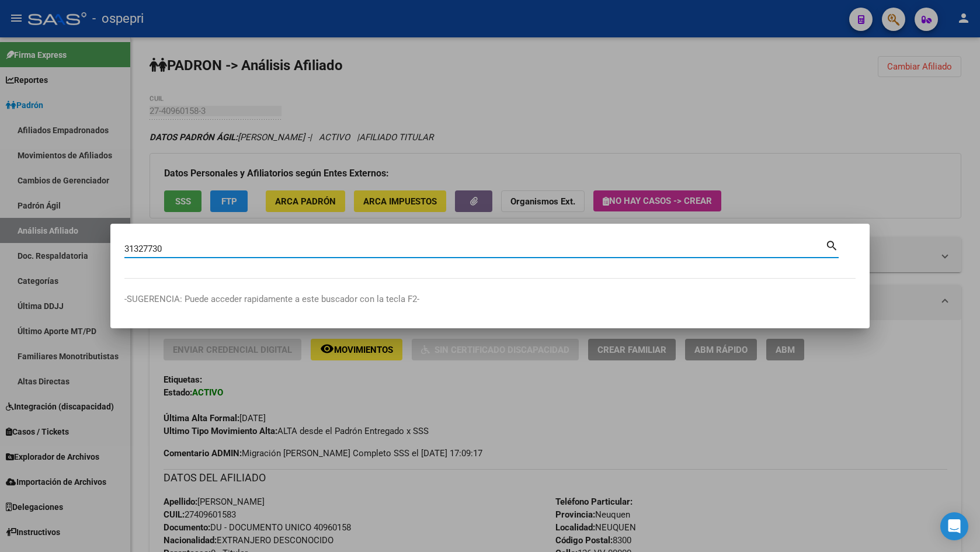
type input "31327730"
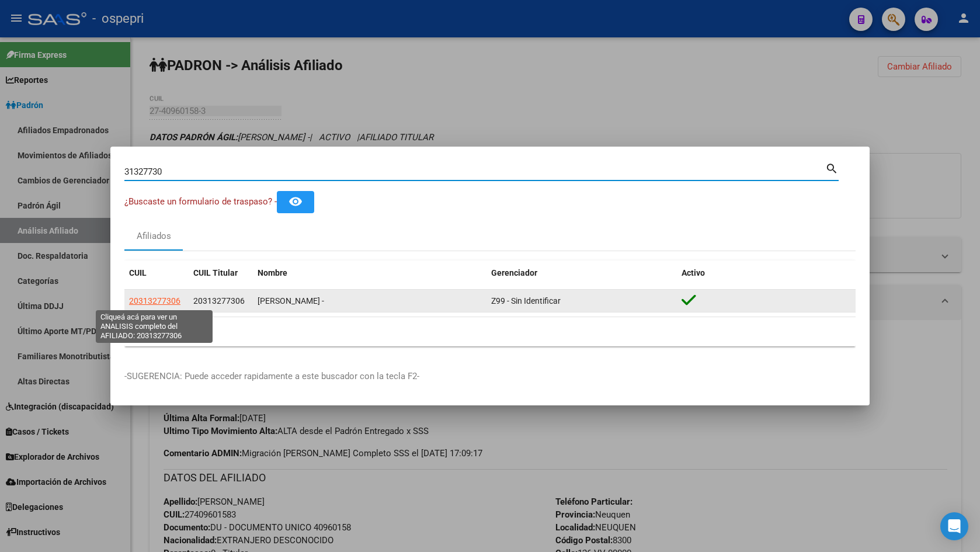
click at [171, 303] on span "20313277306" at bounding box center [154, 300] width 51 height 9
type textarea "20313277306"
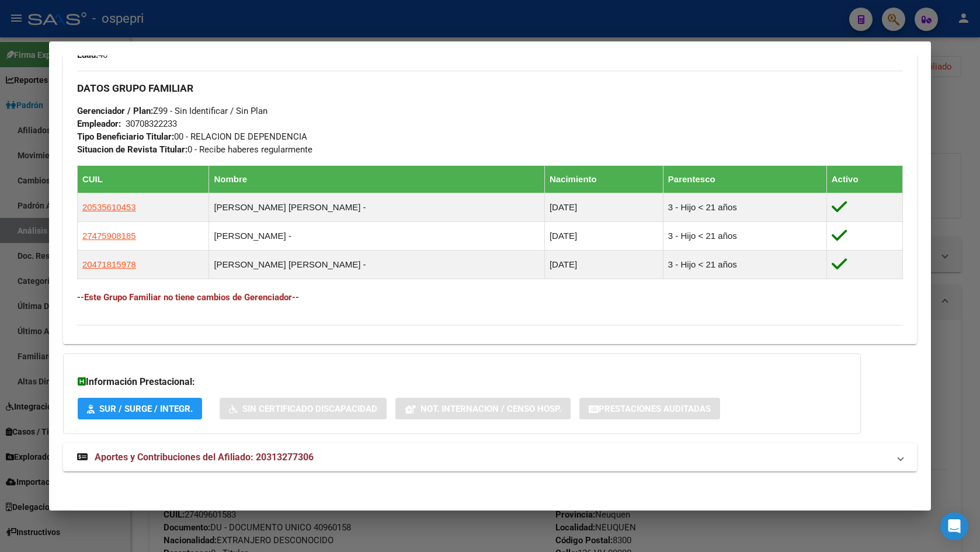
scroll to position [545, 0]
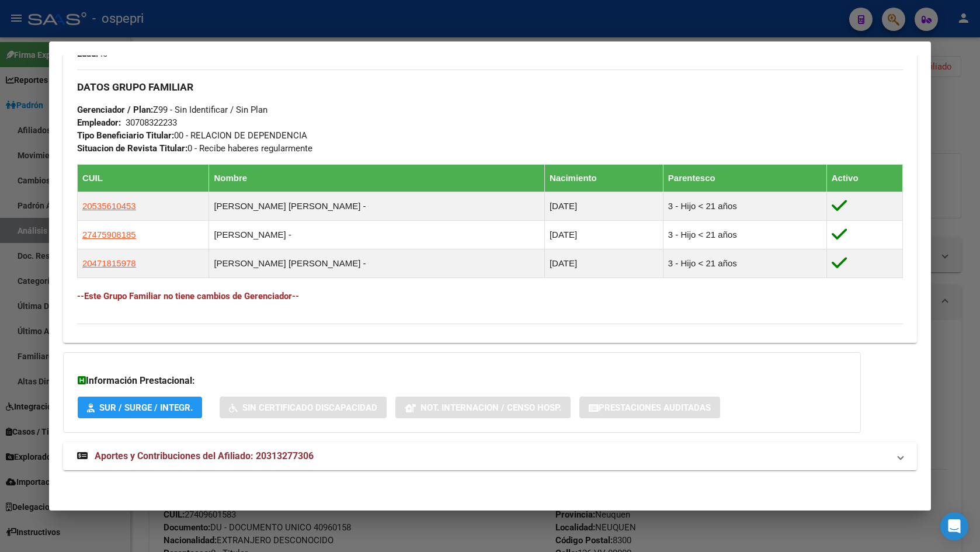
click at [294, 461] on span "Aportes y Contribuciones del Afiliado: 20313277306" at bounding box center [204, 455] width 219 height 11
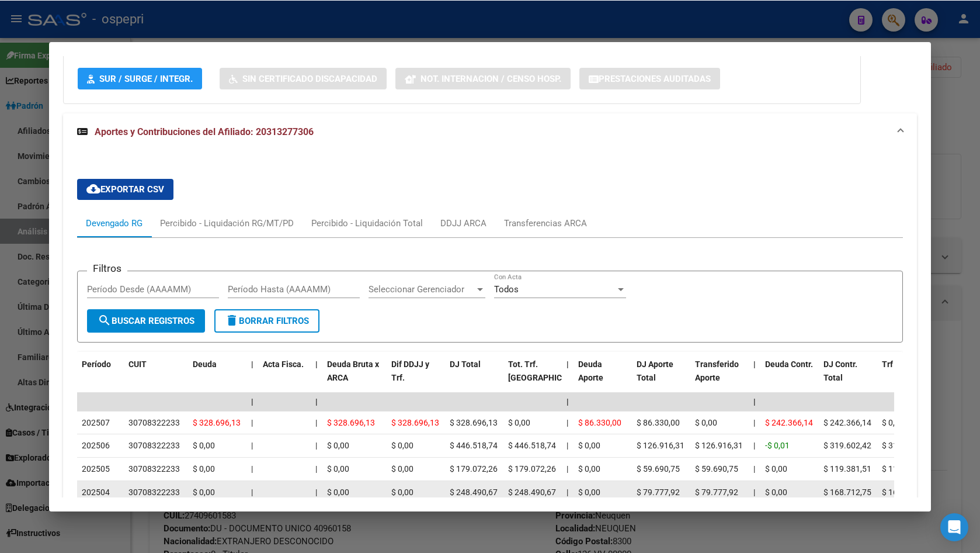
scroll to position [955, 0]
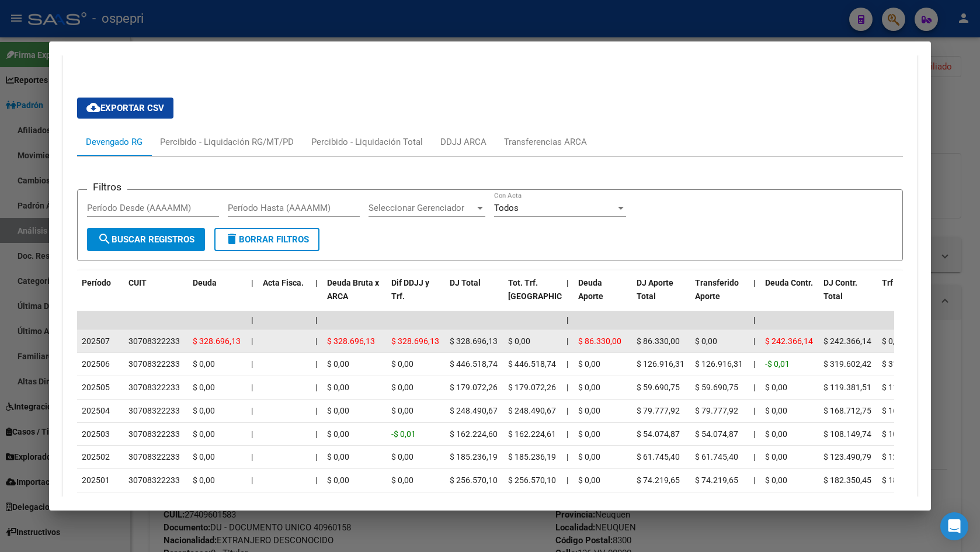
drag, startPoint x: 130, startPoint y: 339, endPoint x: 178, endPoint y: 336, distance: 47.4
click at [178, 336] on div "30708322233" at bounding box center [153, 341] width 51 height 13
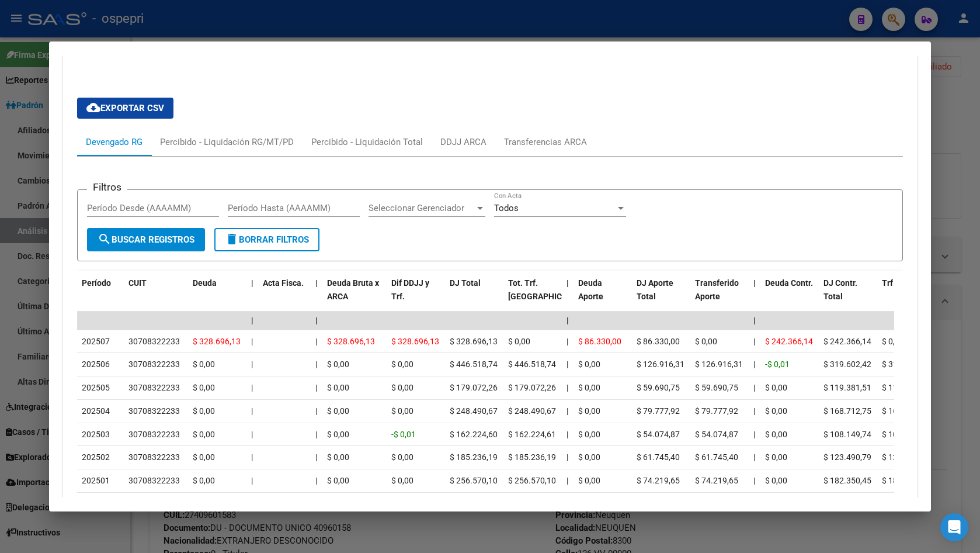
drag, startPoint x: 941, startPoint y: 121, endPoint x: 357, endPoint y: 100, distance: 585.0
click at [941, 120] on div at bounding box center [490, 276] width 980 height 553
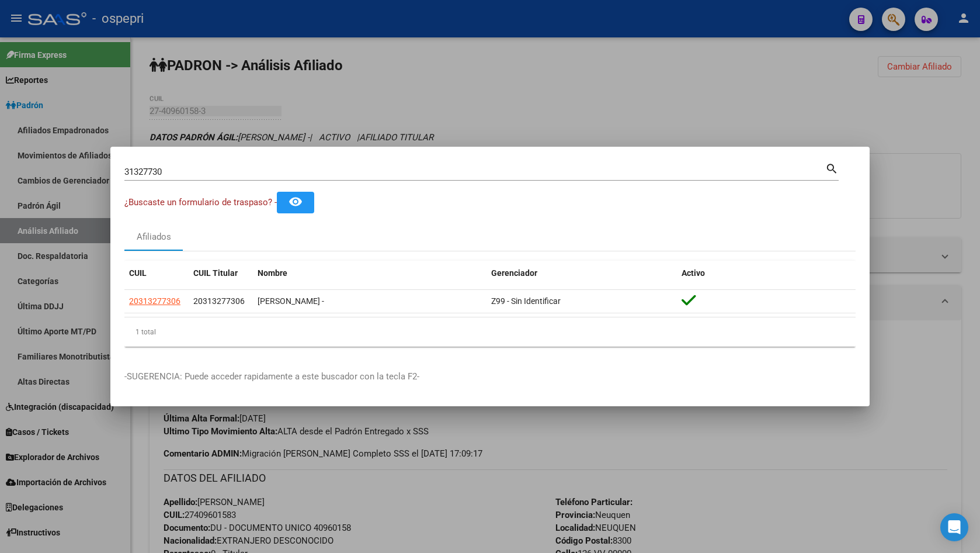
click at [182, 164] on div "31327730 Buscar (apellido, dni, [PERSON_NAME], [PERSON_NAME], cuit, obra social)" at bounding box center [474, 172] width 701 height 18
click at [171, 169] on input "31327730" at bounding box center [474, 171] width 701 height 11
paste input "64"
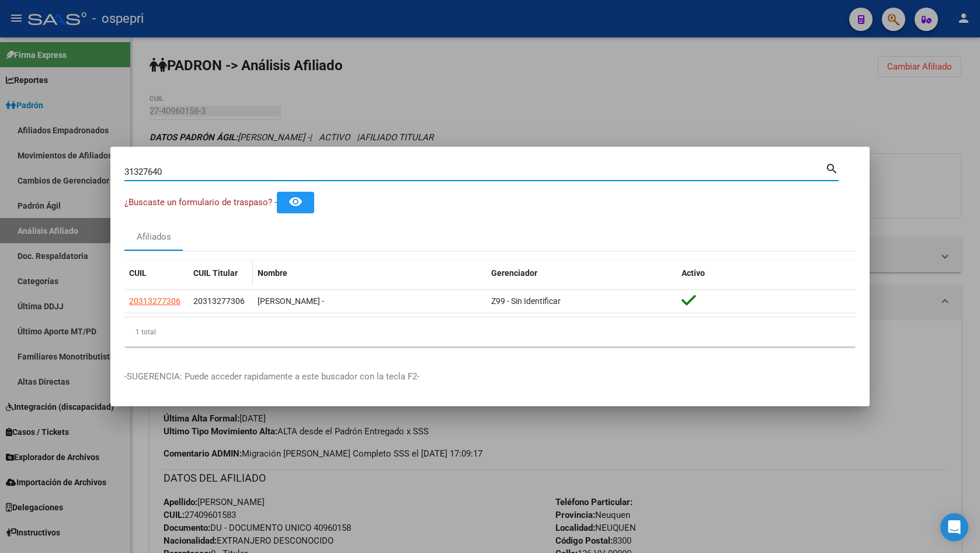
type input "31327640"
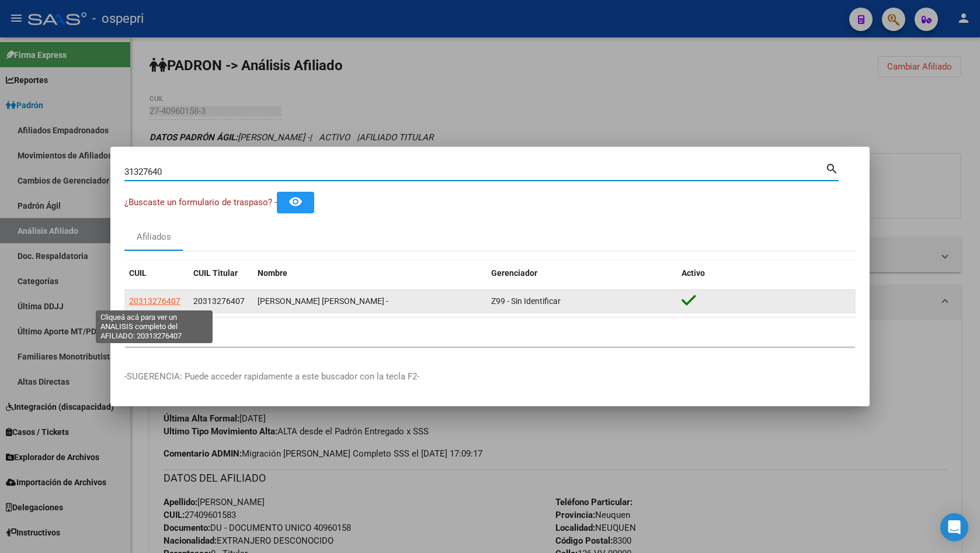
click at [164, 298] on span "20313276407" at bounding box center [154, 300] width 51 height 9
type textarea "20313276407"
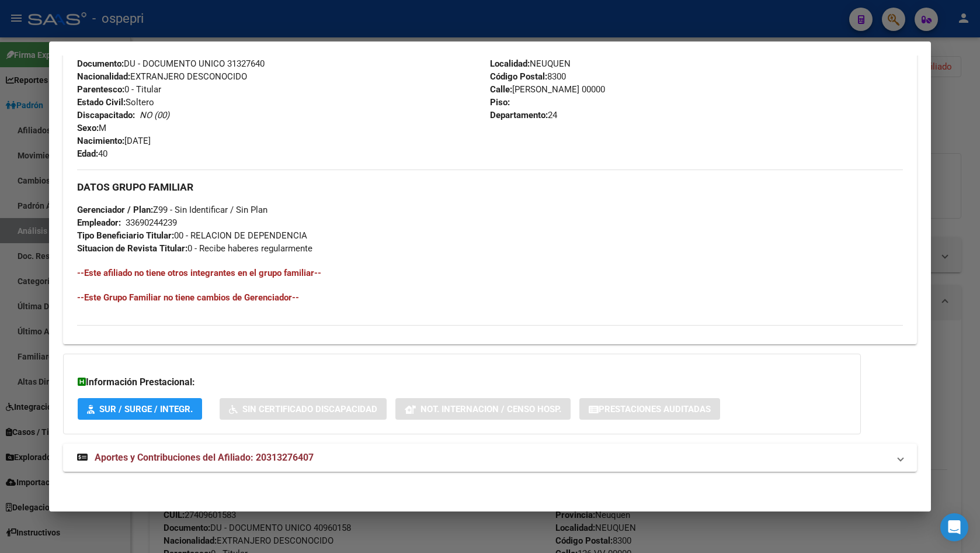
scroll to position [446, 0]
click at [332, 459] on mat-panel-title "Aportes y Contribuciones del Afiliado: 20313276407" at bounding box center [483, 457] width 812 height 14
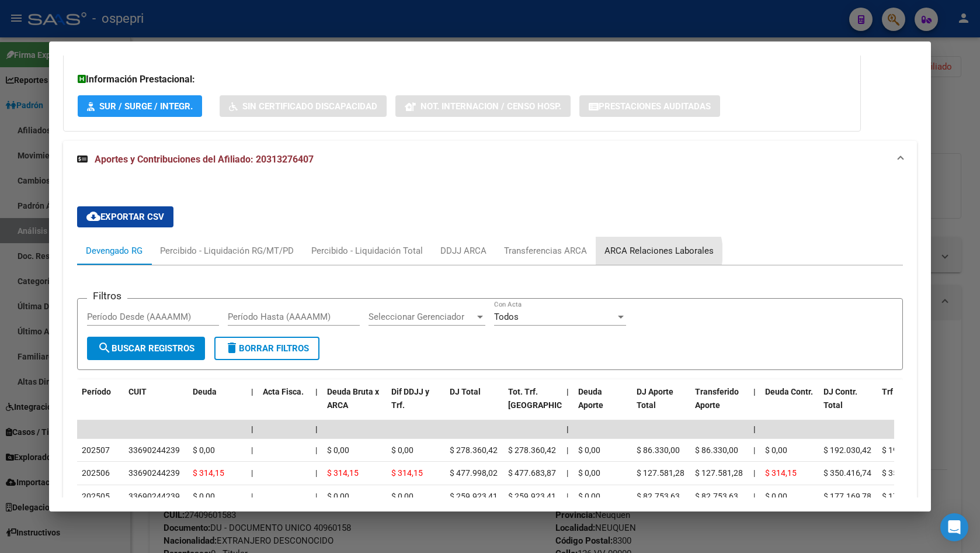
click at [653, 252] on div "ARCA Relaciones Laborales" at bounding box center [658, 250] width 109 height 13
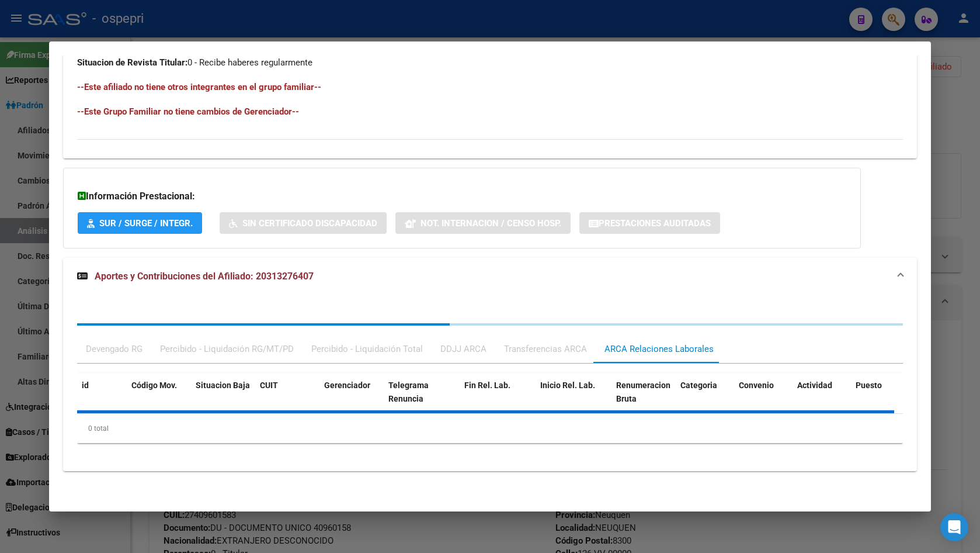
scroll to position [688, 0]
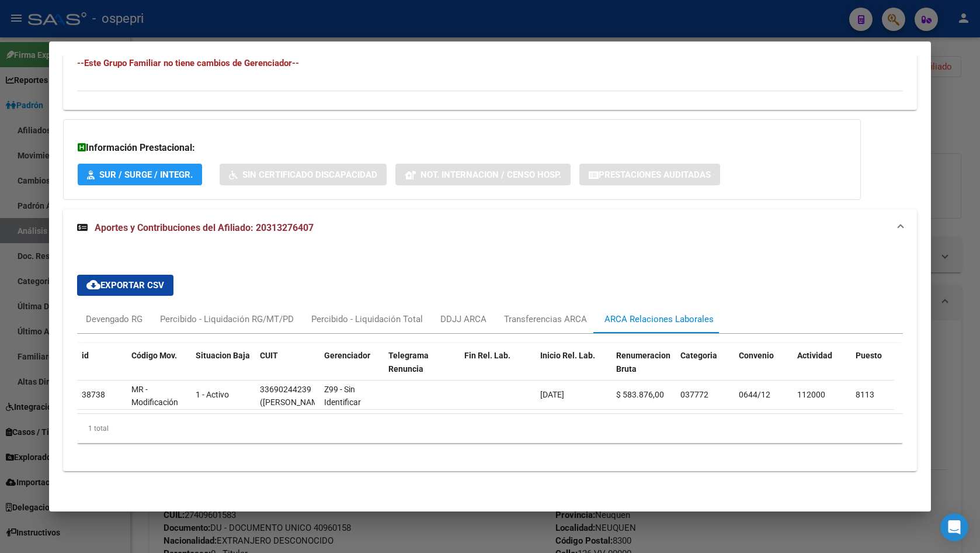
click at [935, 111] on div at bounding box center [490, 276] width 980 height 553
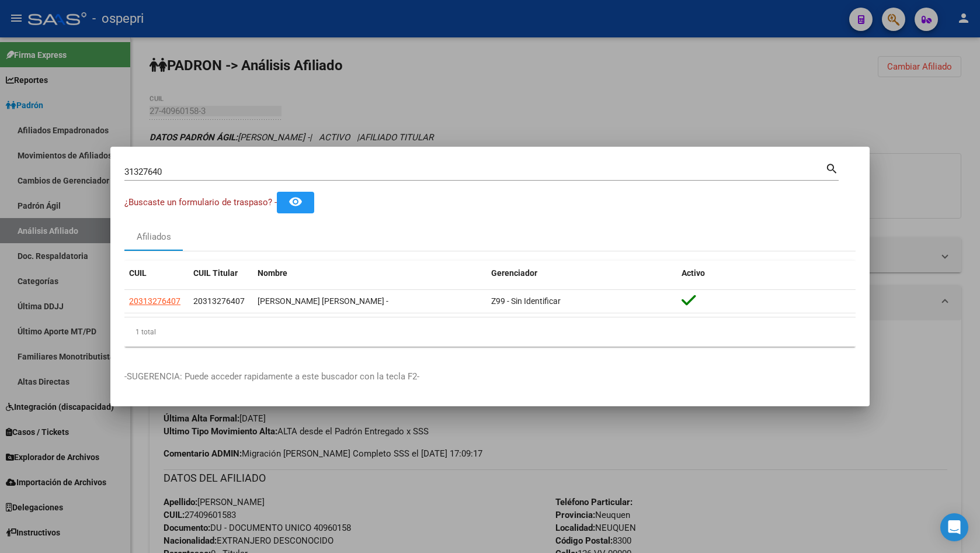
click at [304, 172] on input "31327640" at bounding box center [474, 171] width 701 height 11
paste input "1663"
type input "31316630"
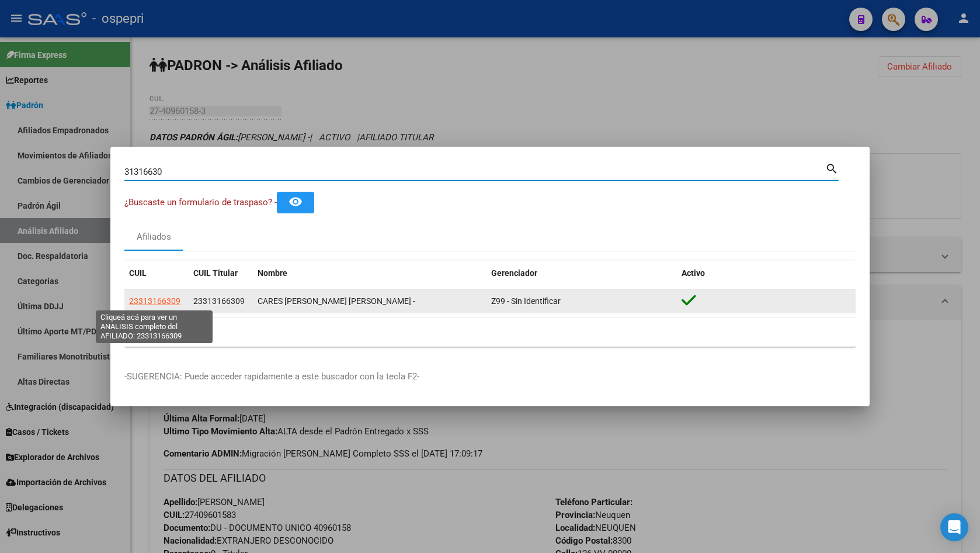
click at [155, 304] on span "23313166309" at bounding box center [154, 300] width 51 height 9
type textarea "23313166309"
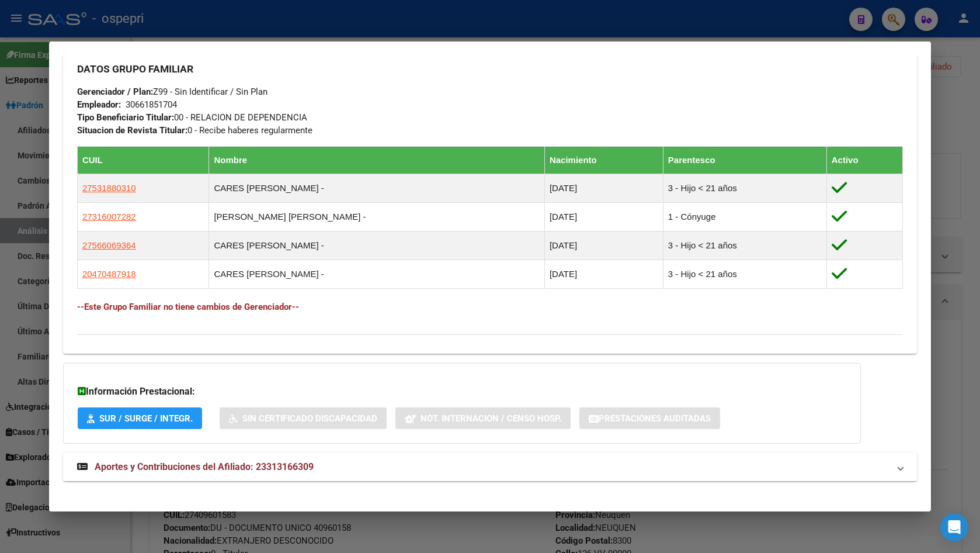
scroll to position [573, 0]
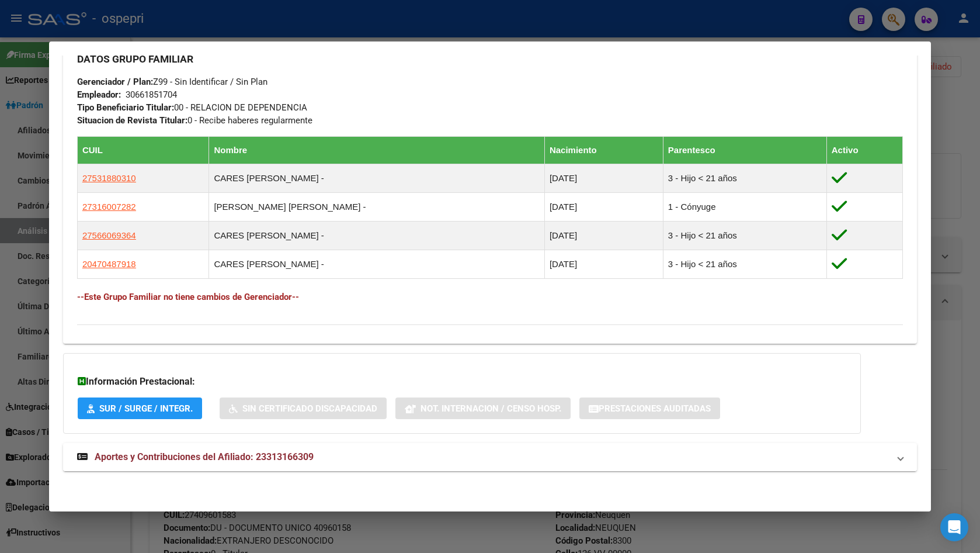
click at [336, 453] on mat-panel-title "Aportes y Contribuciones del Afiliado: 23313166309" at bounding box center [483, 457] width 812 height 14
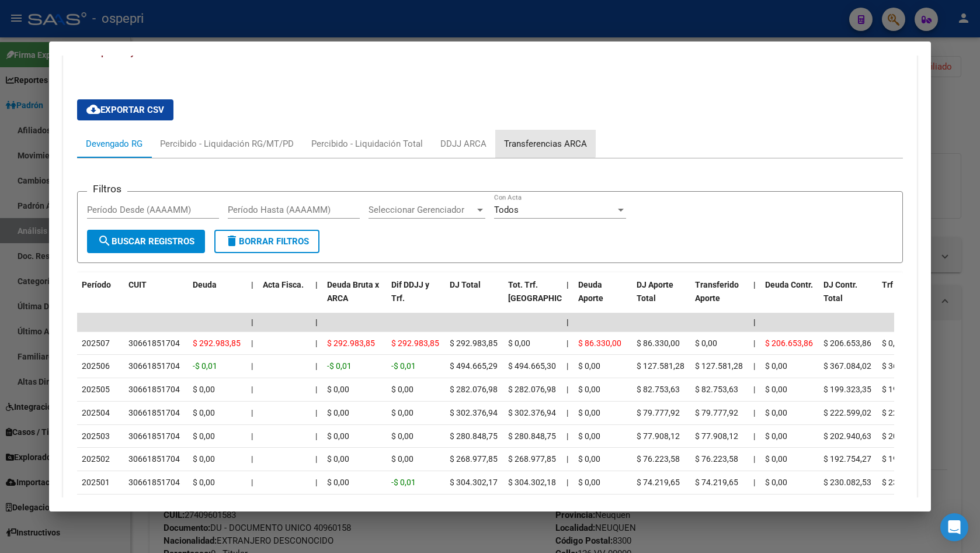
click at [522, 134] on div "Transferencias ARCA" at bounding box center [545, 144] width 100 height 28
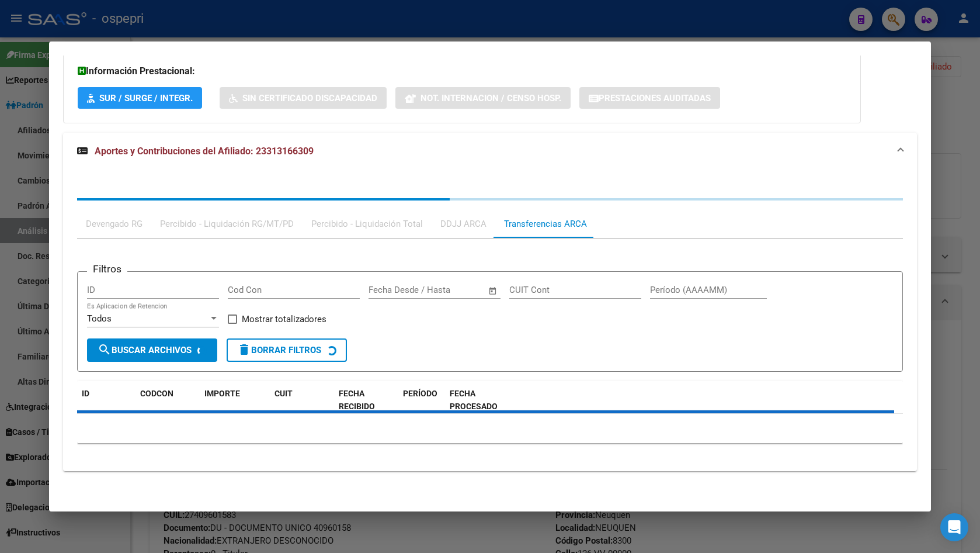
scroll to position [982, 0]
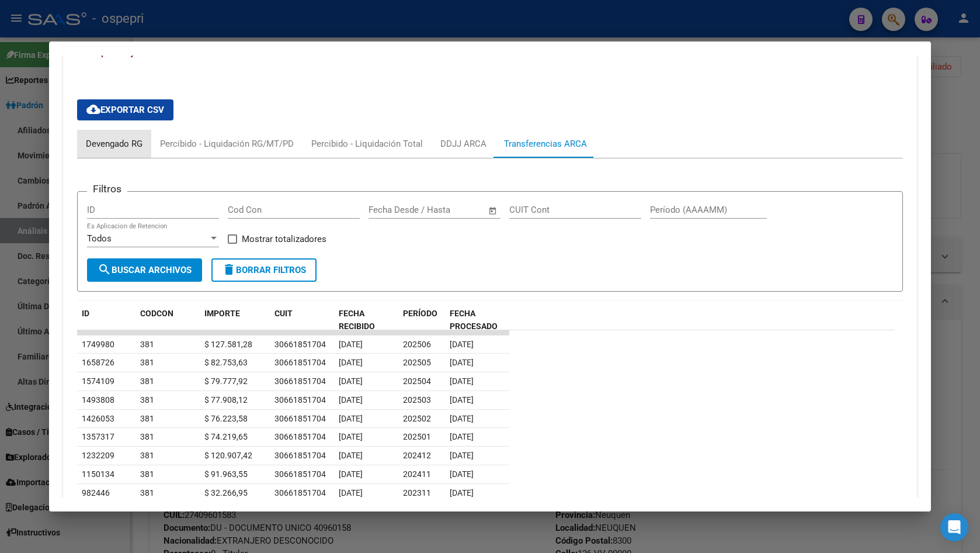
click at [138, 138] on div "Devengado RG" at bounding box center [114, 143] width 57 height 13
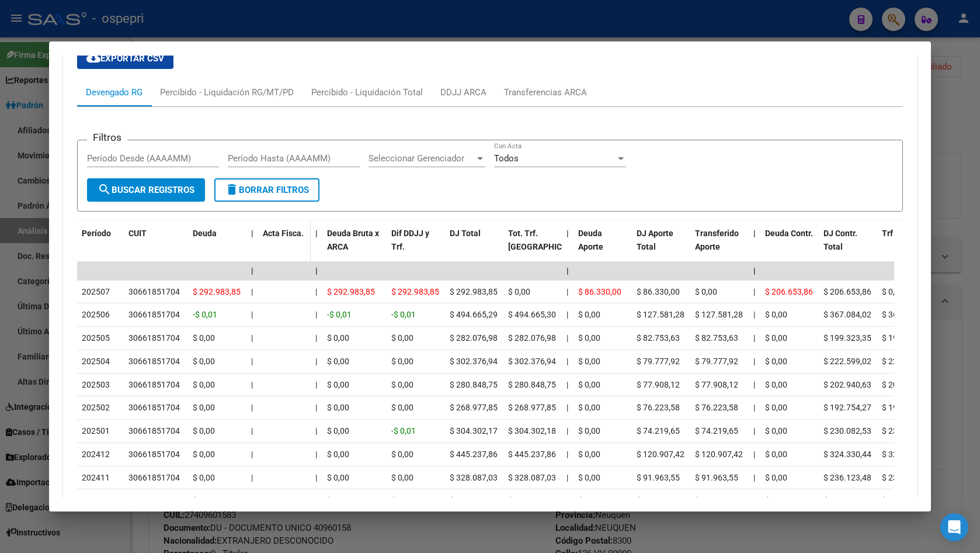
scroll to position [1151, 0]
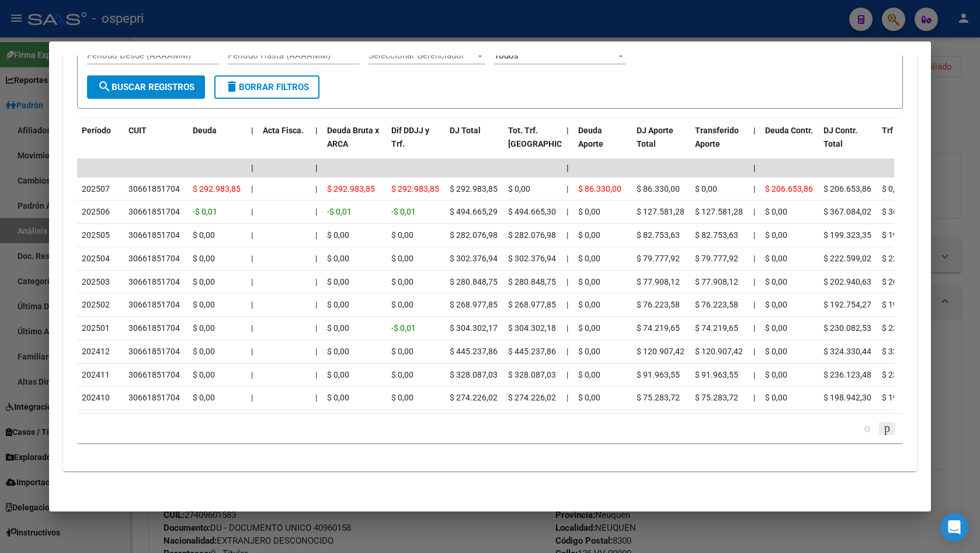
click at [882, 426] on icon "go to next page" at bounding box center [886, 428] width 9 height 14
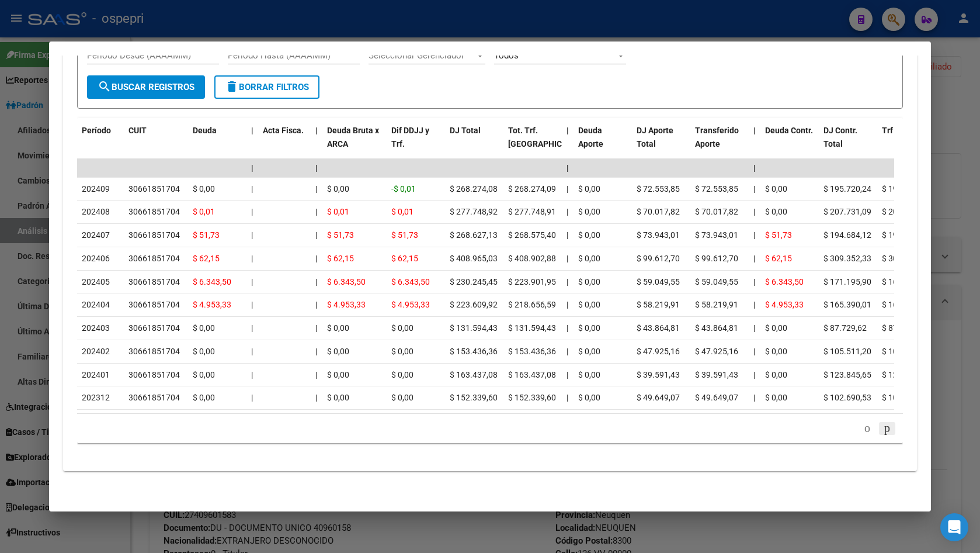
click at [882, 426] on icon "go to next page" at bounding box center [886, 428] width 9 height 14
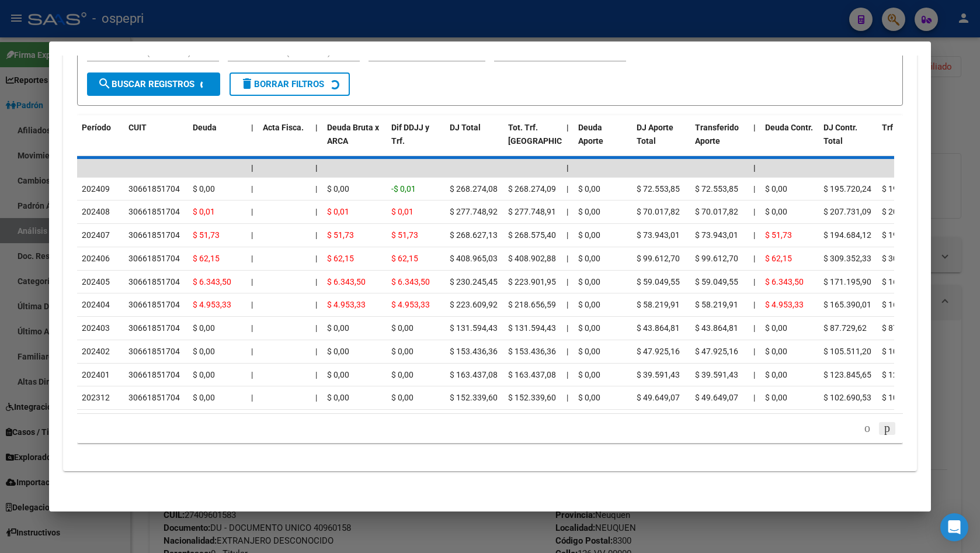
scroll to position [937, 0]
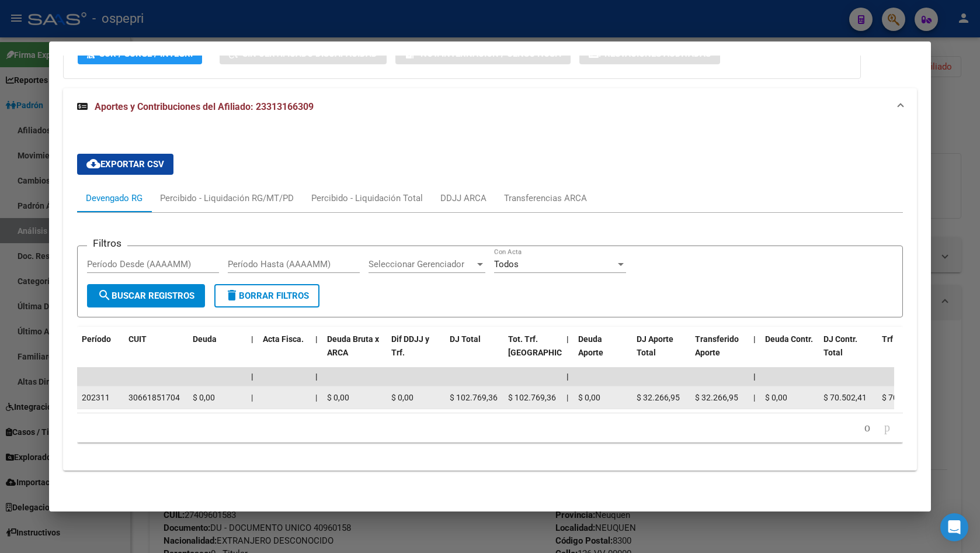
drag, startPoint x: 126, startPoint y: 388, endPoint x: 179, endPoint y: 390, distance: 53.2
click at [179, 390] on datatable-body-cell "30661851704" at bounding box center [156, 397] width 64 height 23
copy div "30661851704"
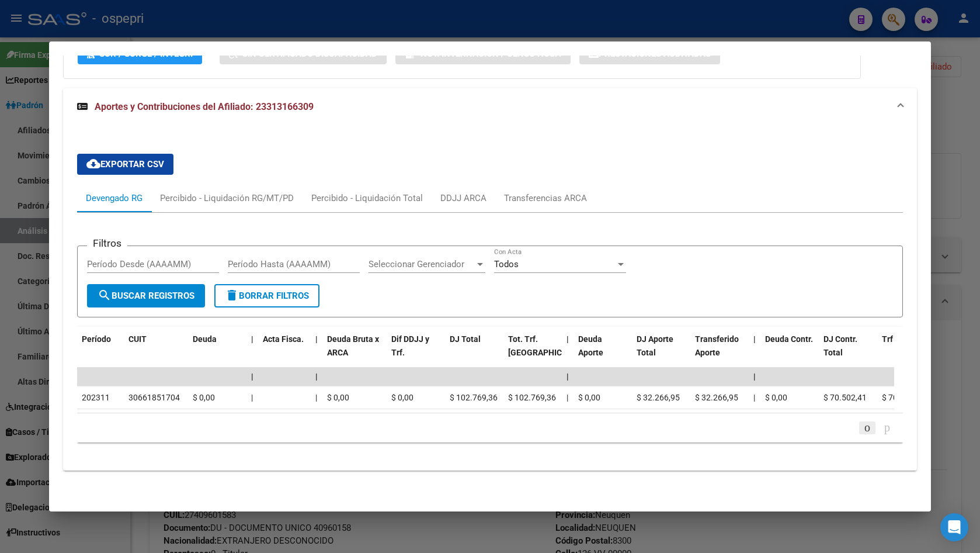
click at [863, 431] on icon "go to previous page" at bounding box center [867, 427] width 9 height 14
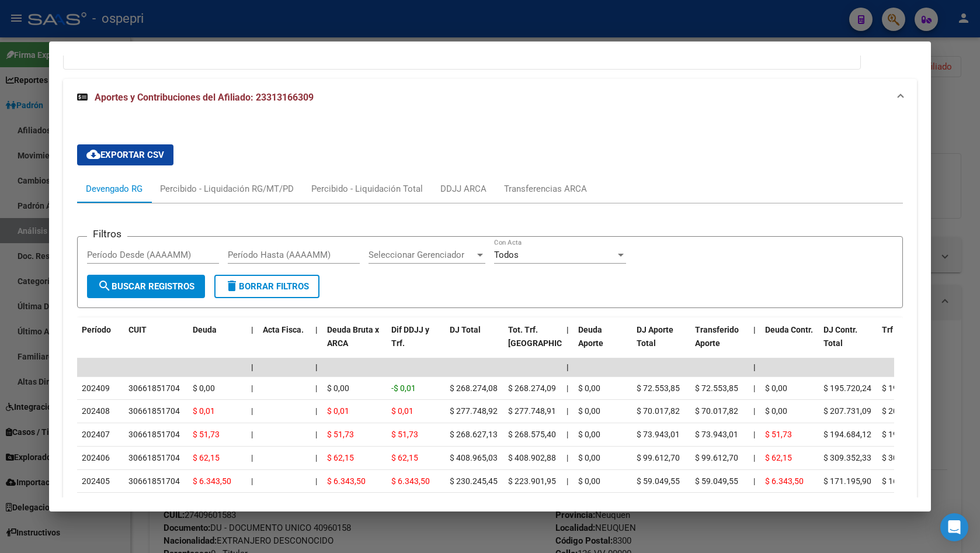
click at [972, 148] on div at bounding box center [490, 276] width 980 height 553
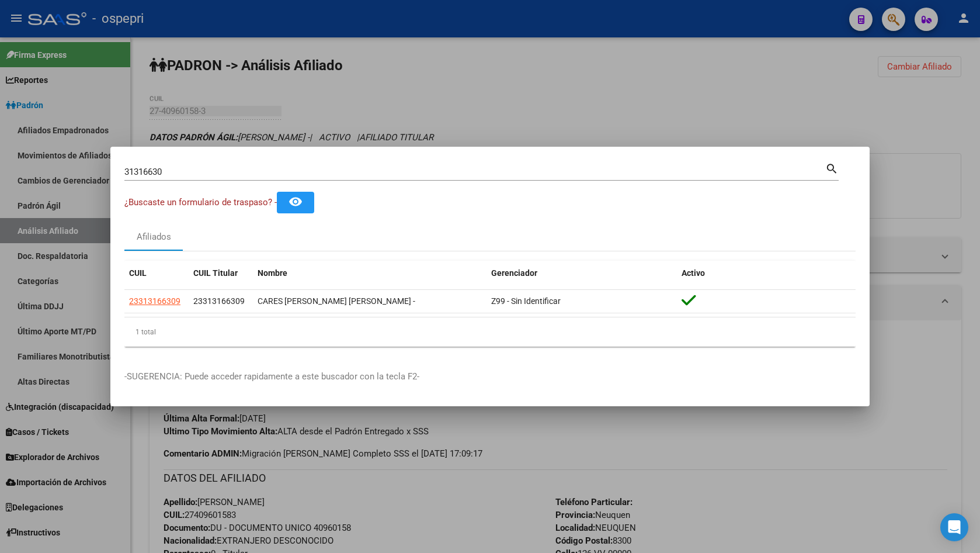
click at [294, 180] on div "31316630 Buscar (apellido, dni, cuil, nro traspaso, cuit, obra social)" at bounding box center [474, 172] width 701 height 18
click at [291, 173] on input "31316630" at bounding box center [474, 171] width 701 height 11
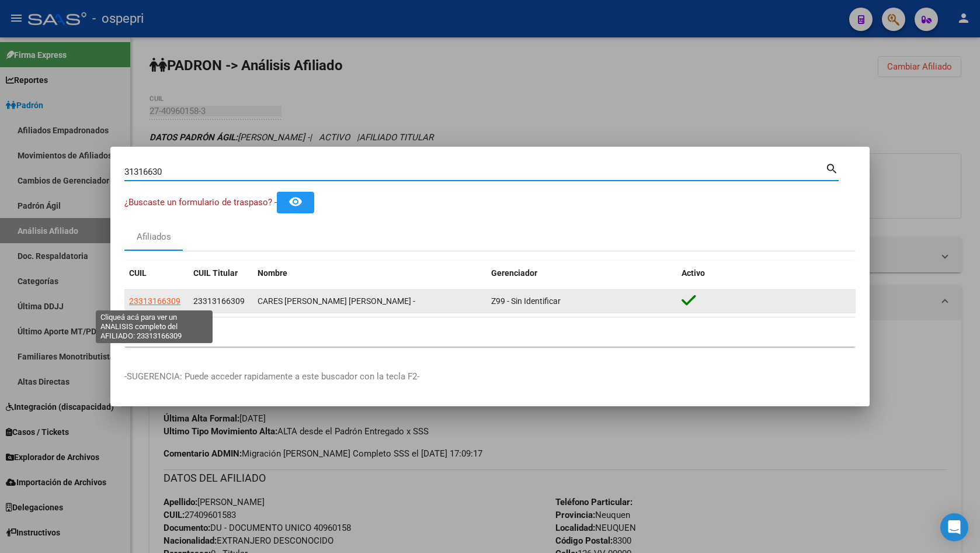
click at [162, 303] on span "23313166309" at bounding box center [154, 300] width 51 height 9
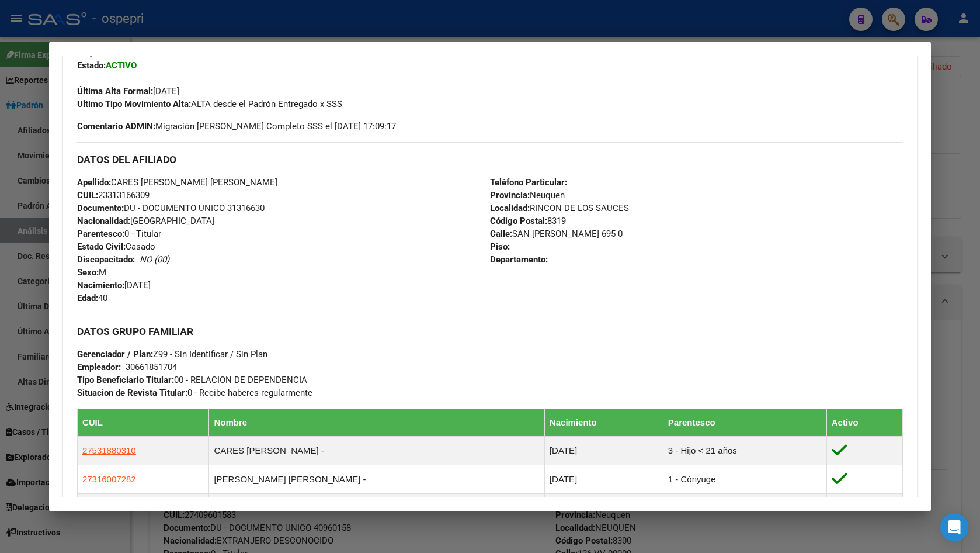
scroll to position [573, 0]
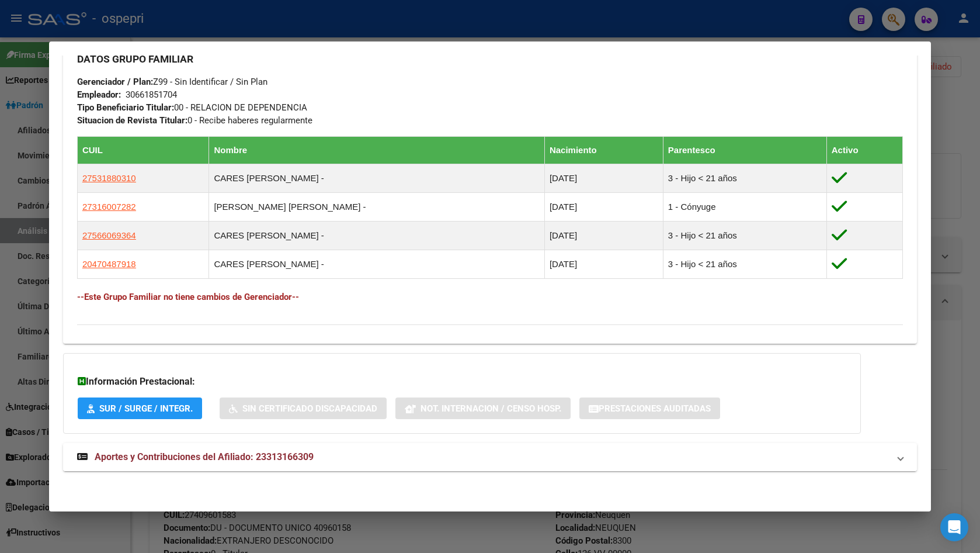
click at [325, 446] on mat-expansion-panel-header "Aportes y Contribuciones del Afiliado: 23313166309" at bounding box center [490, 457] width 854 height 28
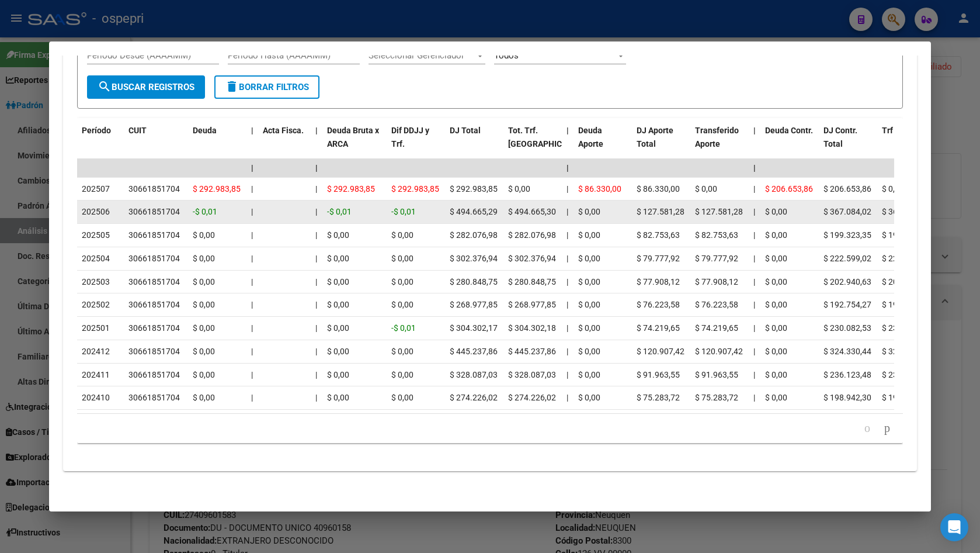
scroll to position [1092, 0]
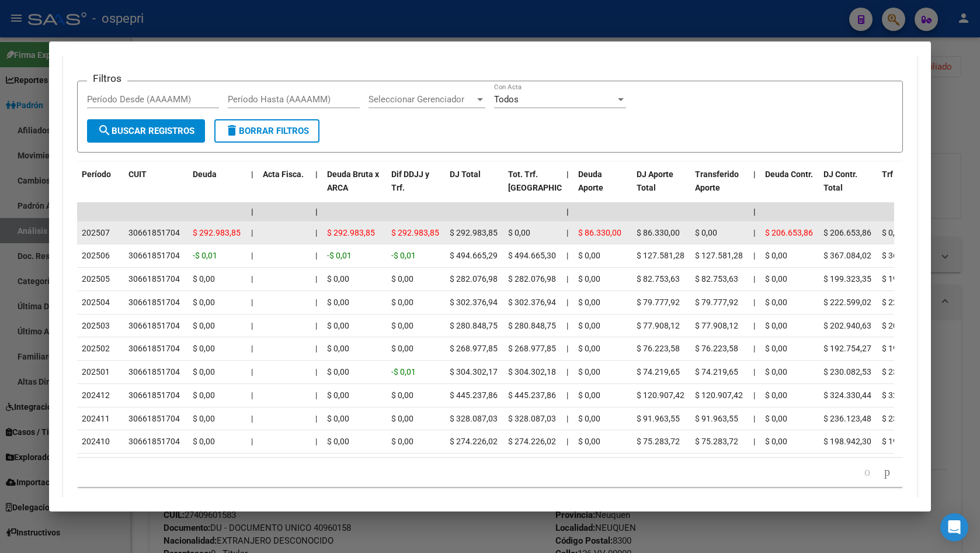
drag, startPoint x: 128, startPoint y: 231, endPoint x: 179, endPoint y: 232, distance: 51.4
click at [179, 232] on div "30661851704" at bounding box center [155, 232] width 55 height 13
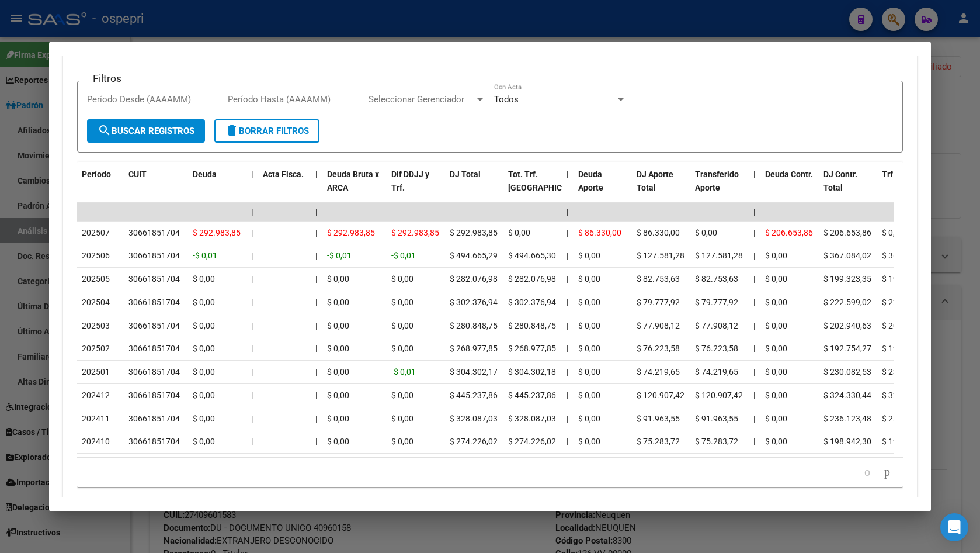
click at [965, 145] on div at bounding box center [490, 276] width 980 height 553
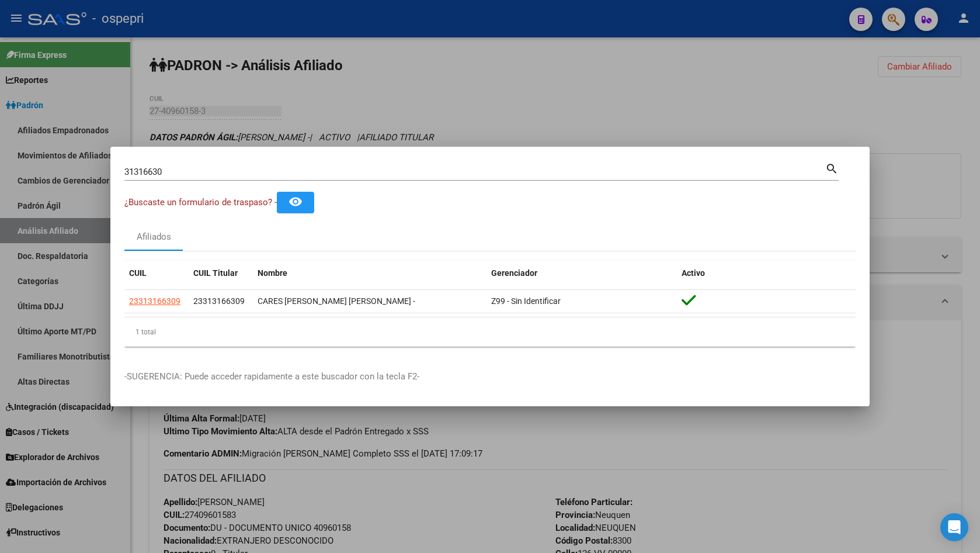
click at [317, 161] on div "31316630 Buscar (apellido, dni, cuil, nro traspaso, cuit, obra social) search" at bounding box center [481, 171] width 714 height 20
click at [317, 171] on input "31316630" at bounding box center [474, 171] width 701 height 11
paste input "1"
type input "31316610"
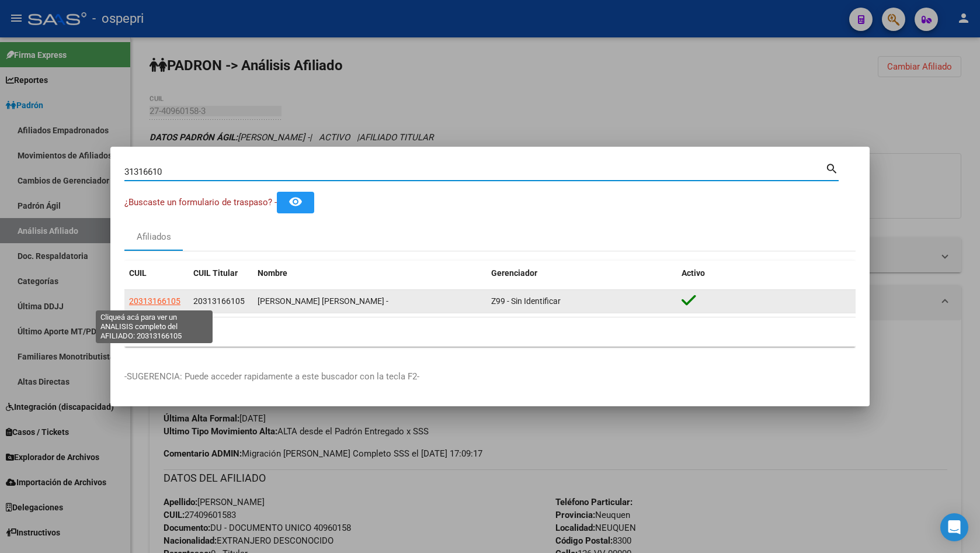
click at [150, 300] on span "20313166105" at bounding box center [154, 300] width 51 height 9
type textarea "20313166105"
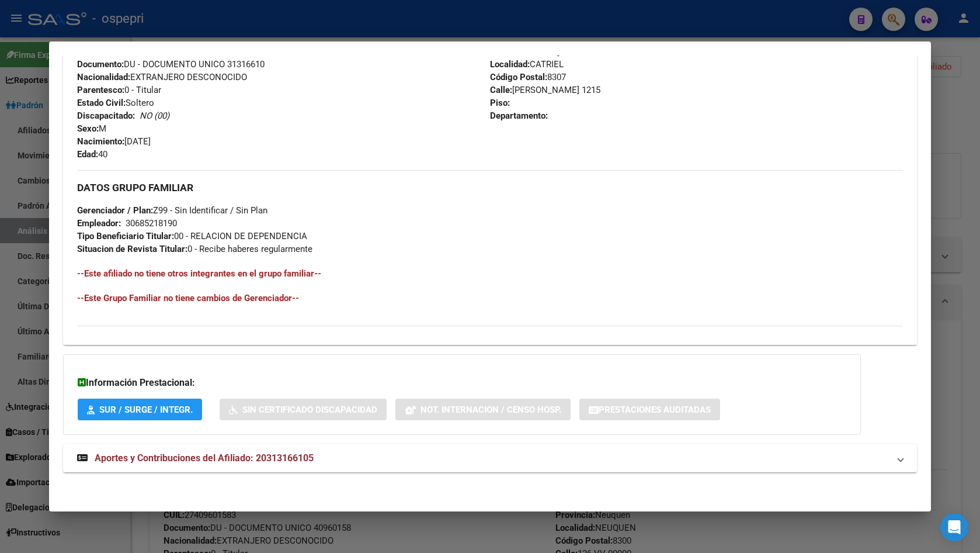
scroll to position [446, 0]
click at [308, 451] on span "Aportes y Contribuciones del Afiliado: 20313166105" at bounding box center [204, 456] width 219 height 11
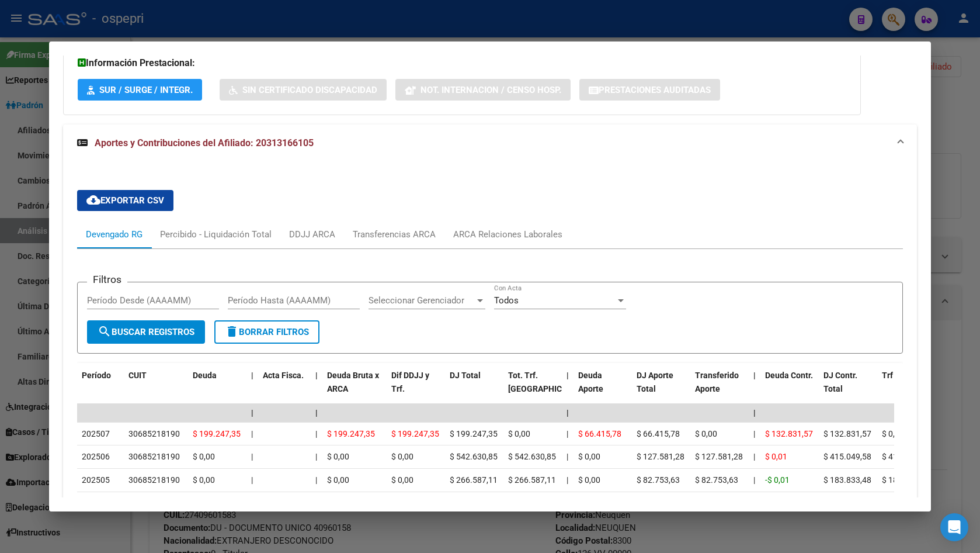
scroll to position [796, 0]
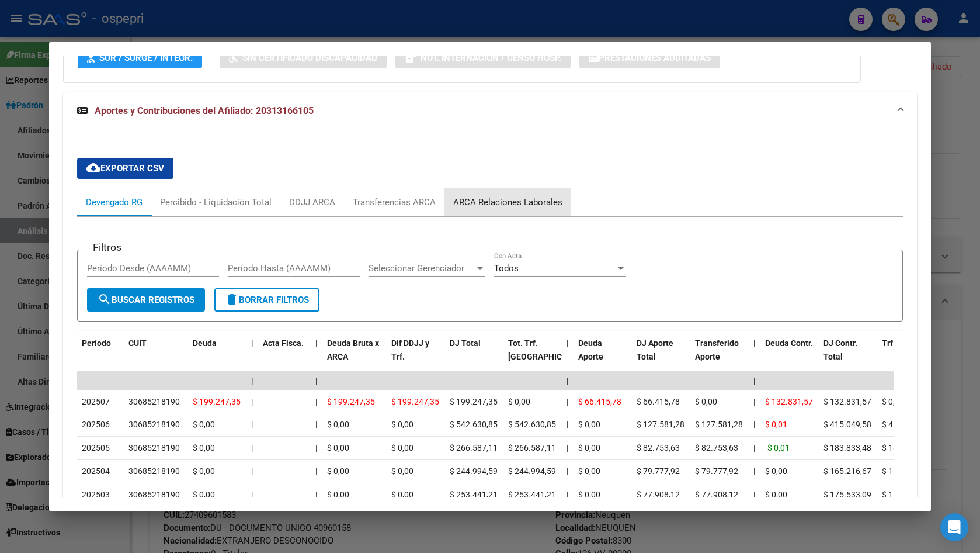
click at [541, 196] on div "ARCA Relaciones Laborales" at bounding box center [507, 202] width 109 height 13
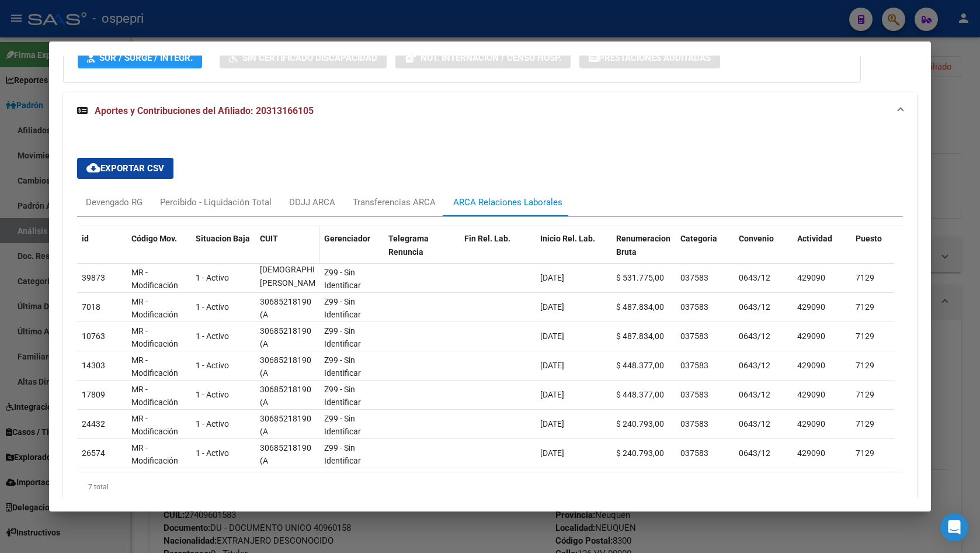
scroll to position [0, 0]
drag, startPoint x: 264, startPoint y: 286, endPoint x: 283, endPoint y: 258, distance: 33.7
click at [283, 258] on div "id Código Mov. Situacion Baja CUIT Gerenciador Telegrama Renuncia Fin Rel. Lab.…" at bounding box center [490, 363] width 826 height 275
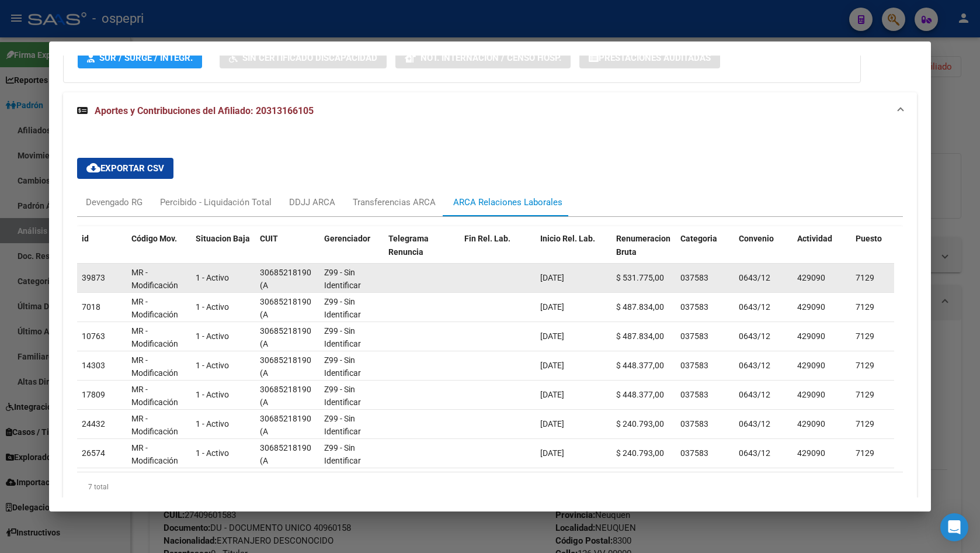
click at [531, 277] on datatable-body-cell at bounding box center [498, 277] width 76 height 29
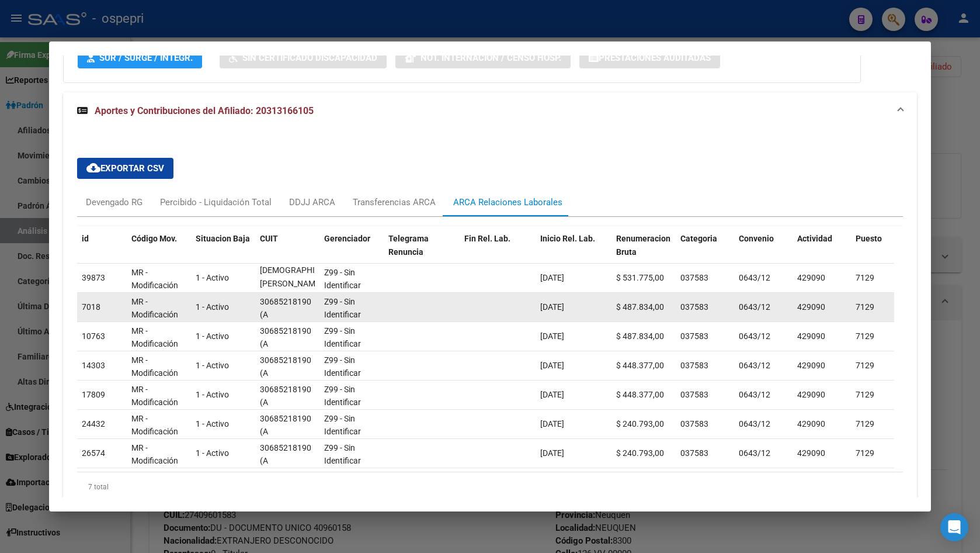
scroll to position [1, 0]
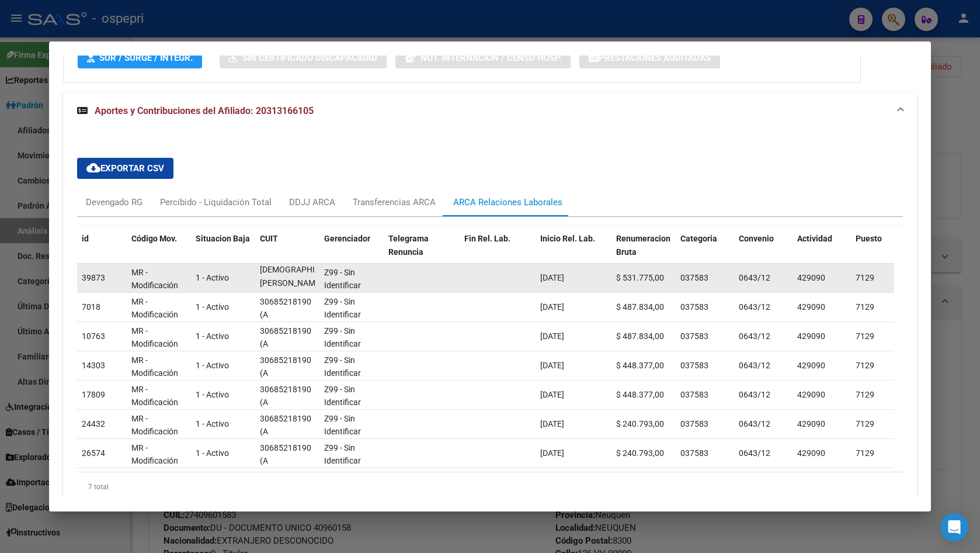
drag, startPoint x: 260, startPoint y: 269, endPoint x: 289, endPoint y: 277, distance: 29.9
click at [289, 277] on div "30685218190 (A [DEMOGRAPHIC_DATA][PERSON_NAME])" at bounding box center [287, 277] width 55 height 25
copy div "30685218190 (A [DEMOGRAPHIC_DATA][PERSON_NAME])"
drag, startPoint x: 542, startPoint y: 277, endPoint x: 586, endPoint y: 275, distance: 43.9
click at [586, 275] on div "[DATE]" at bounding box center [573, 277] width 67 height 13
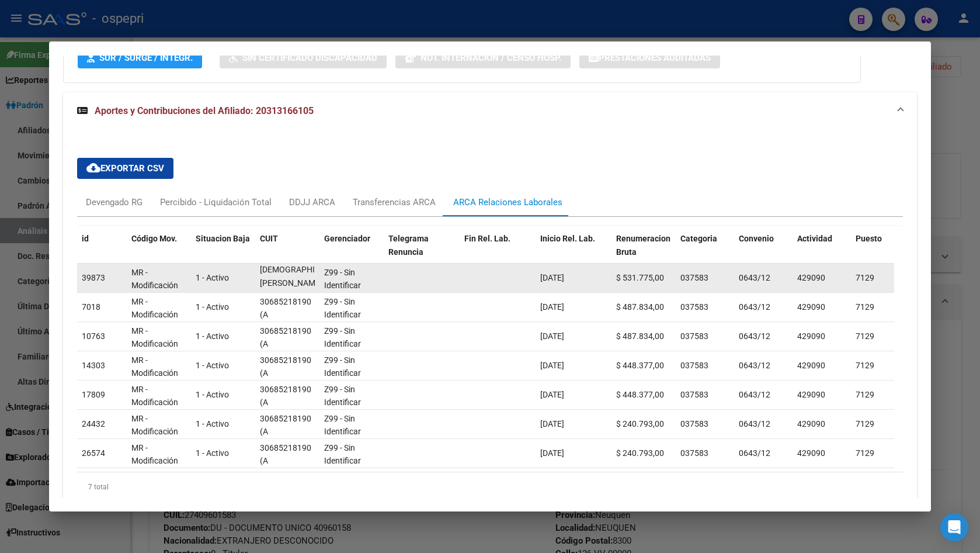
copy span "[DATE]"
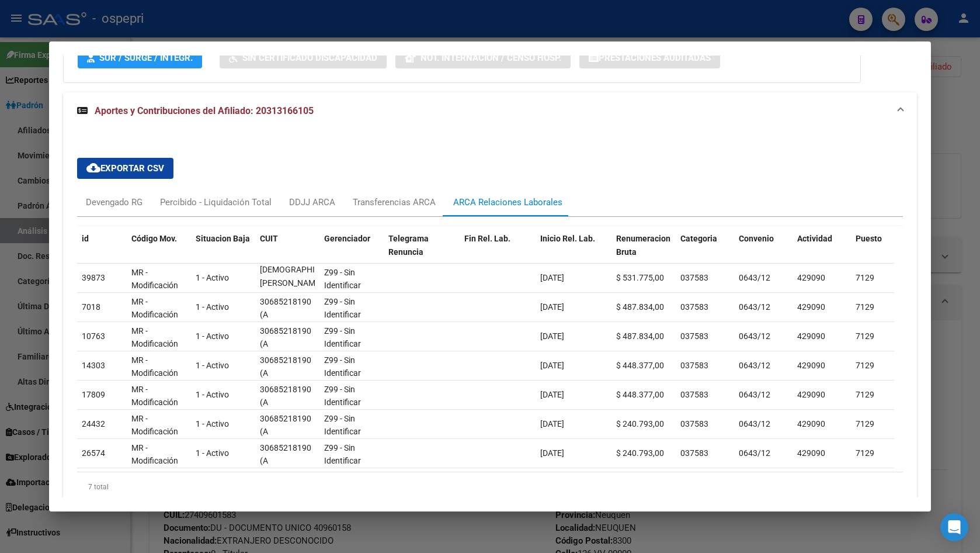
click at [955, 189] on div at bounding box center [490, 276] width 980 height 553
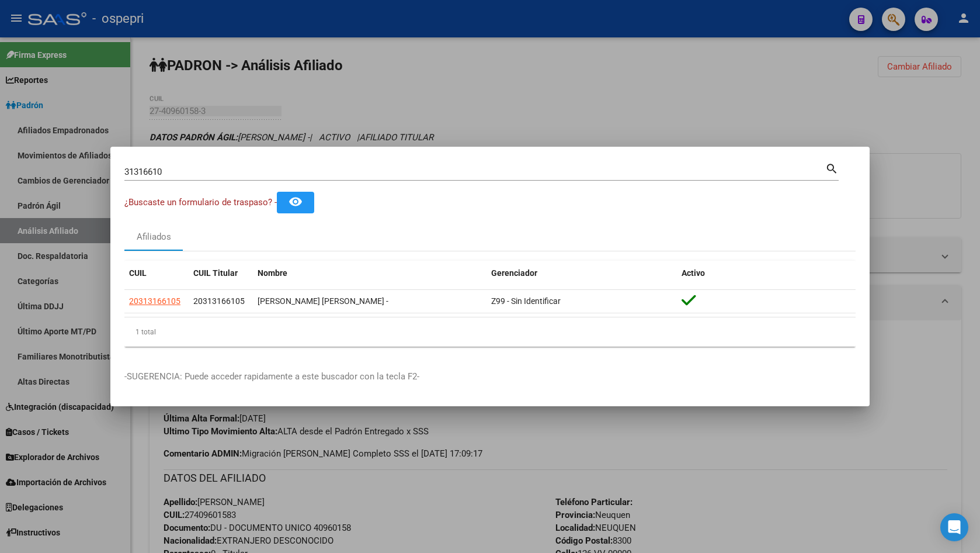
click at [342, 171] on input "31316610" at bounding box center [474, 171] width 701 height 11
paste input "20903695"
type input "20903695"
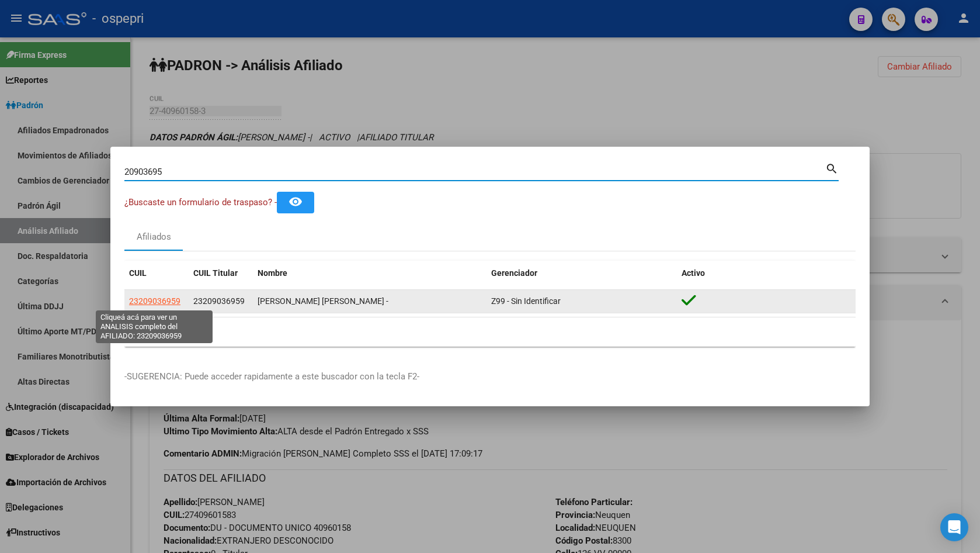
click at [147, 301] on span "23209036959" at bounding box center [154, 300] width 51 height 9
type textarea "23209036959"
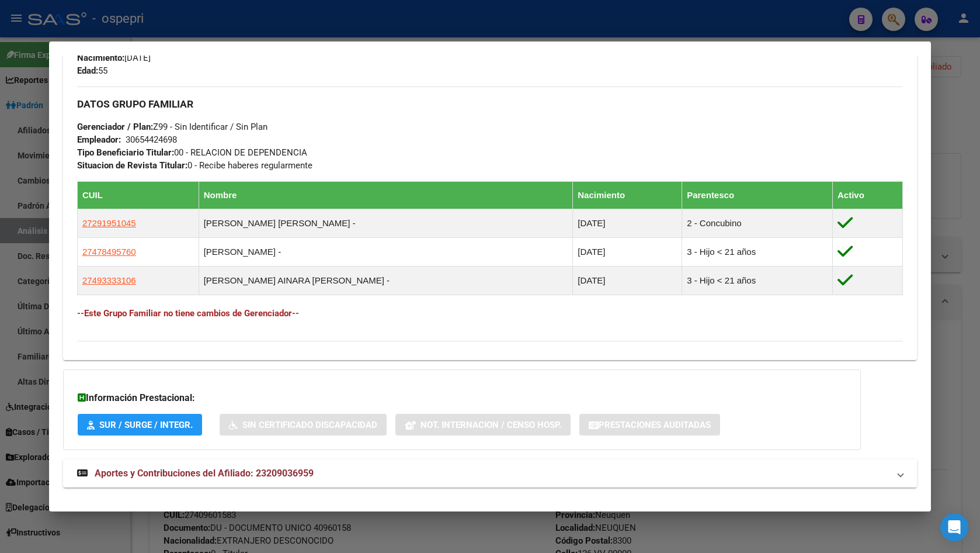
scroll to position [544, 0]
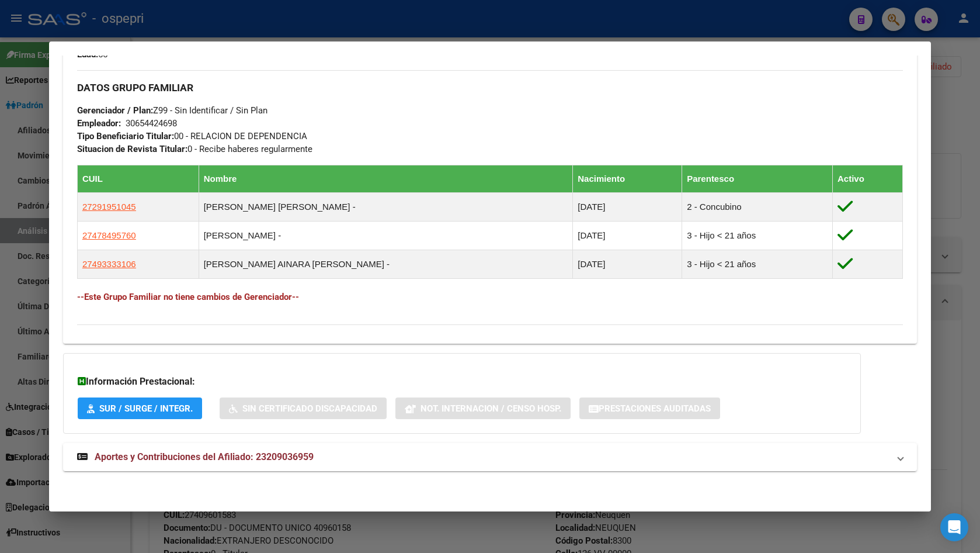
click at [291, 441] on div "DATOS [PERSON_NAME] ÁGIL: [PERSON_NAME] [PERSON_NAME] - | ACTIVO | AFILIADO TIT…" at bounding box center [490, 19] width 854 height 932
click at [291, 451] on span "Aportes y Contribuciones del Afiliado: 23209036959" at bounding box center [204, 456] width 219 height 11
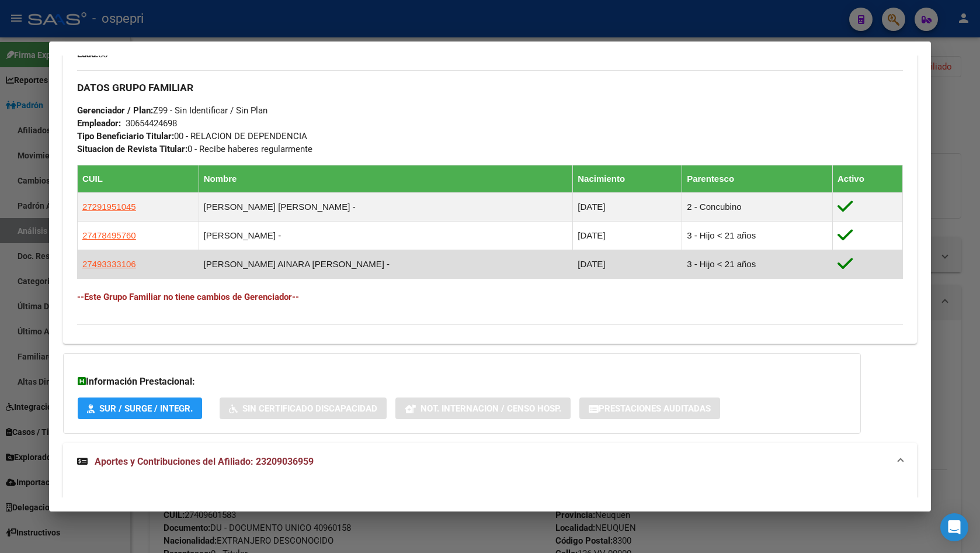
scroll to position [838, 0]
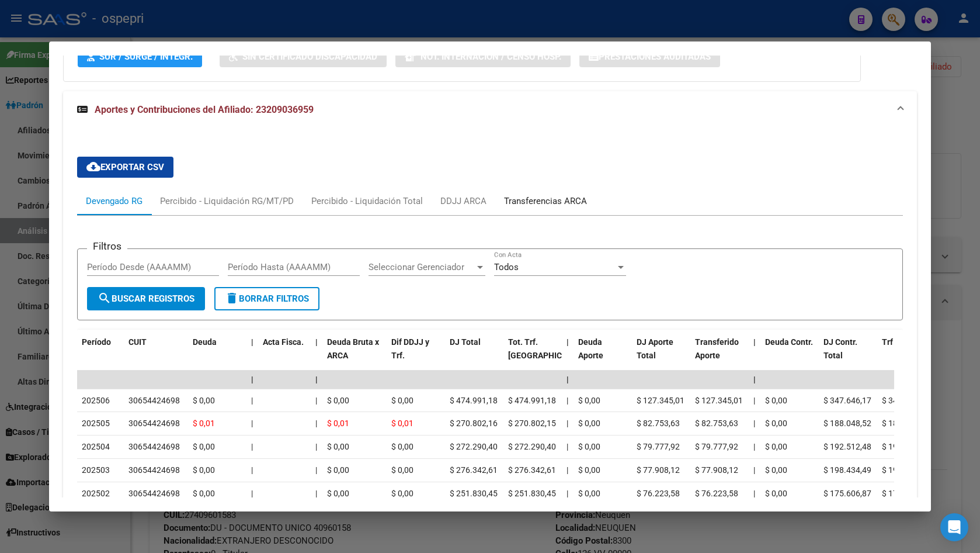
click at [551, 201] on div "Transferencias ARCA" at bounding box center [545, 200] width 83 height 13
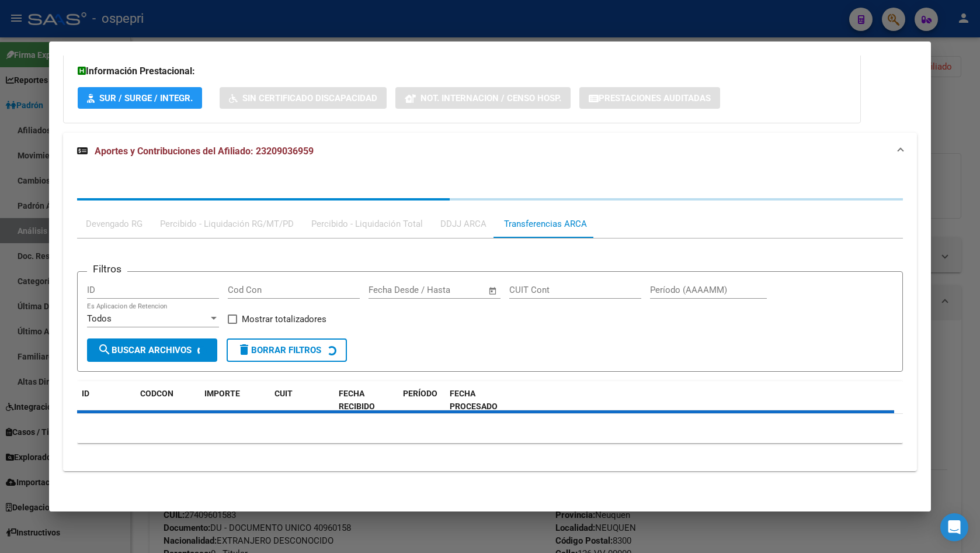
scroll to position [896, 0]
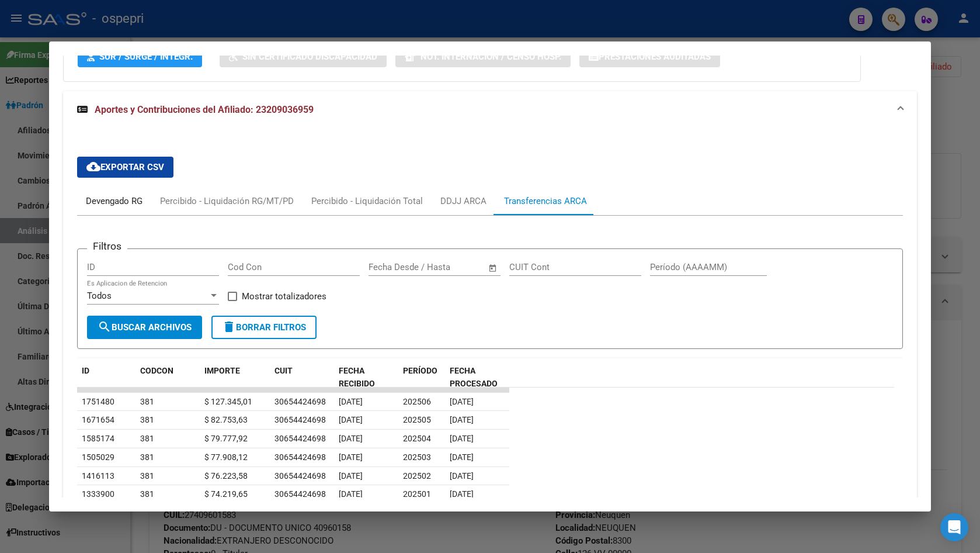
click at [118, 210] on div "Devengado RG" at bounding box center [114, 201] width 74 height 28
